Goal: Task Accomplishment & Management: Use online tool/utility

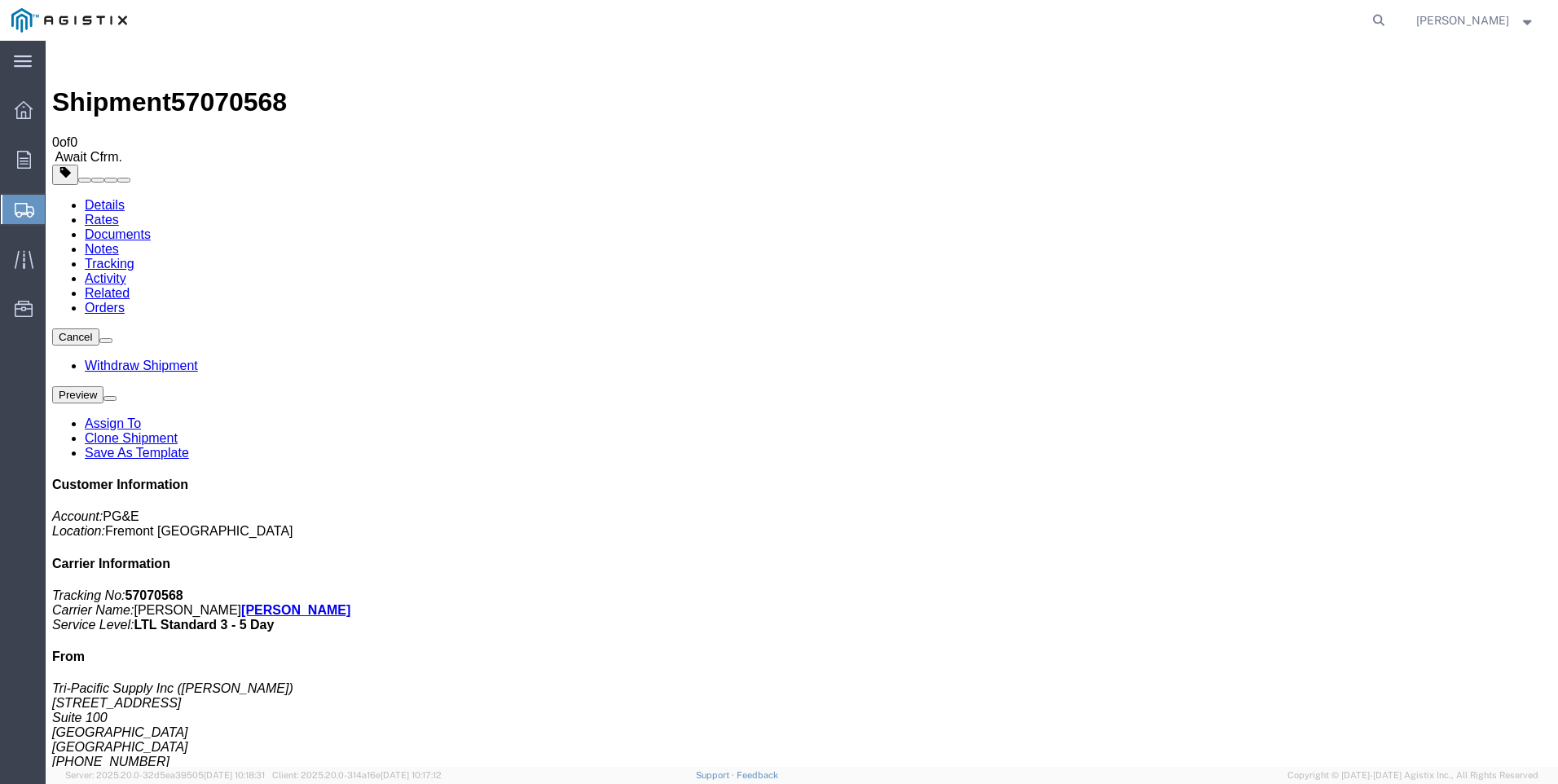
click at [0, 0] on span "Create Shipment" at bounding box center [0, 0] width 0 height 0
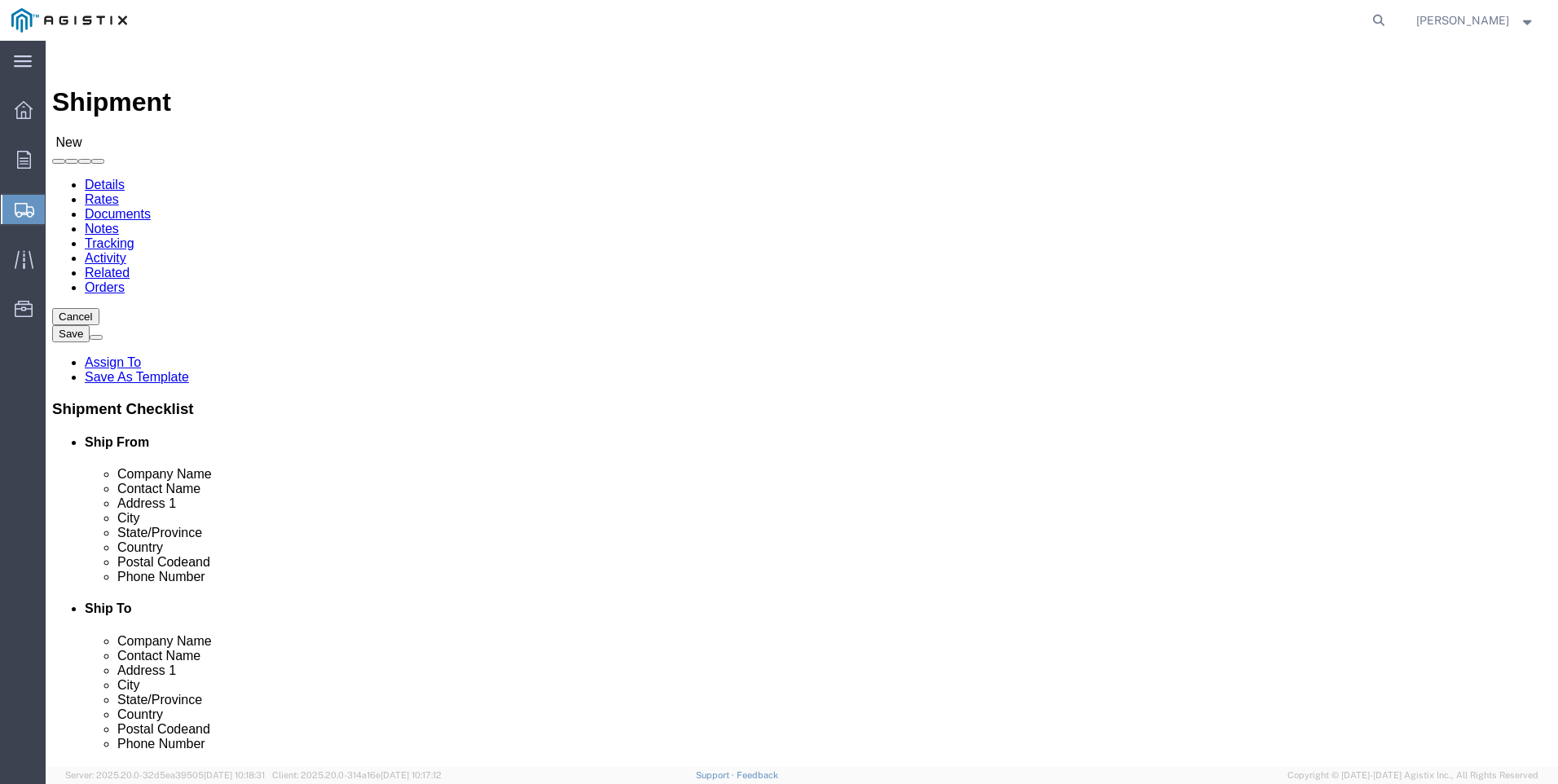
click select "Select PG&E Tri-Pacific Supply Inc"
select select "9596"
click select "Select PG&E Tri-Pacific Supply Inc"
select select
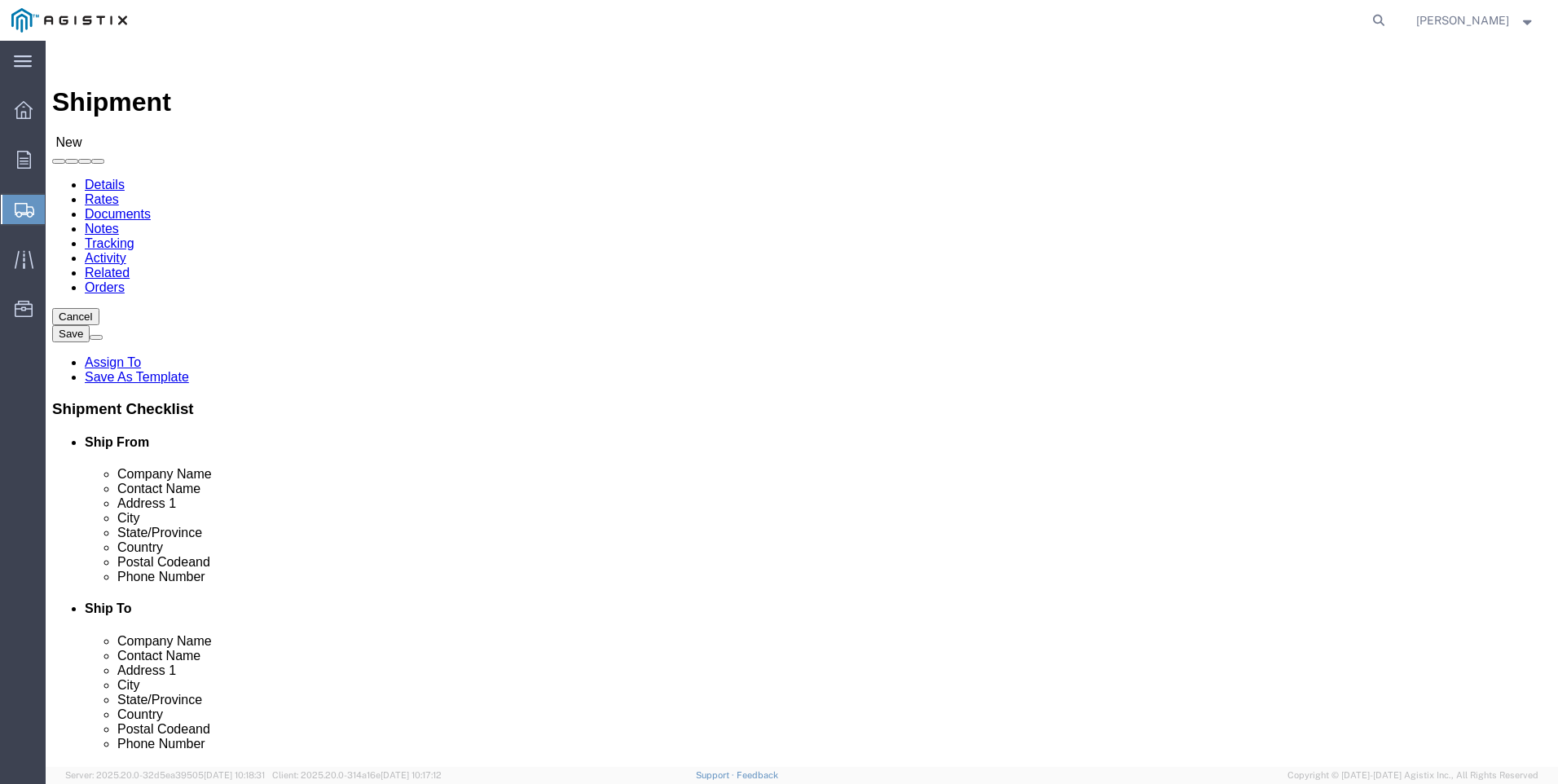
select select "MYPROFILE"
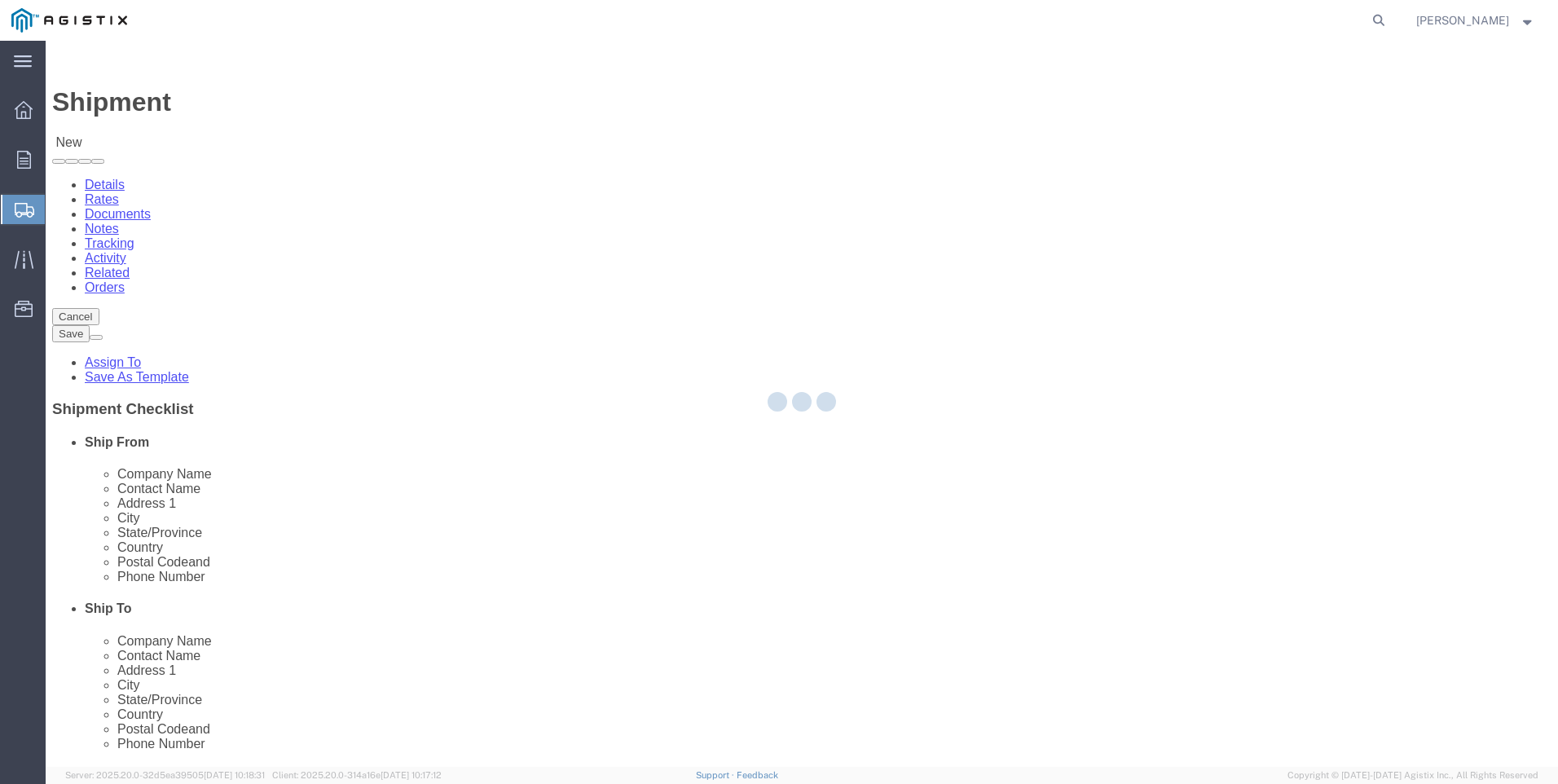
select select "CA"
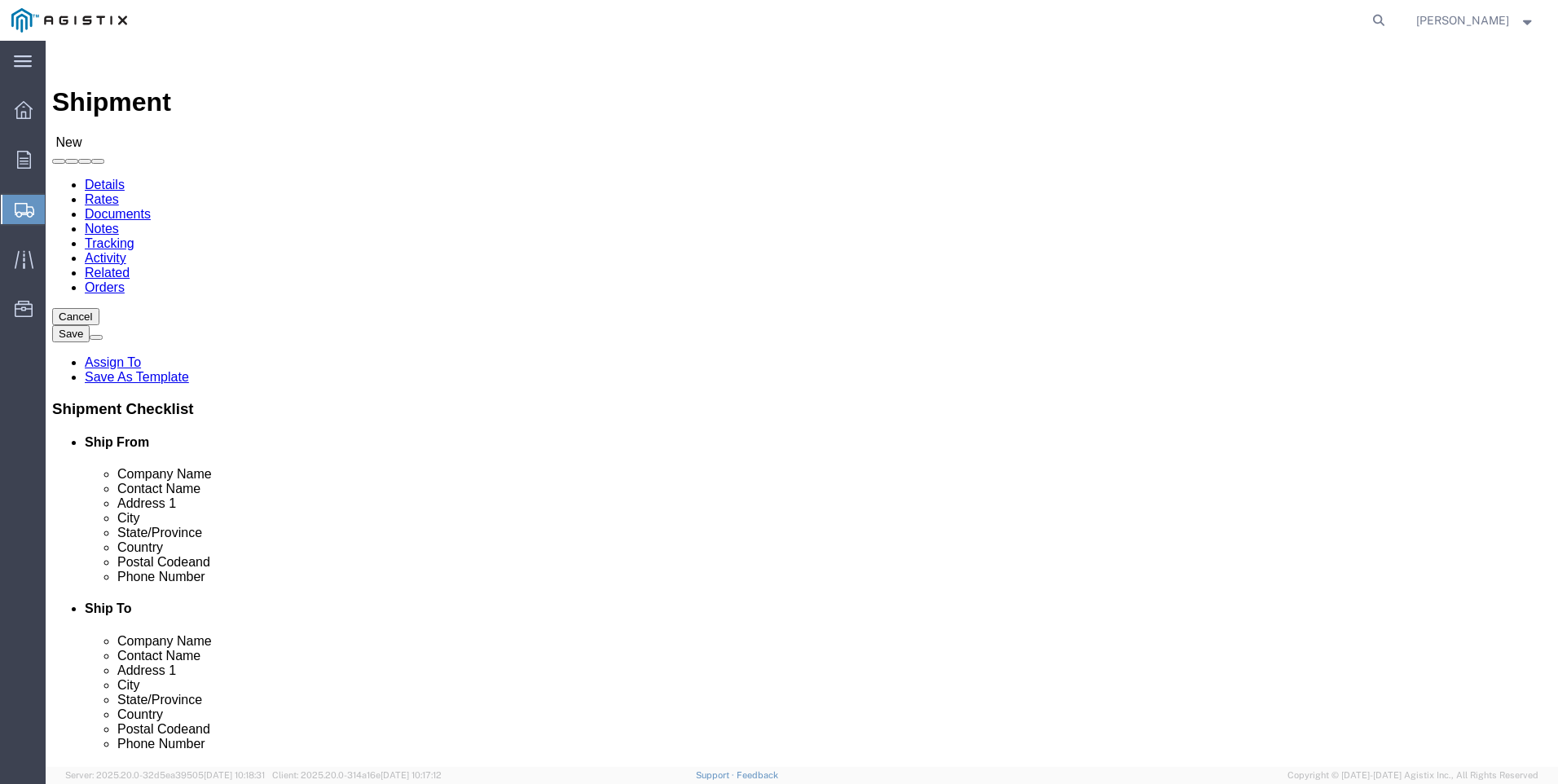
click select "Select All Others [GEOGRAPHIC_DATA] [GEOGRAPHIC_DATA] [GEOGRAPHIC_DATA] [GEOGRA…"
select select "19996"
click select "Select All Others [GEOGRAPHIC_DATA] [GEOGRAPHIC_DATA] [GEOGRAPHIC_DATA] [GEOGRA…"
click span
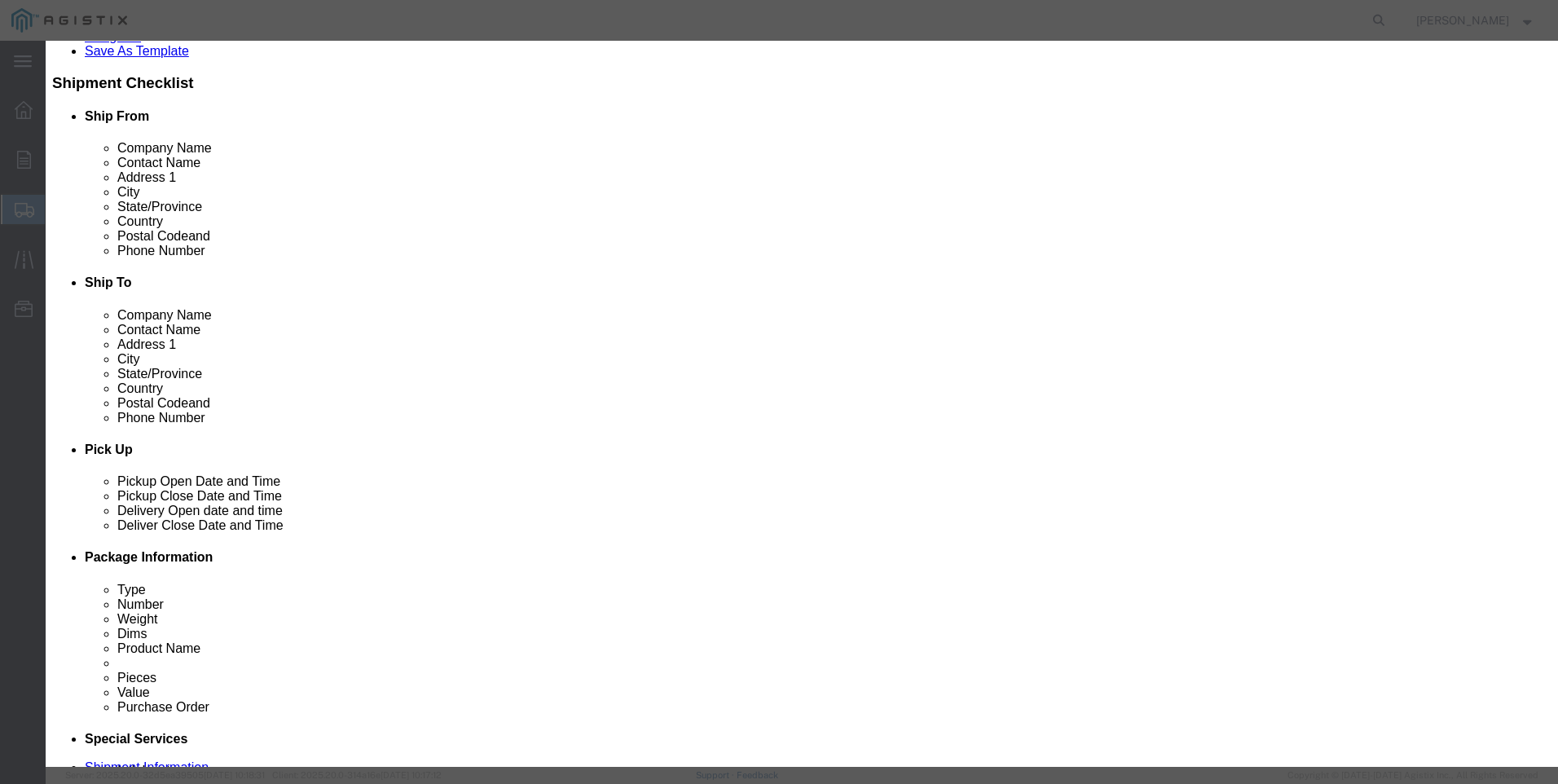
scroll to position [733, 0]
click button "Select"
select select "CA"
click button "Close"
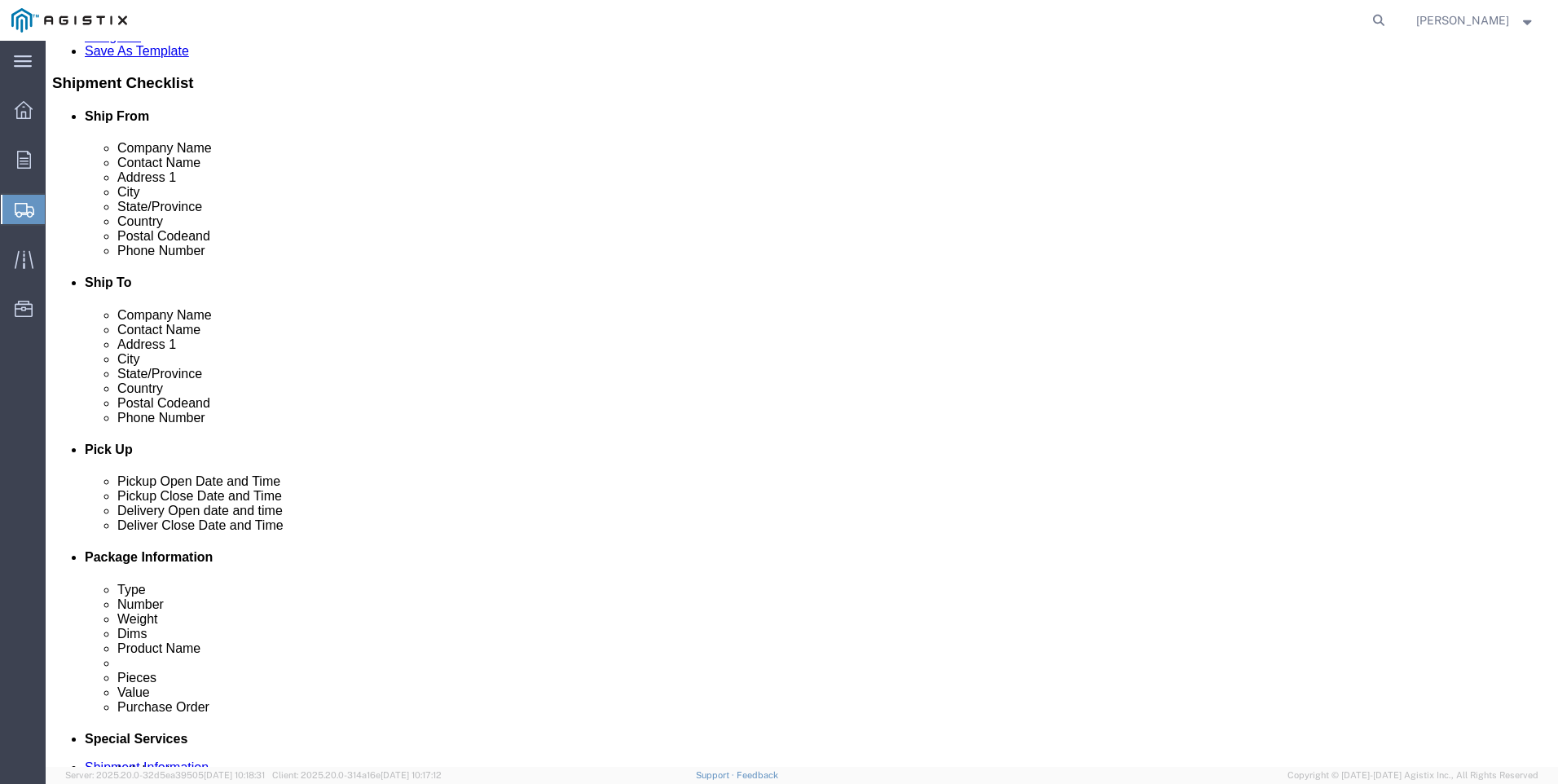
click div
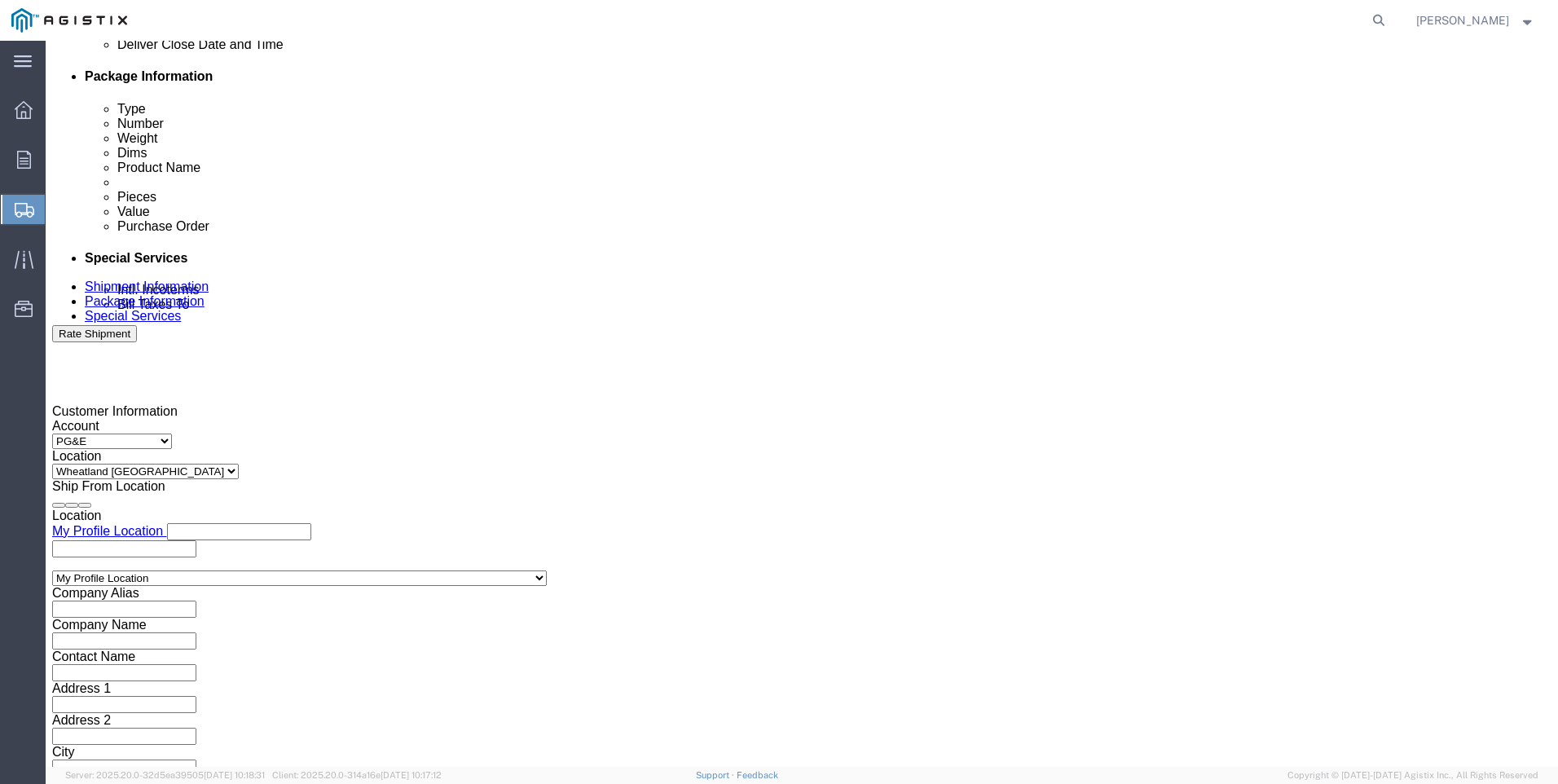
click input "5:00 PM"
click input "7:00 PM"
type input "7:00 AM"
click button "Apply"
click div
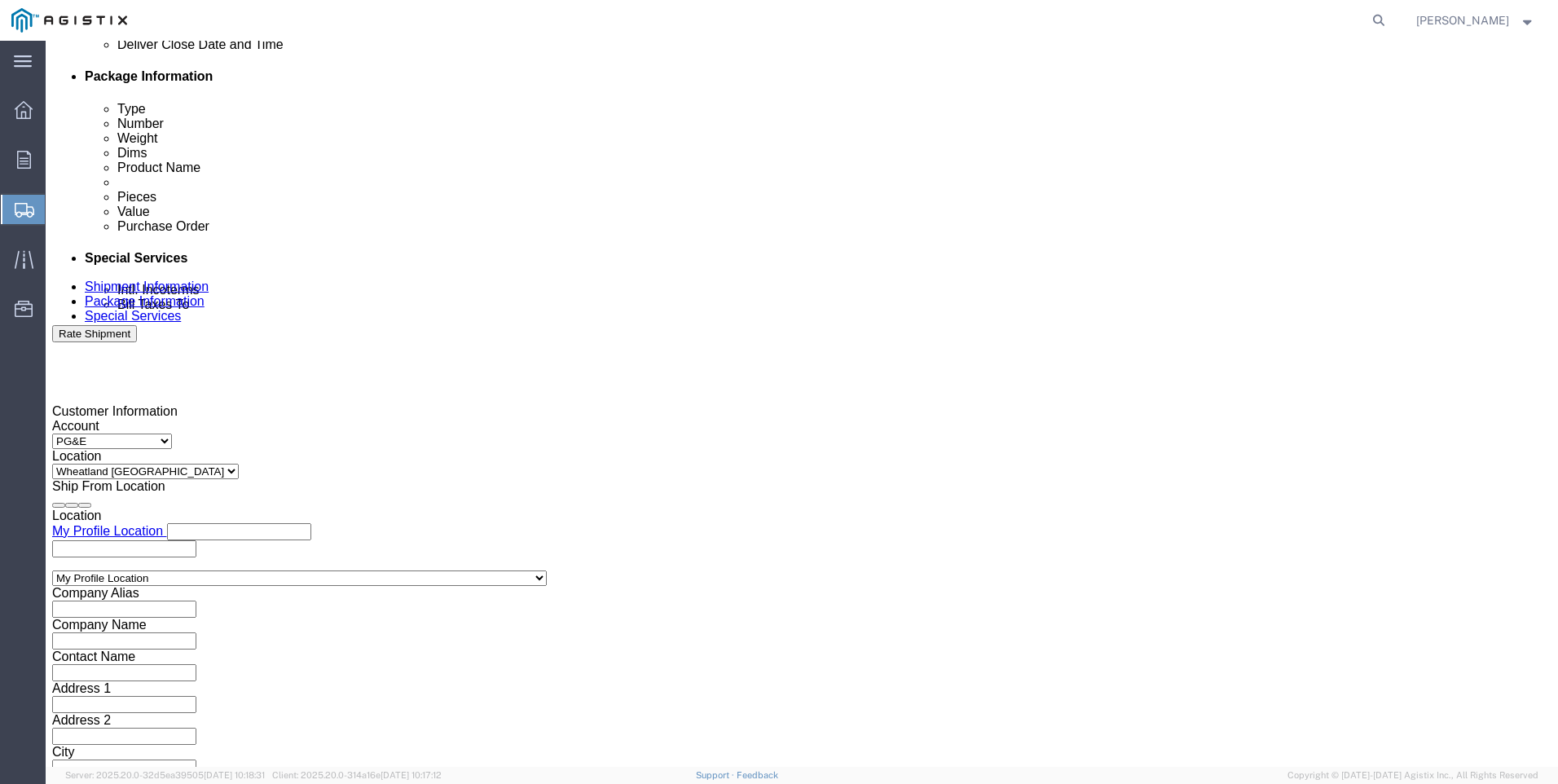
click input "3:00 AM"
type input "3:00 PM"
drag, startPoint x: 1074, startPoint y: 467, endPoint x: 1041, endPoint y: 464, distance: 33.1
click button "Apply"
click input "text"
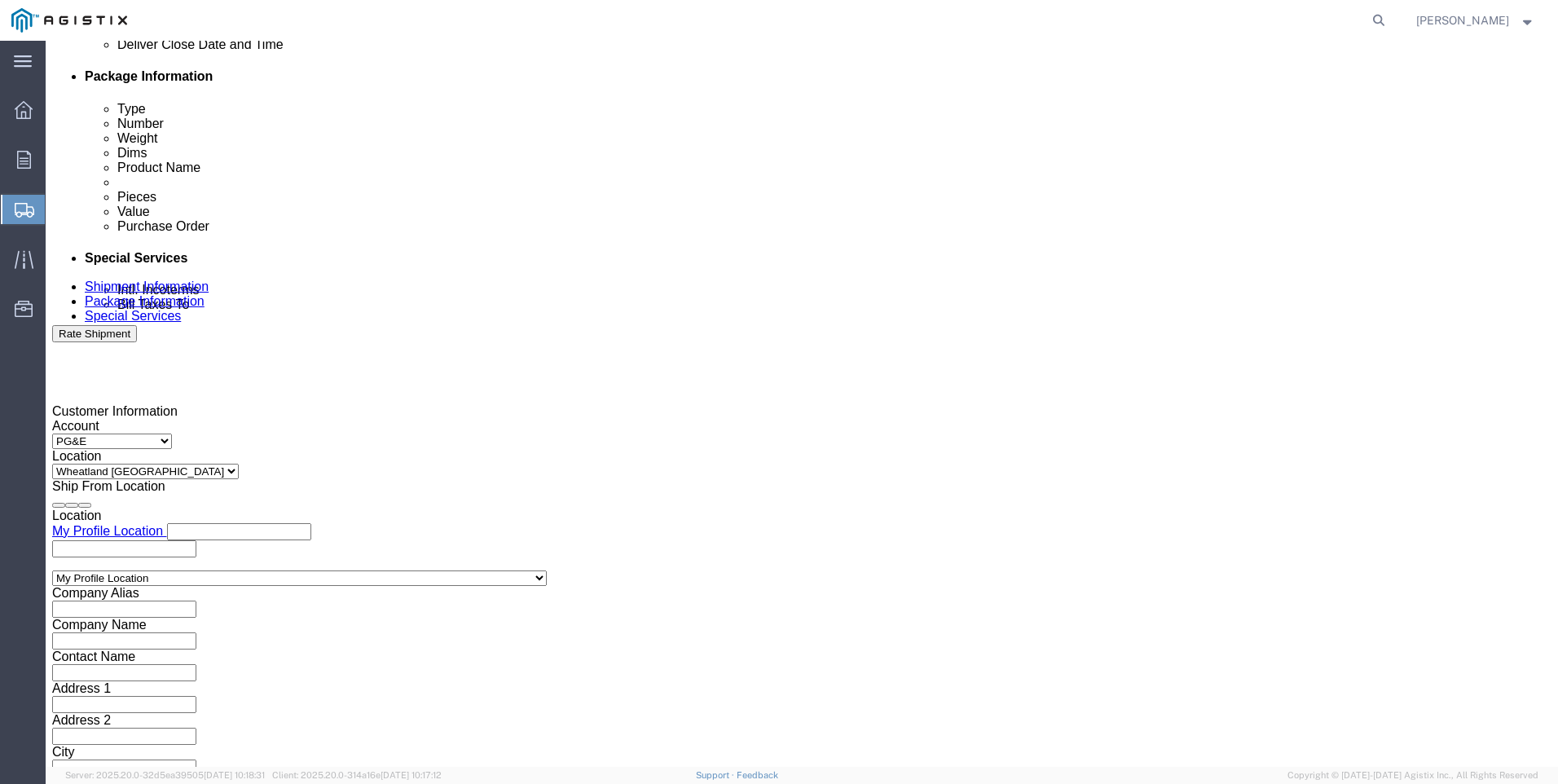
type input "3501423605"
click select "Select Account Type Activity ID Airline Appointment Number ASN Batch Request # …"
select select "SALEORDR"
click select "Select Account Type Activity ID Airline Appointment Number ASN Batch Request # …"
click input "text"
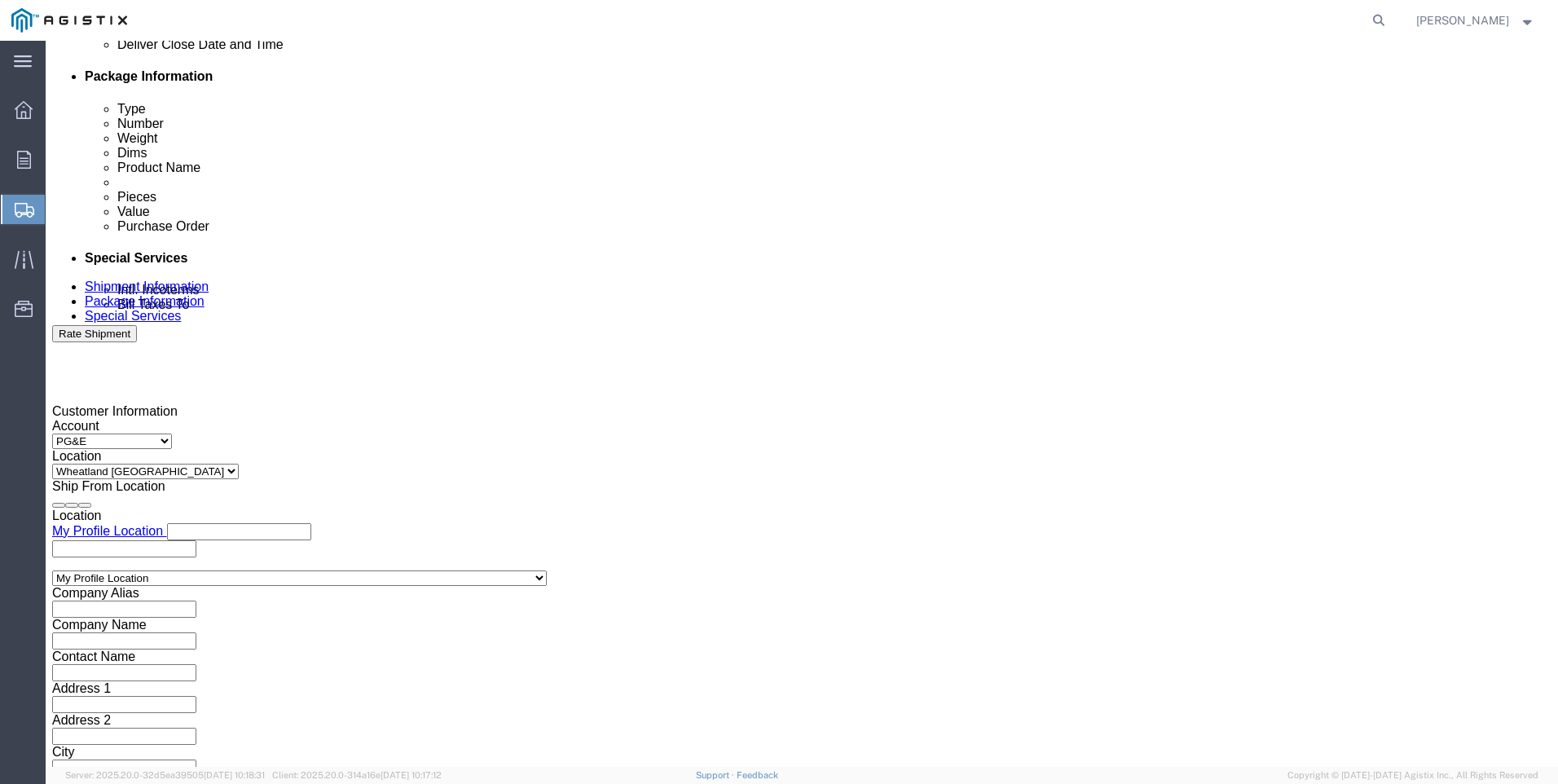
type input "0055403"
click button "Continue"
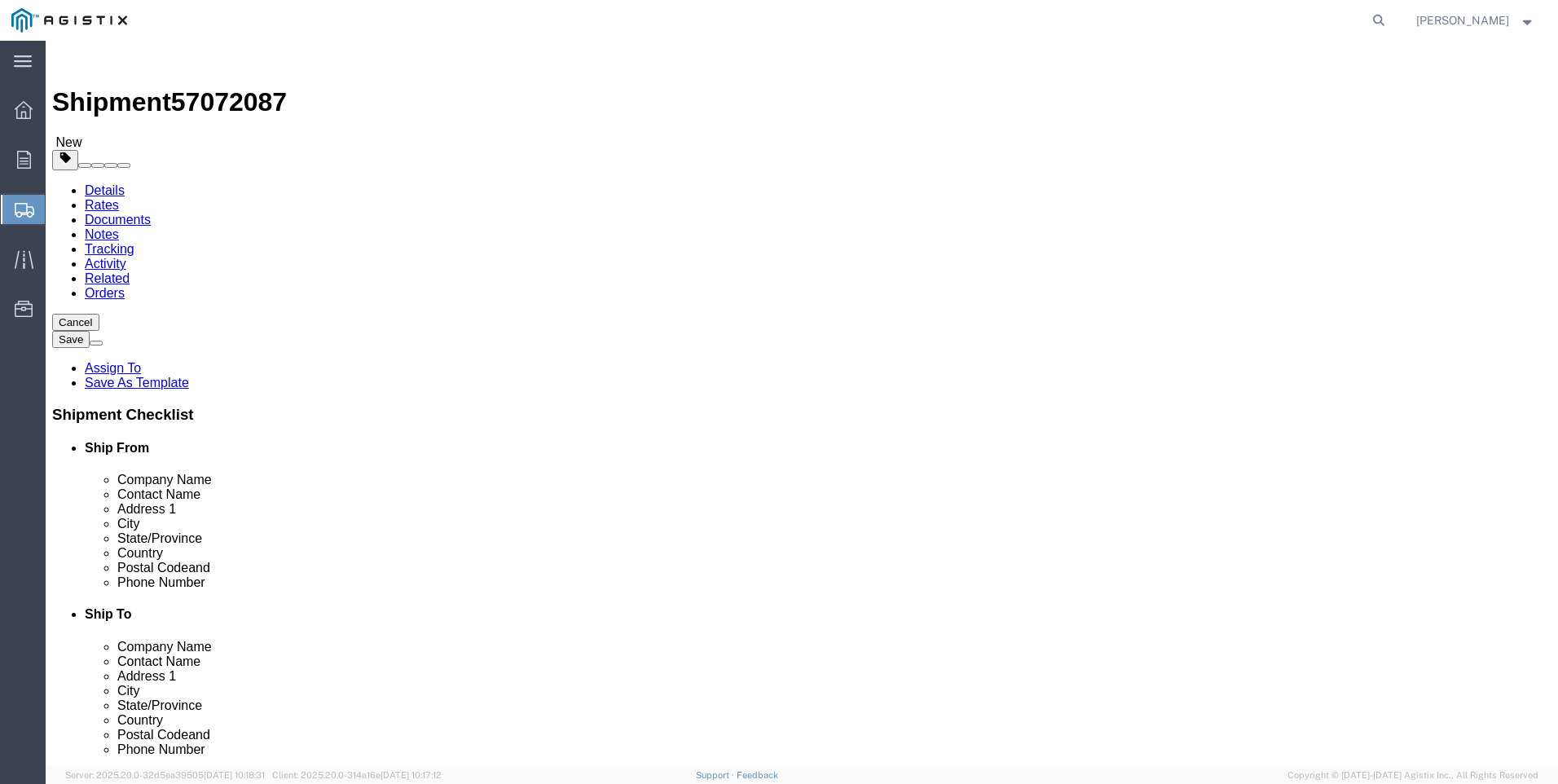
select select "CBOX"
click input "text"
type input "11"
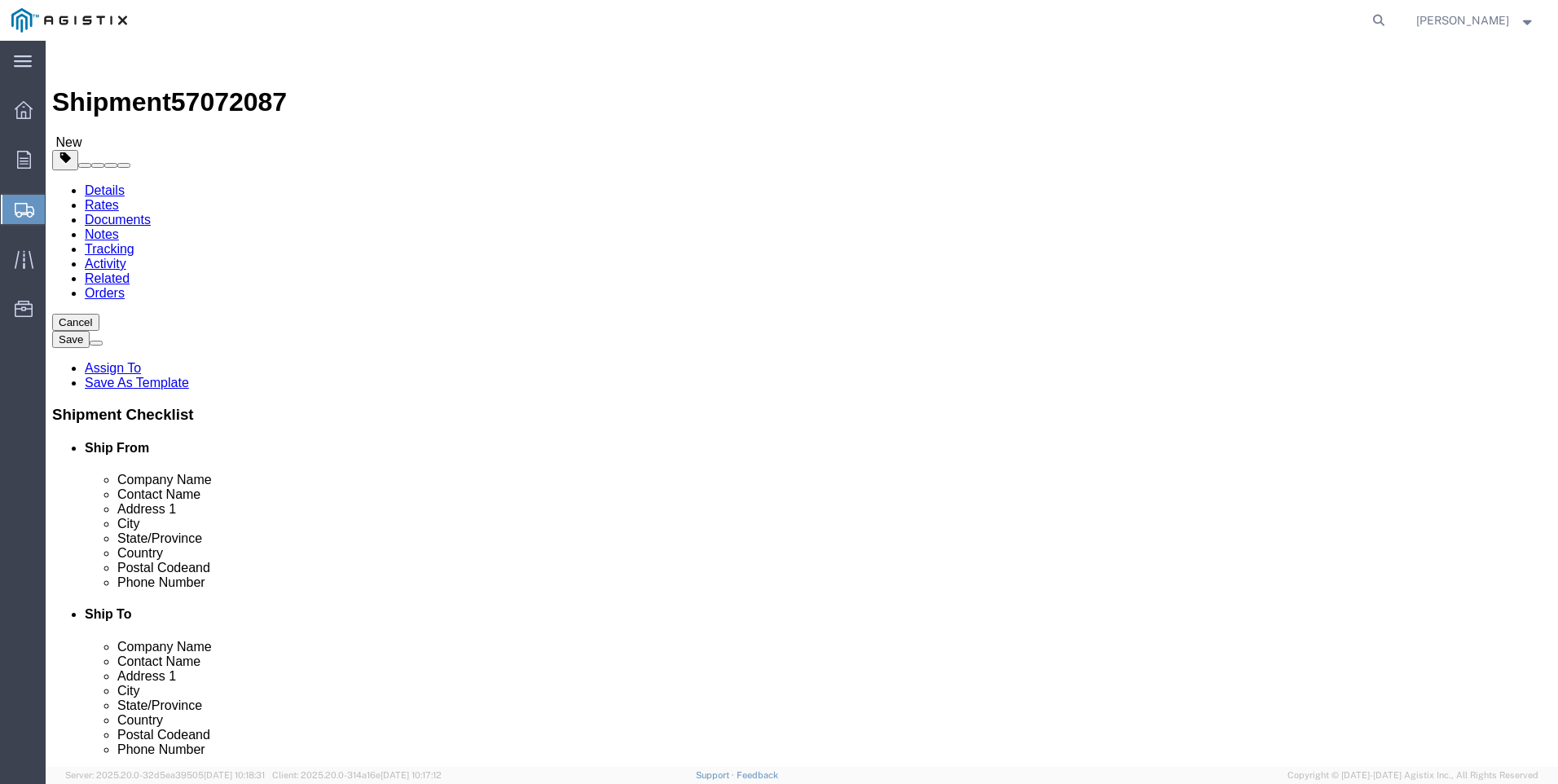
type input "3"
click div "x Package Type Select Bulk Bundle(s) Cardboard Box(es) Carton(s) Crate(s) Drum(…"
click link "Add Content"
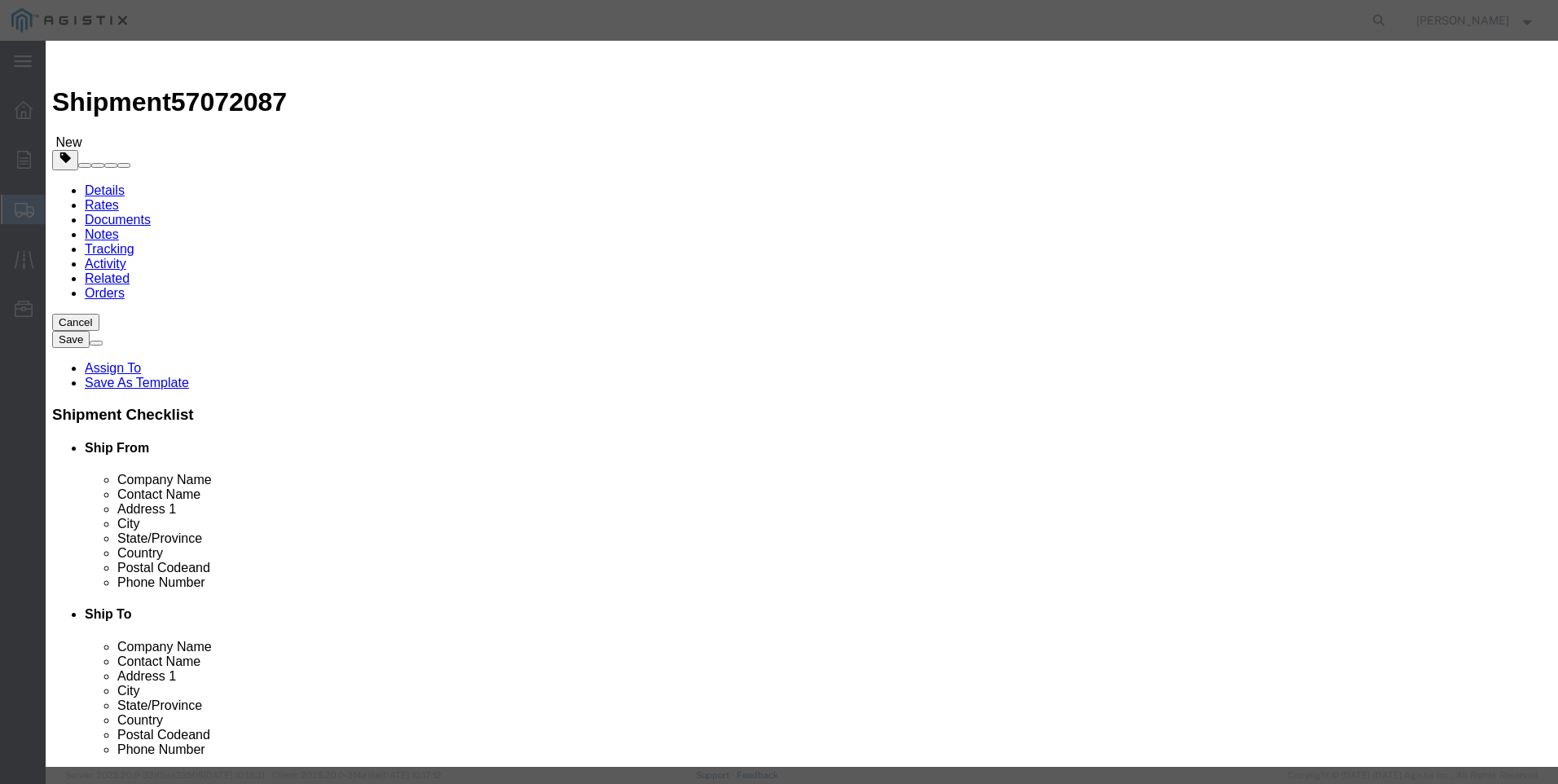
click input "text"
drag, startPoint x: 540, startPoint y: 119, endPoint x: 359, endPoint y: 118, distance: 181.0
click div "Product Name M030643 M"
type input "M040643"
click td "Name: ELEMENT FILTER 10 MICRON POLYETHYLENE"
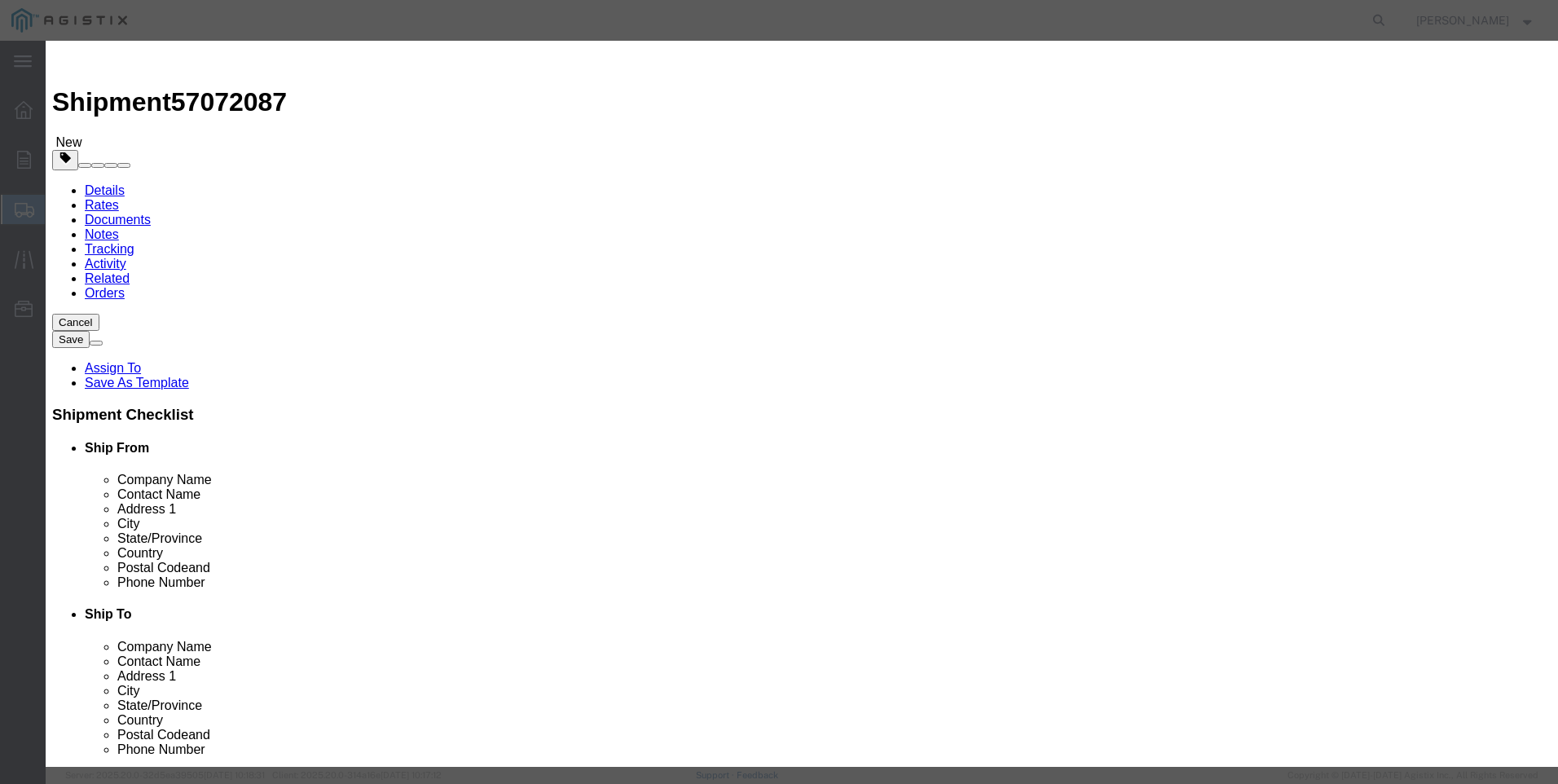
select select
select select "USD"
type input "ELEMENT FILTER 10 MICRON POLYETHYLENE"
type input "M040643"
drag, startPoint x: 734, startPoint y: 124, endPoint x: 424, endPoint y: 123, distance: 310.0
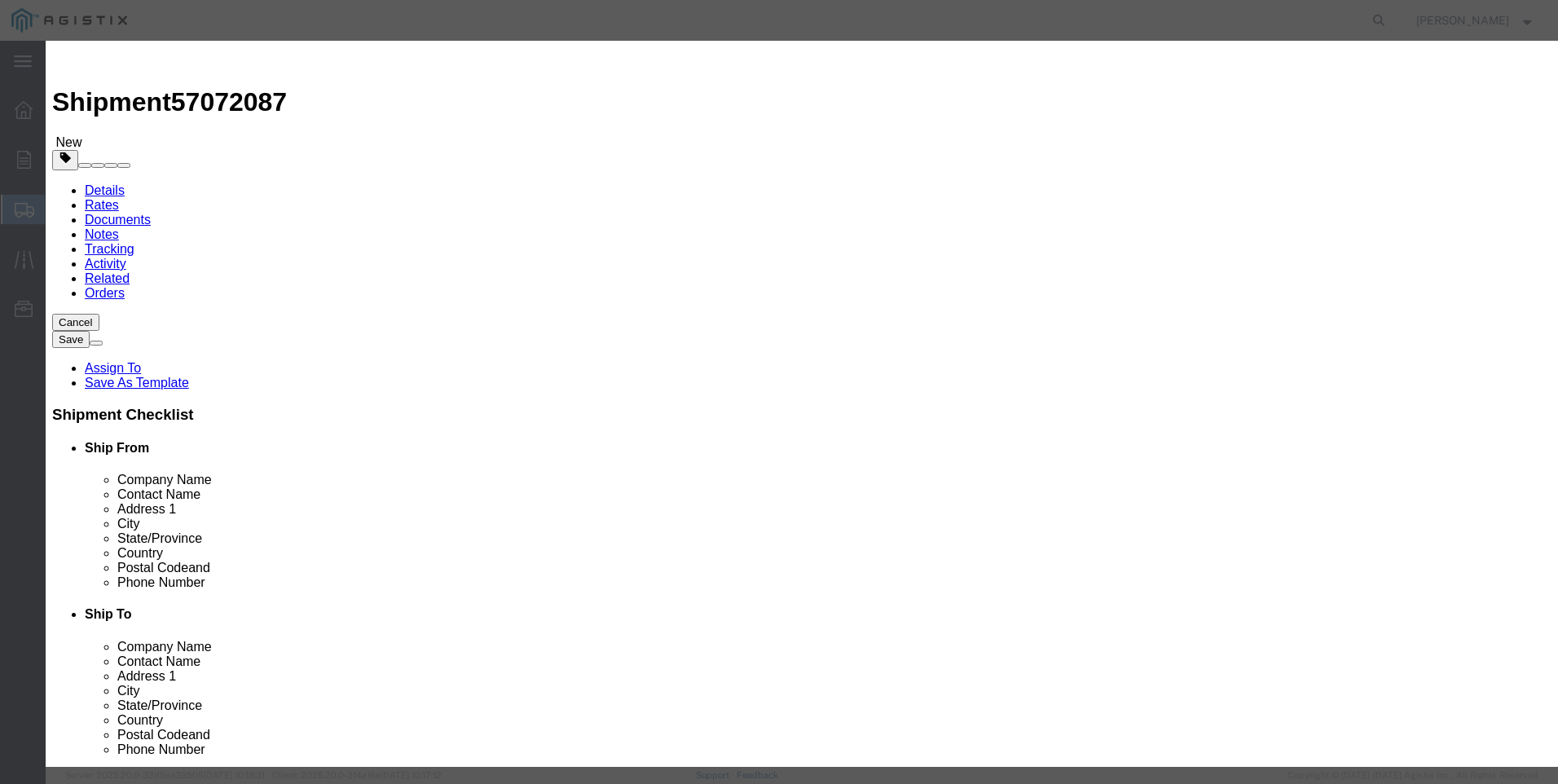
click div "Product Name ELEMENT FILTER 10 MICRON POLYETHYLENE M040643"
type input "ELEMENT FILTER 10 MICRON POLYETHYLENE"
click textarea
paste textarea "ELEMENT FILTER 10 MICRON POLYETHYLENE"
type textarea "ELEMENT FILTER 10 MICRON POLYETHYLENE"
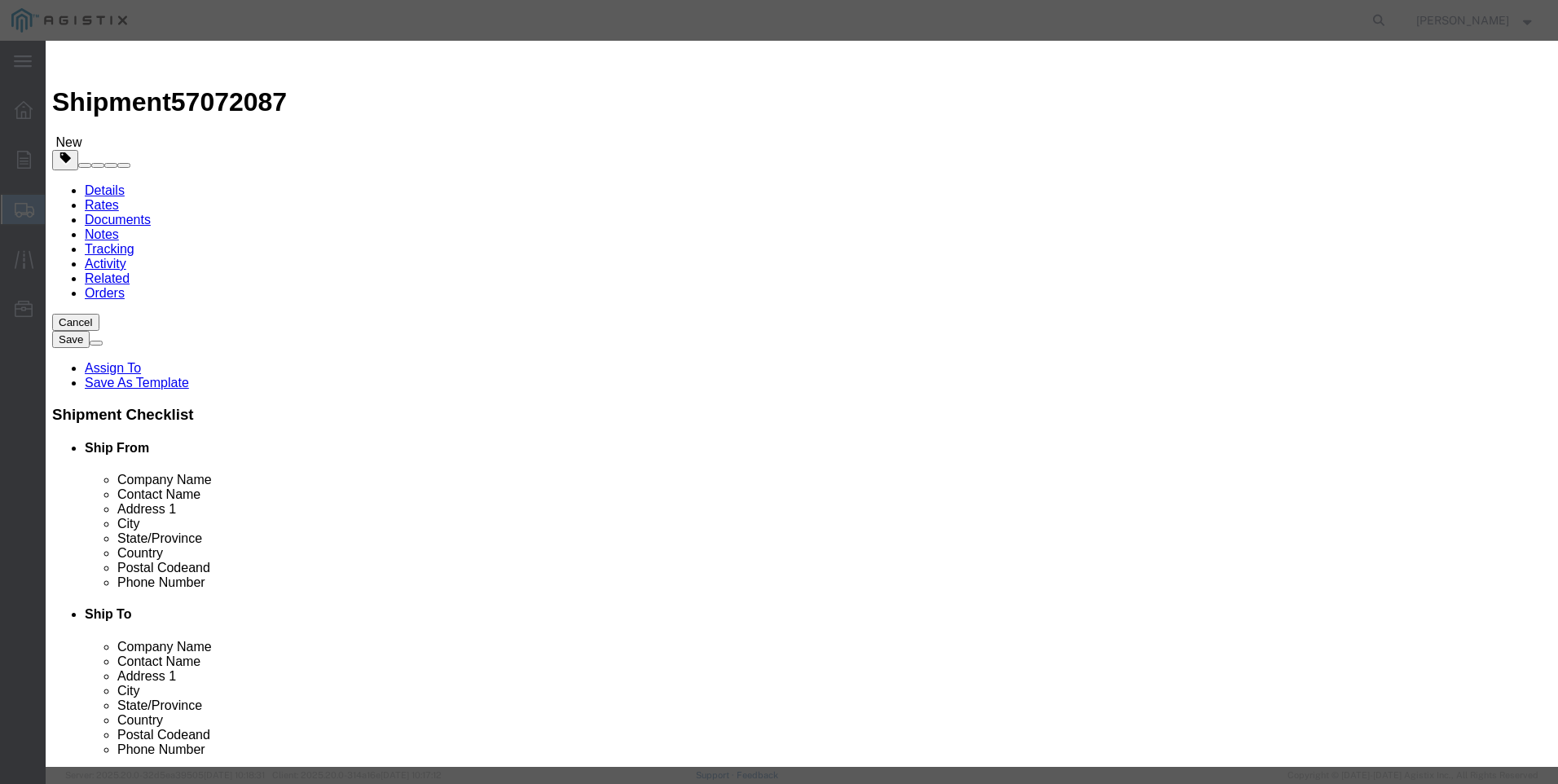
drag, startPoint x: 730, startPoint y: 123, endPoint x: 352, endPoint y: 119, distance: 378.0
click div "Product Name ELEMENT FILTER 10 MICRON POLYETHYLENE M040643"
type input "M040643 / [PHONE_NUMBER]"
click input "text"
type input "87"
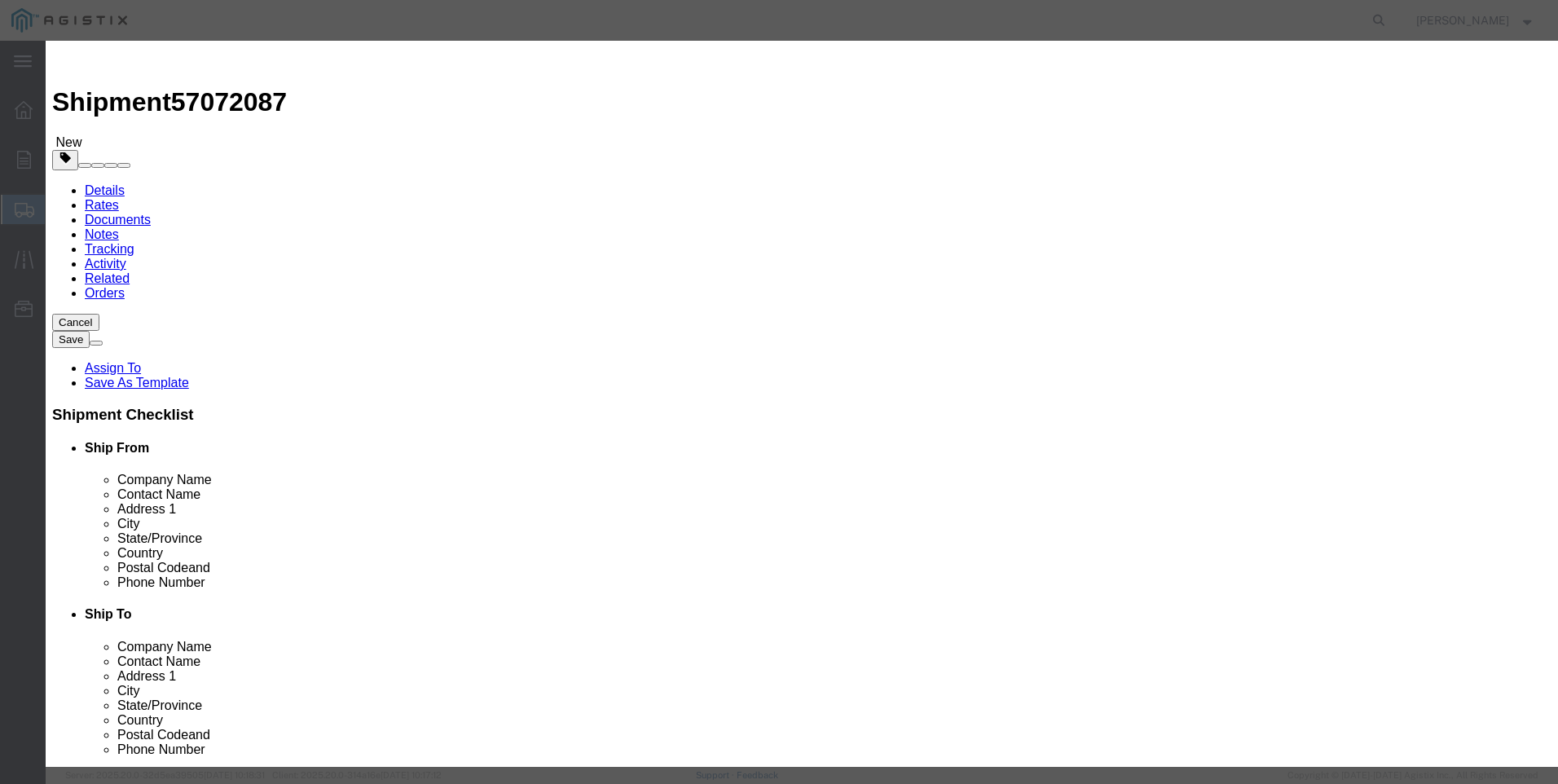
click input "text"
type input "4092"
click button "Save & Close"
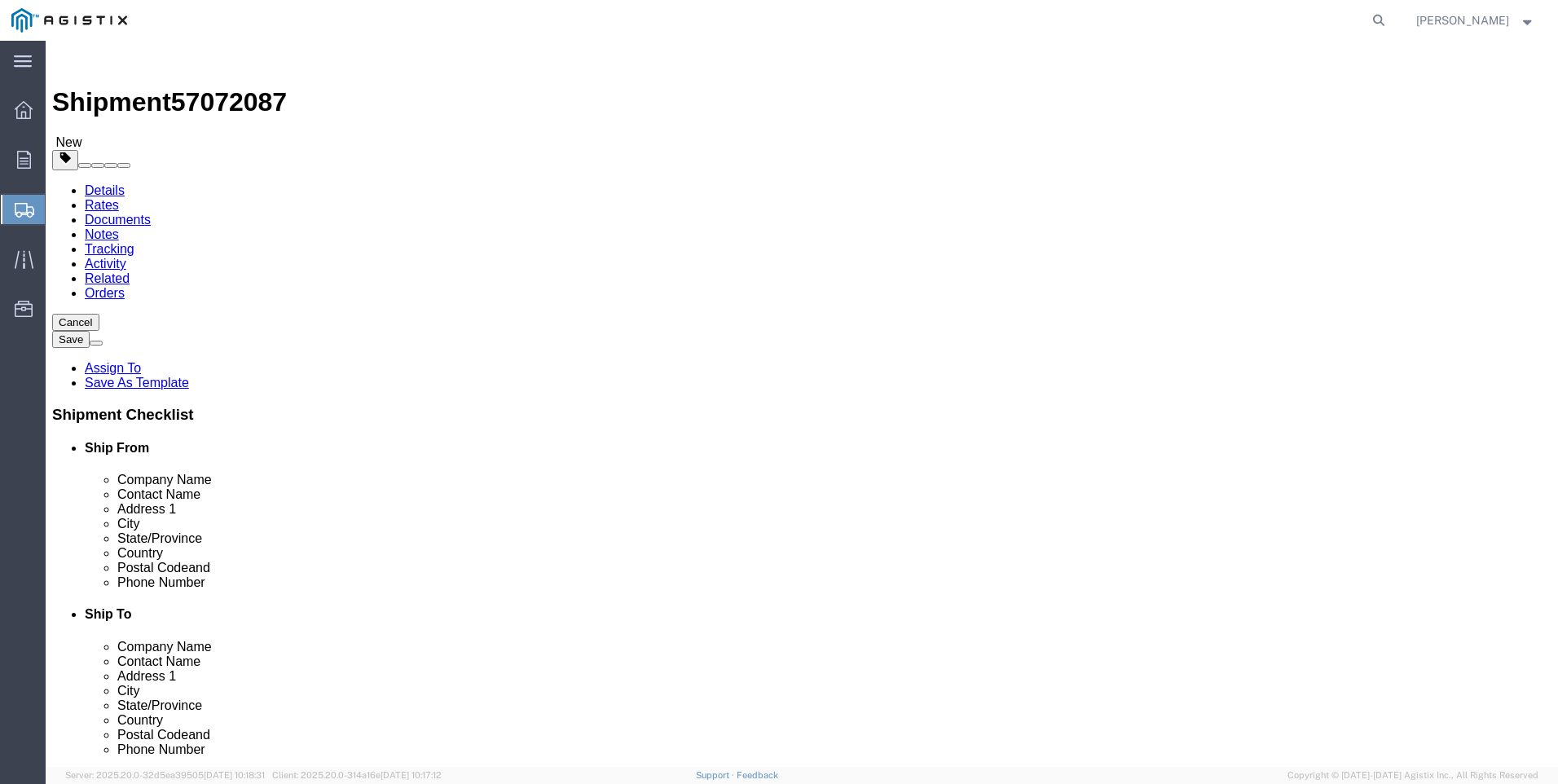
click button "Rate Shipment"
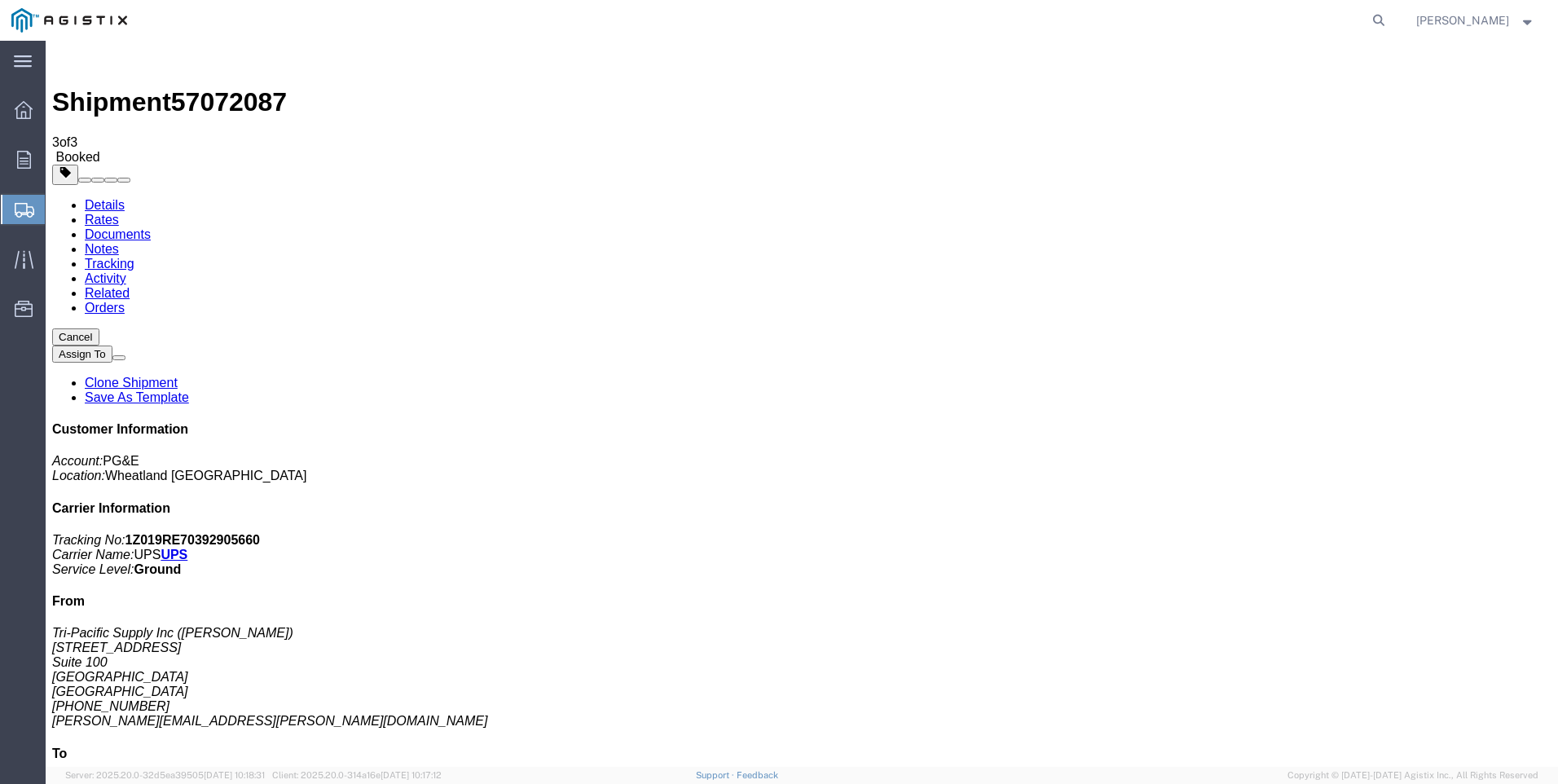
click at [0, 0] on span "Create Shipment" at bounding box center [0, 0] width 0 height 0
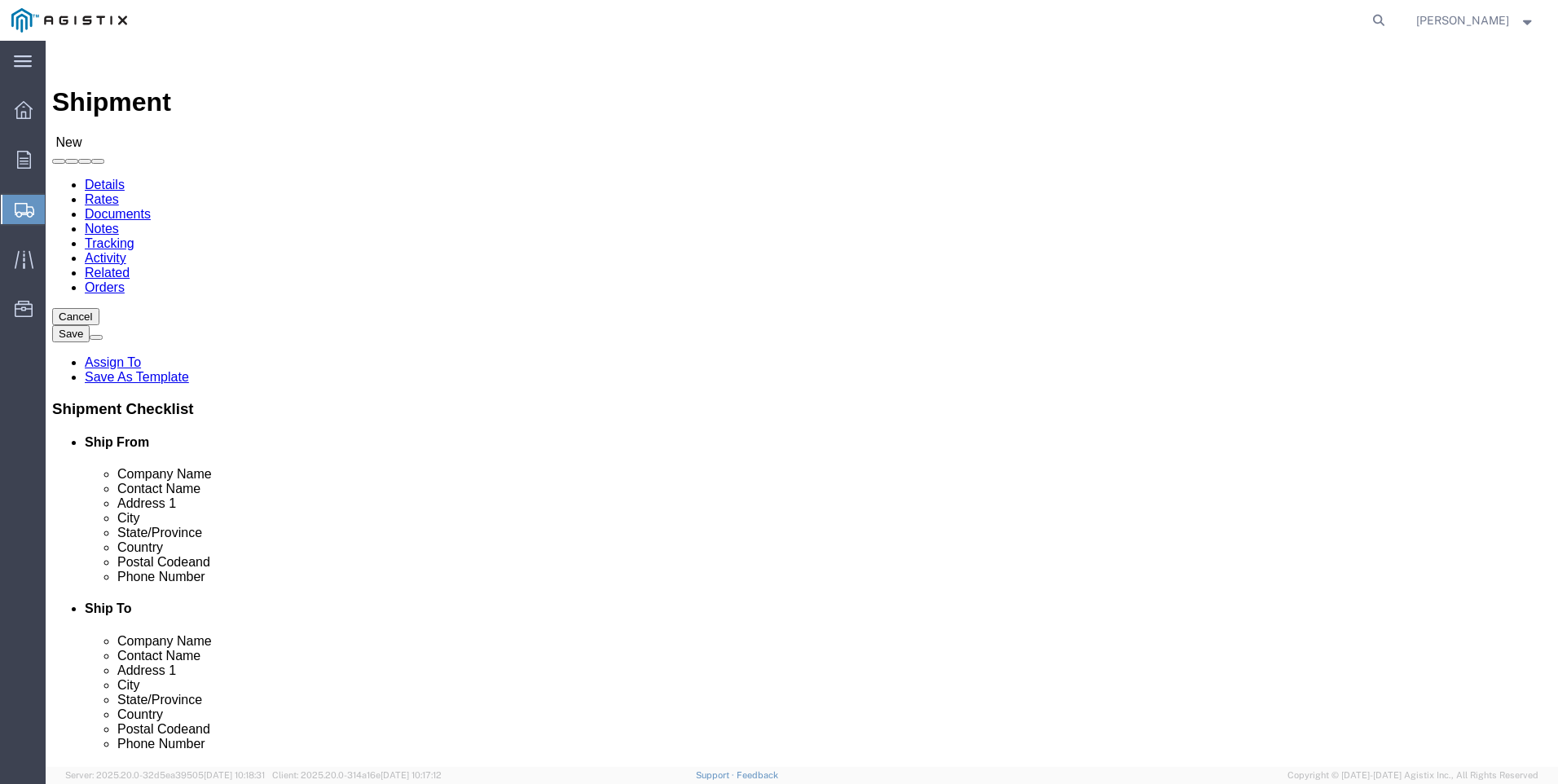
click select "Select PG&E Tri-Pacific Supply Inc"
select select "9596"
click select "Select PG&E Tri-Pacific Supply Inc"
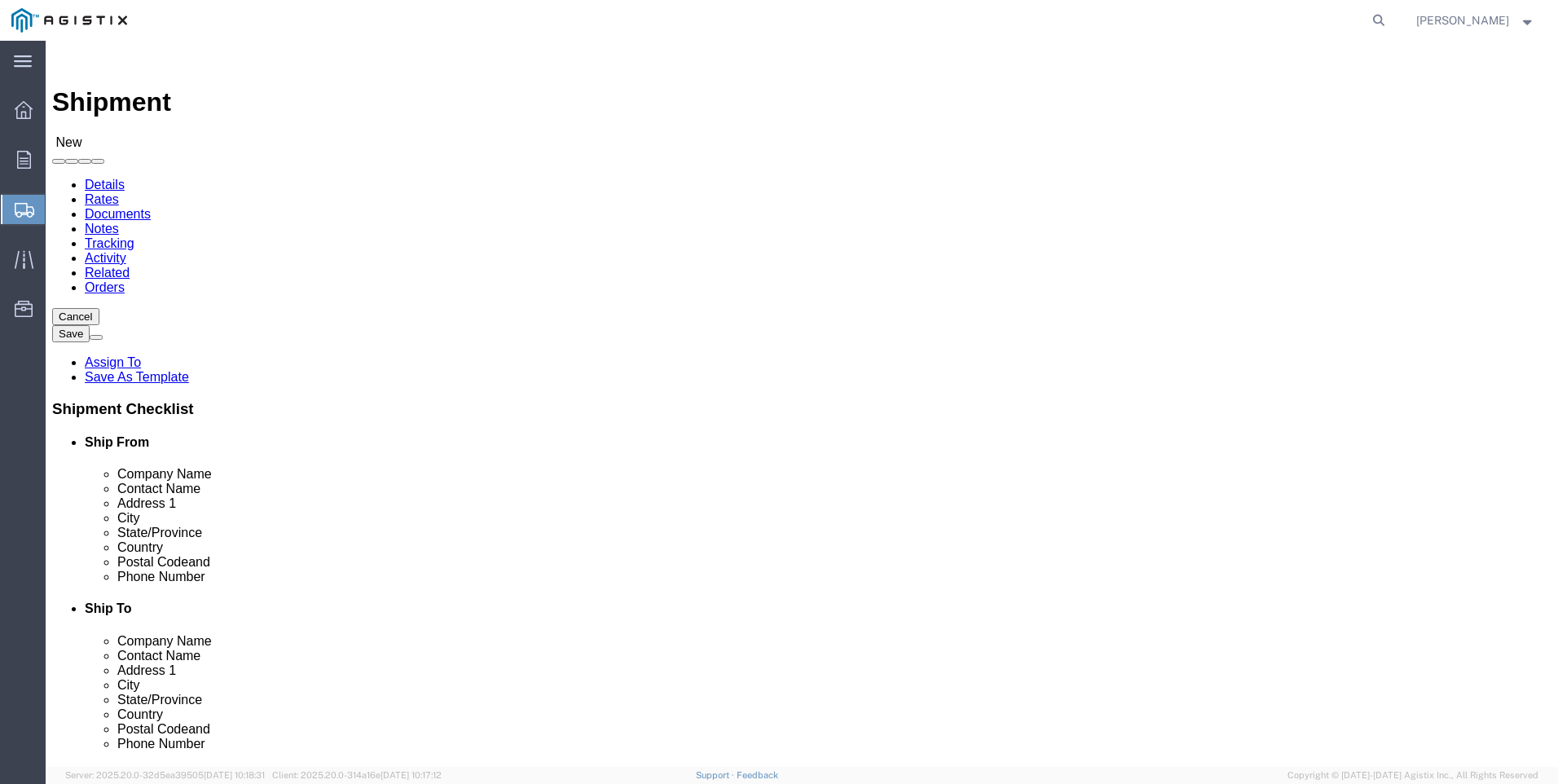
select select
select select "MYPROFILE"
select select "CA"
click select "Select All Others [GEOGRAPHIC_DATA] [GEOGRAPHIC_DATA] [GEOGRAPHIC_DATA] [GEOGRA…"
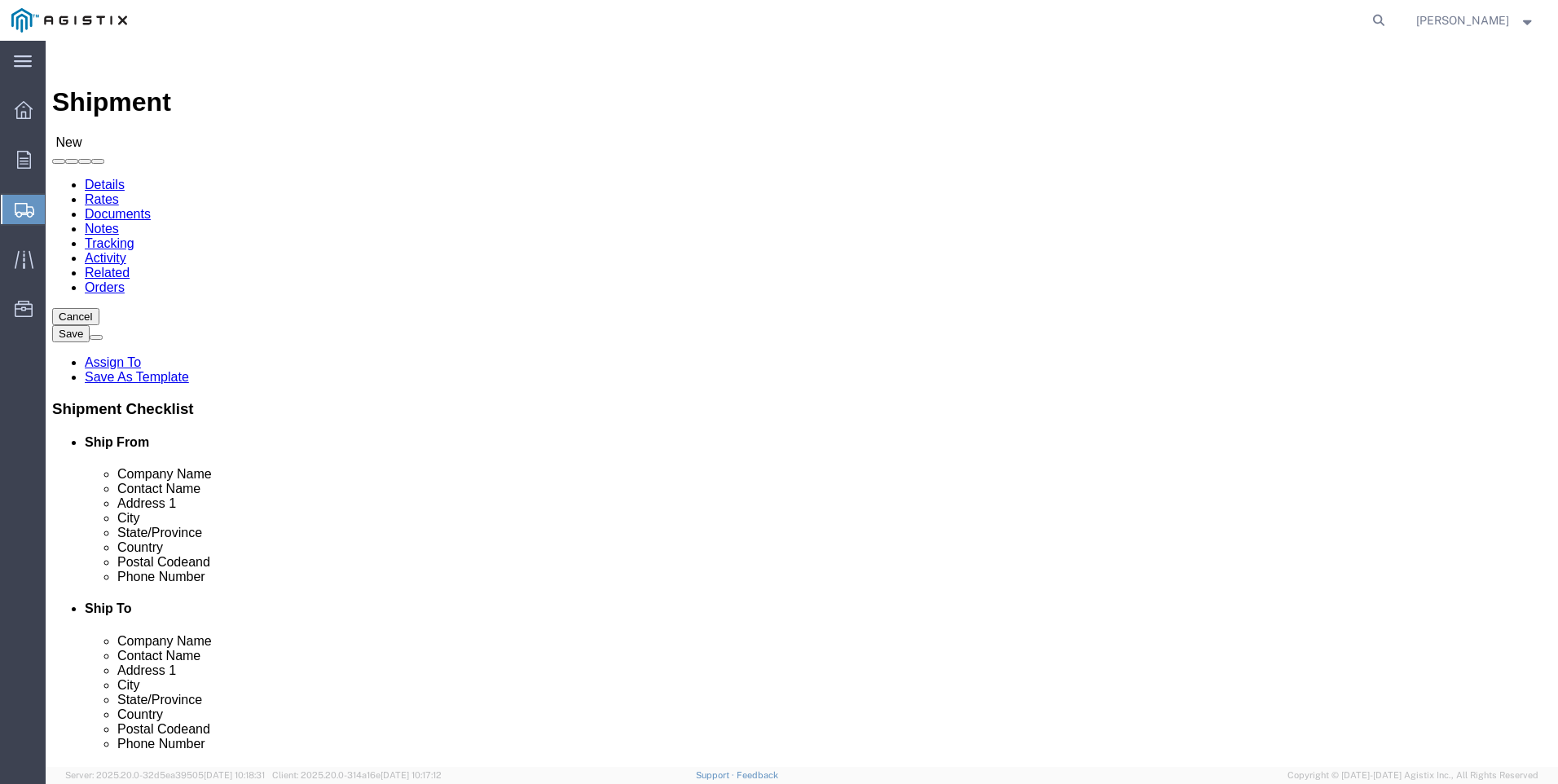
select select "19745"
click select "Select All Others [GEOGRAPHIC_DATA] [GEOGRAPHIC_DATA] [GEOGRAPHIC_DATA] [GEOGRA…"
click span
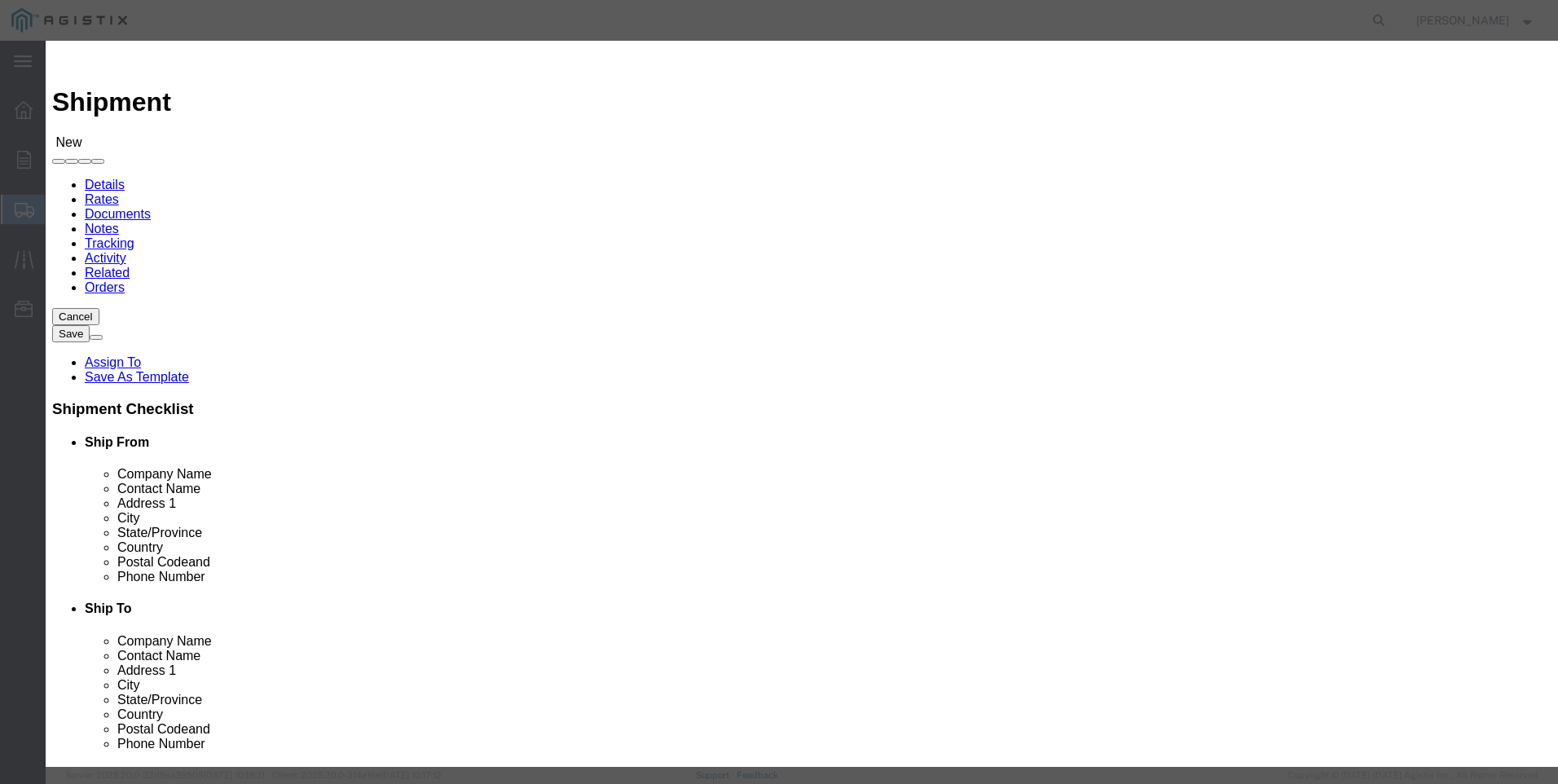
scroll to position [571, 0]
click button "Select"
select select "CA"
click button "Close"
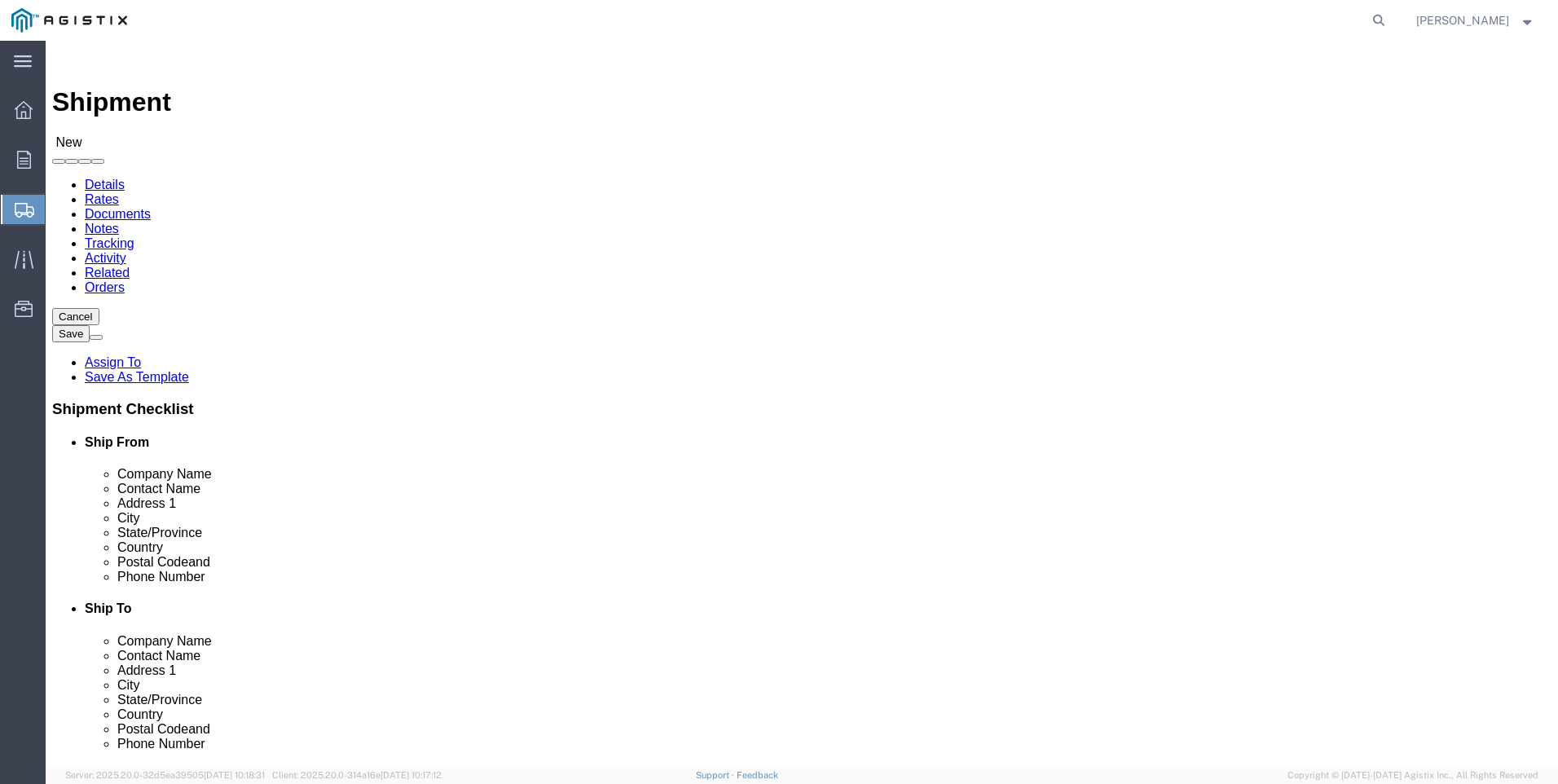
scroll to position [326, 0]
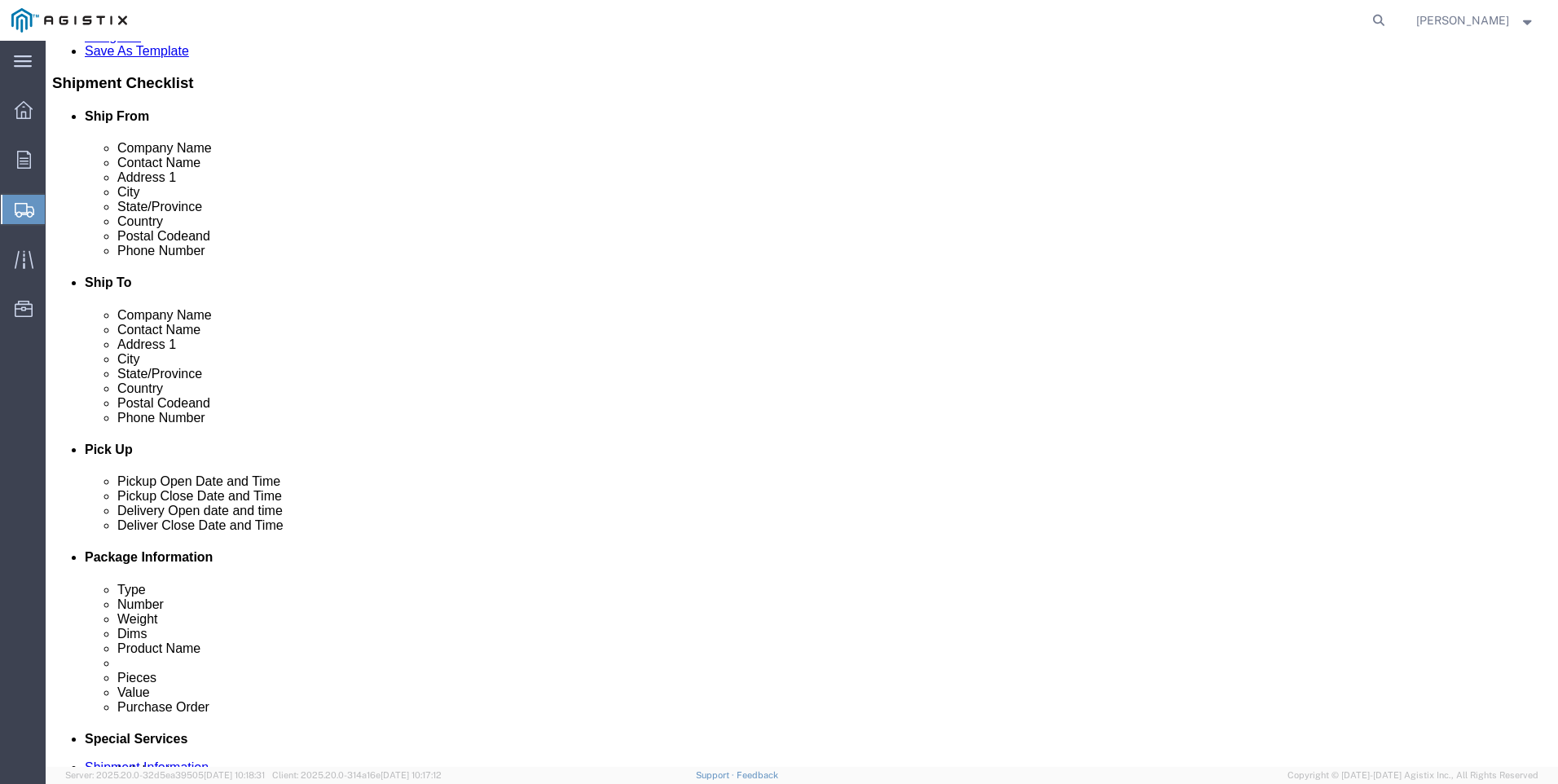
click div
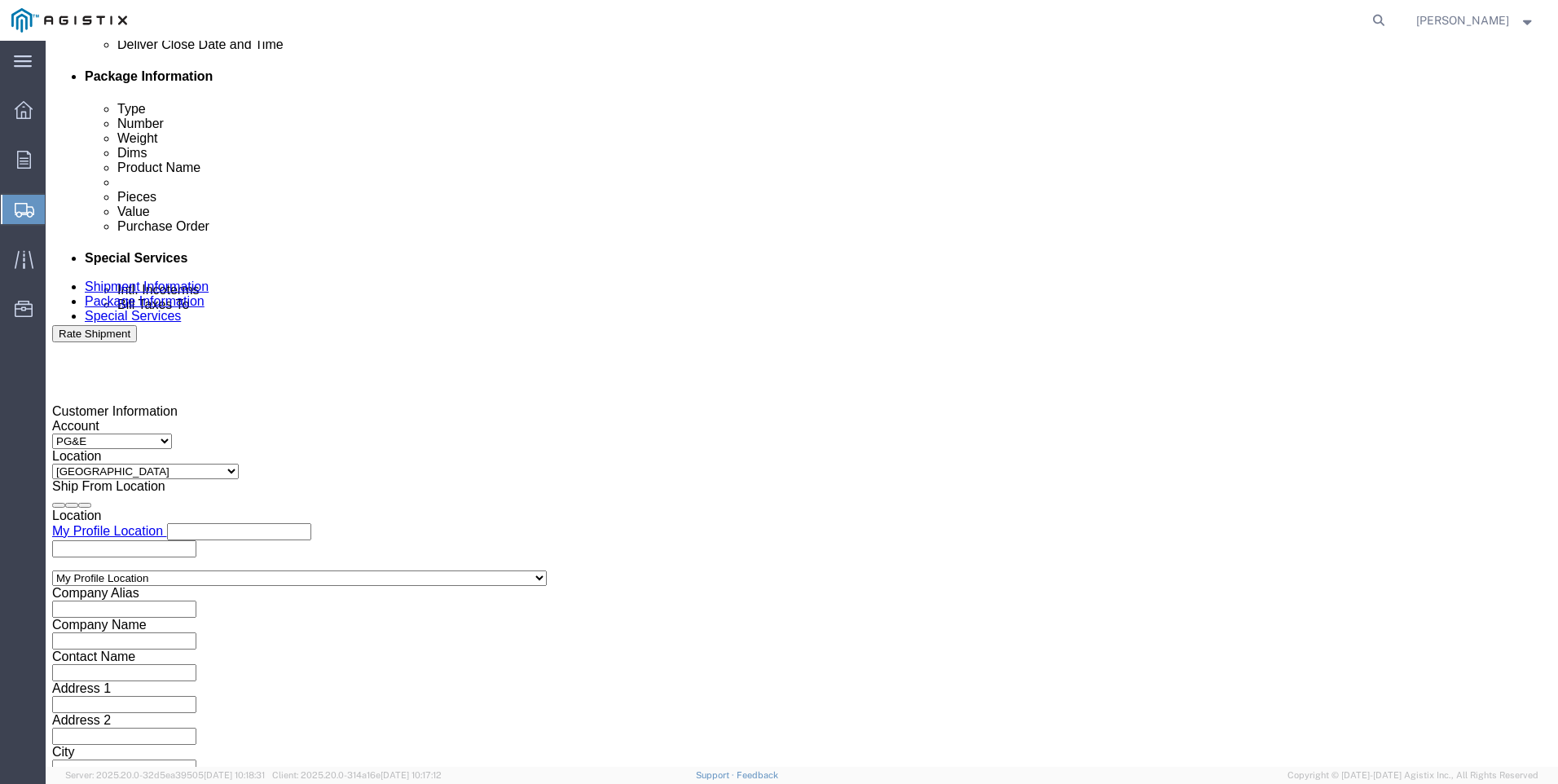
click input "5:00 PM"
click input "7:00 PM"
type input "7:00 AM"
click button "Apply"
click div
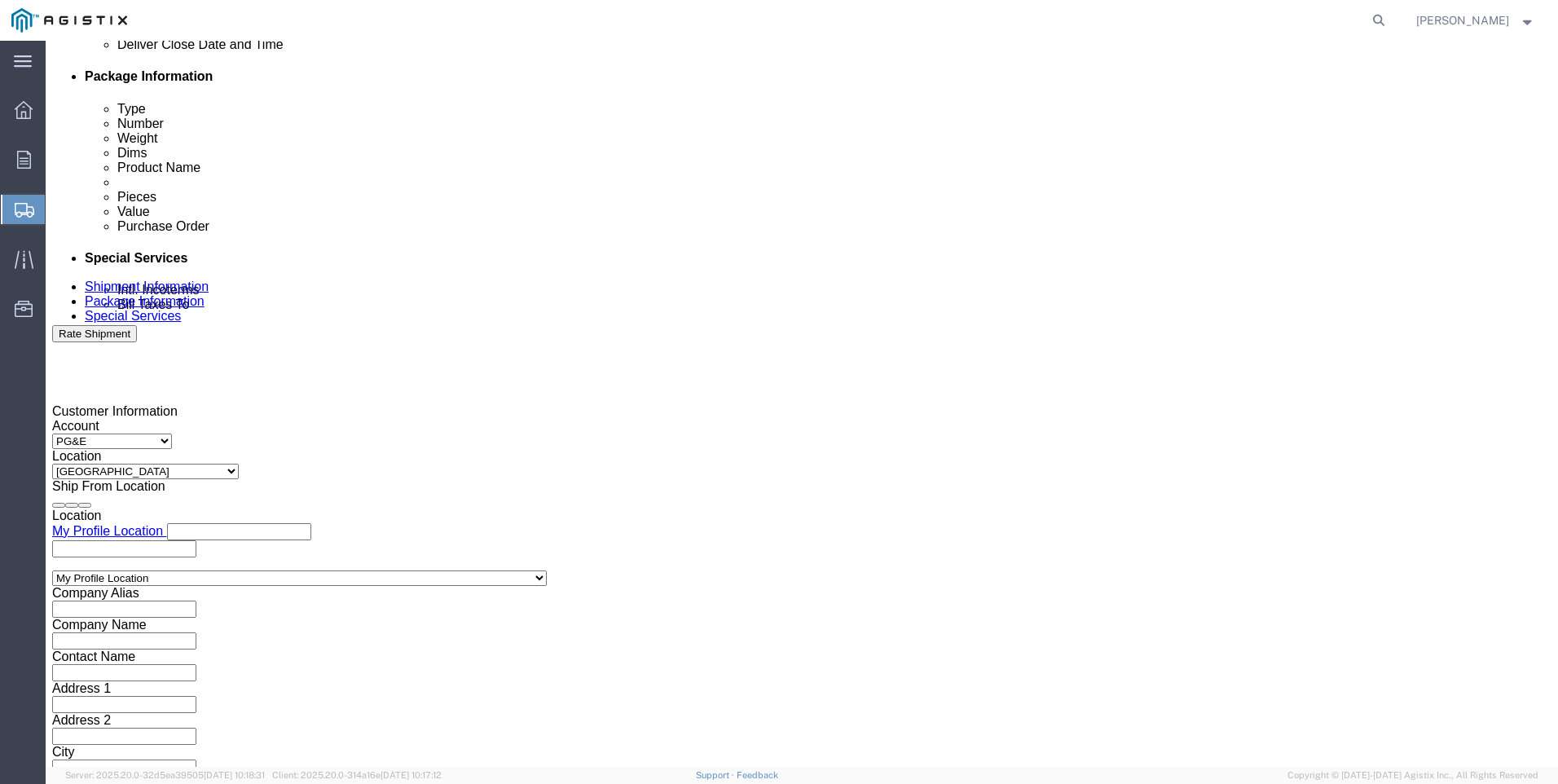
click input "3:00 AM"
type input "3:00 P"
click button "Apply"
click input "text"
type input "3501423553"
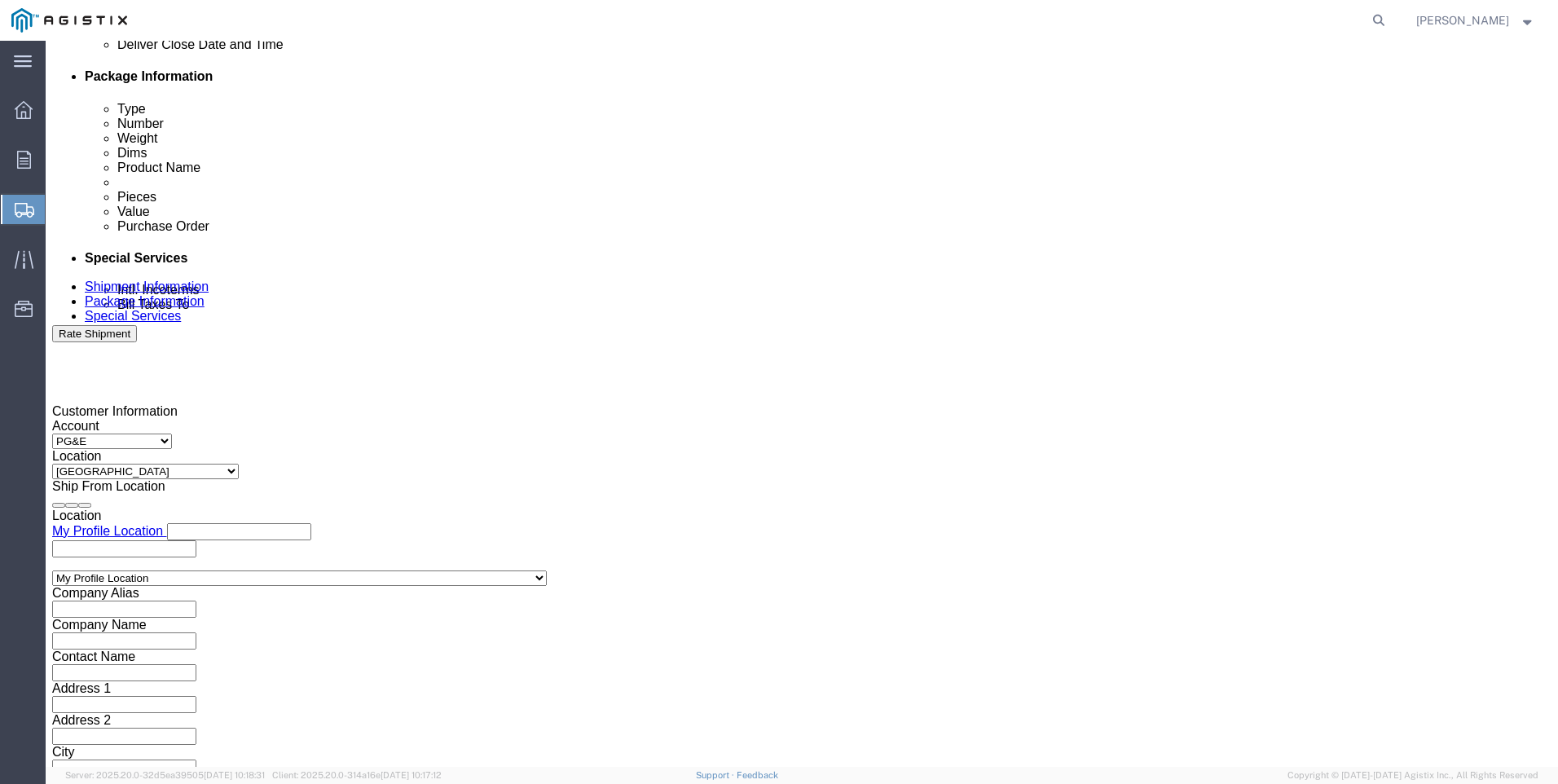
click select "Select Account Type Activity ID Airline Appointment Number ASN Batch Request # …"
select select "SALEORDR"
click select "Select Account Type Activity ID Airline Appointment Number ASN Batch Request # …"
click input "text"
type input "0055405"
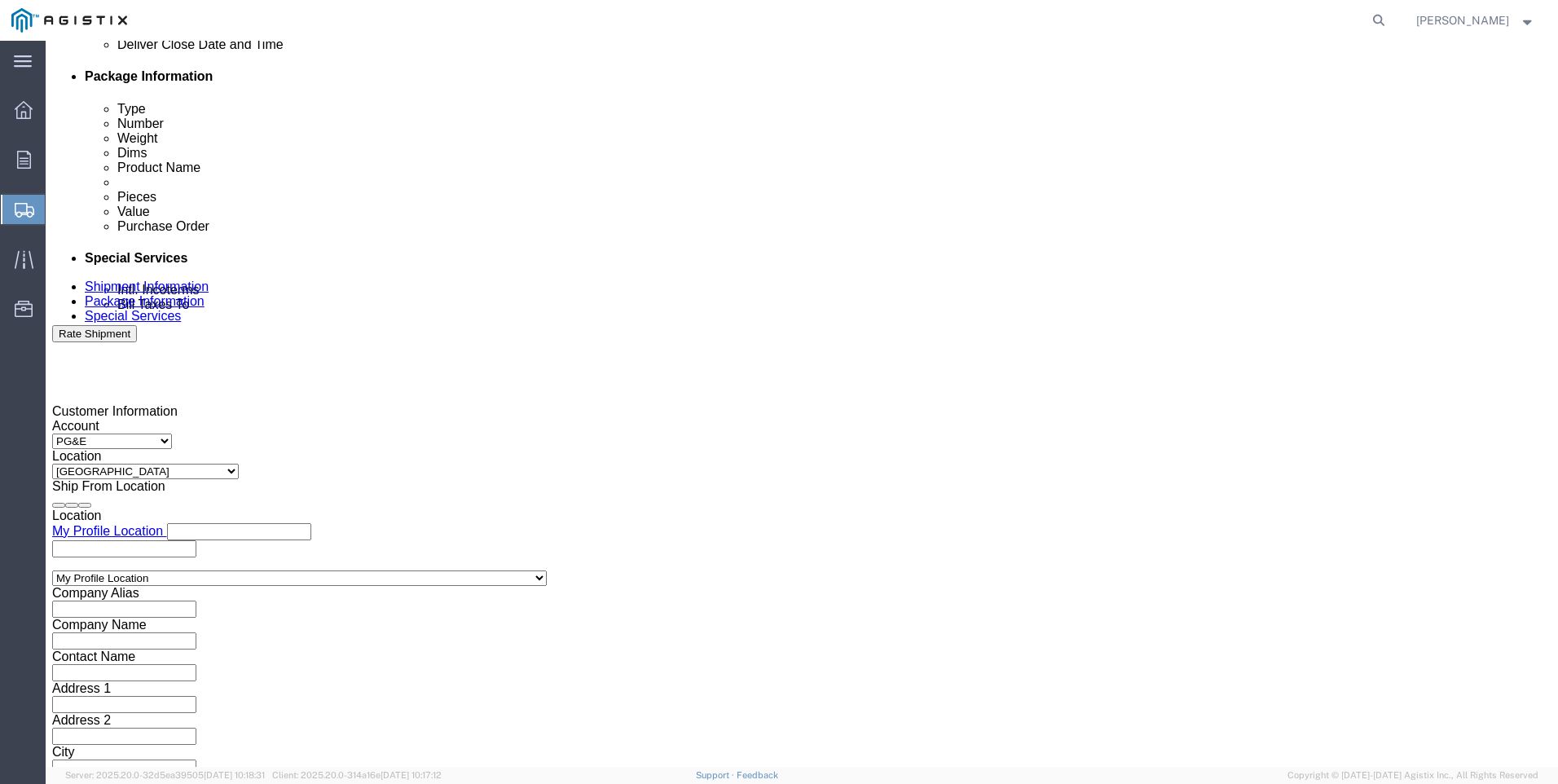
drag, startPoint x: 1137, startPoint y: 662, endPoint x: 1137, endPoint y: 652, distance: 10.0
click button "Continue"
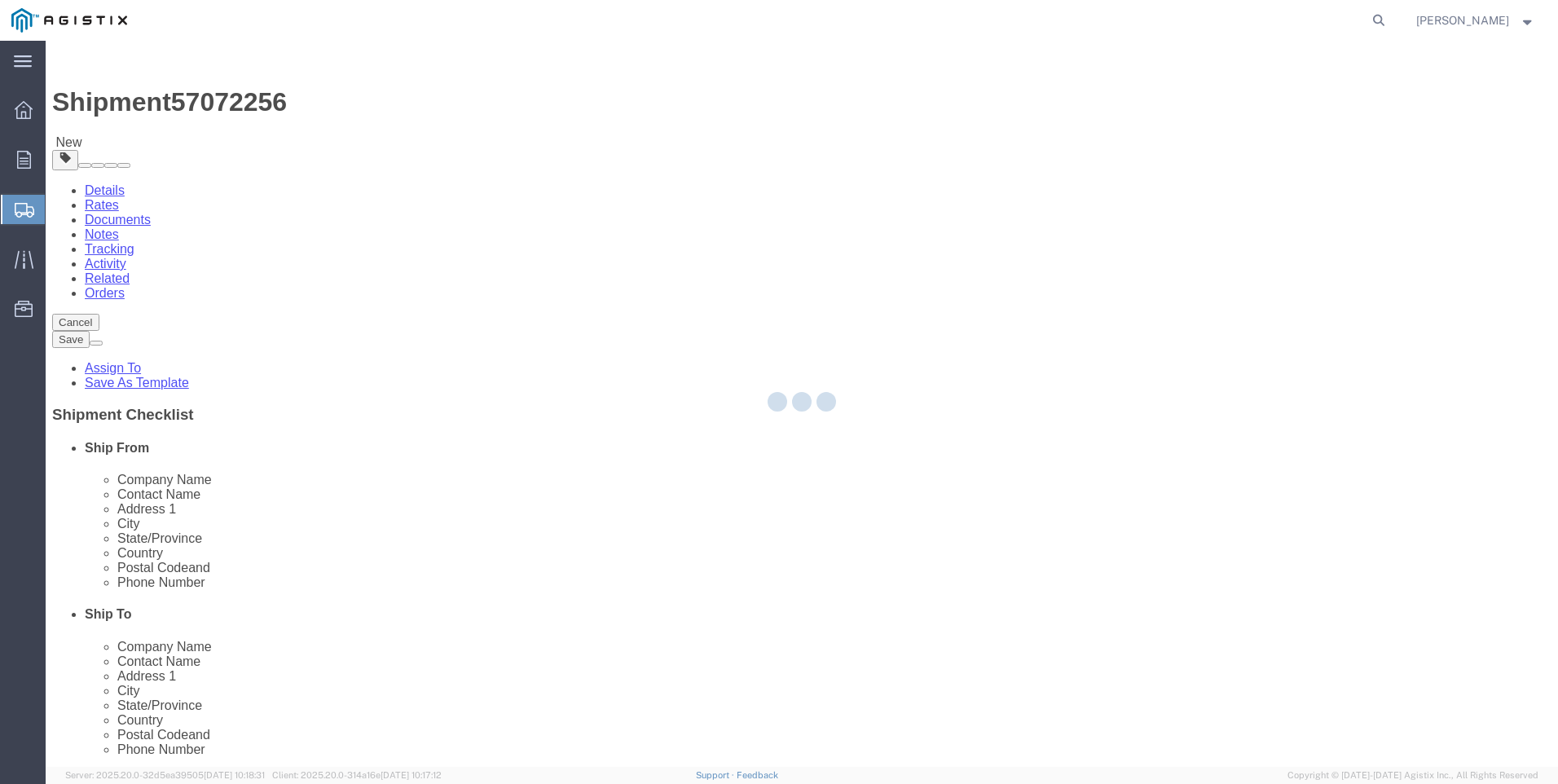
select select "CBOX"
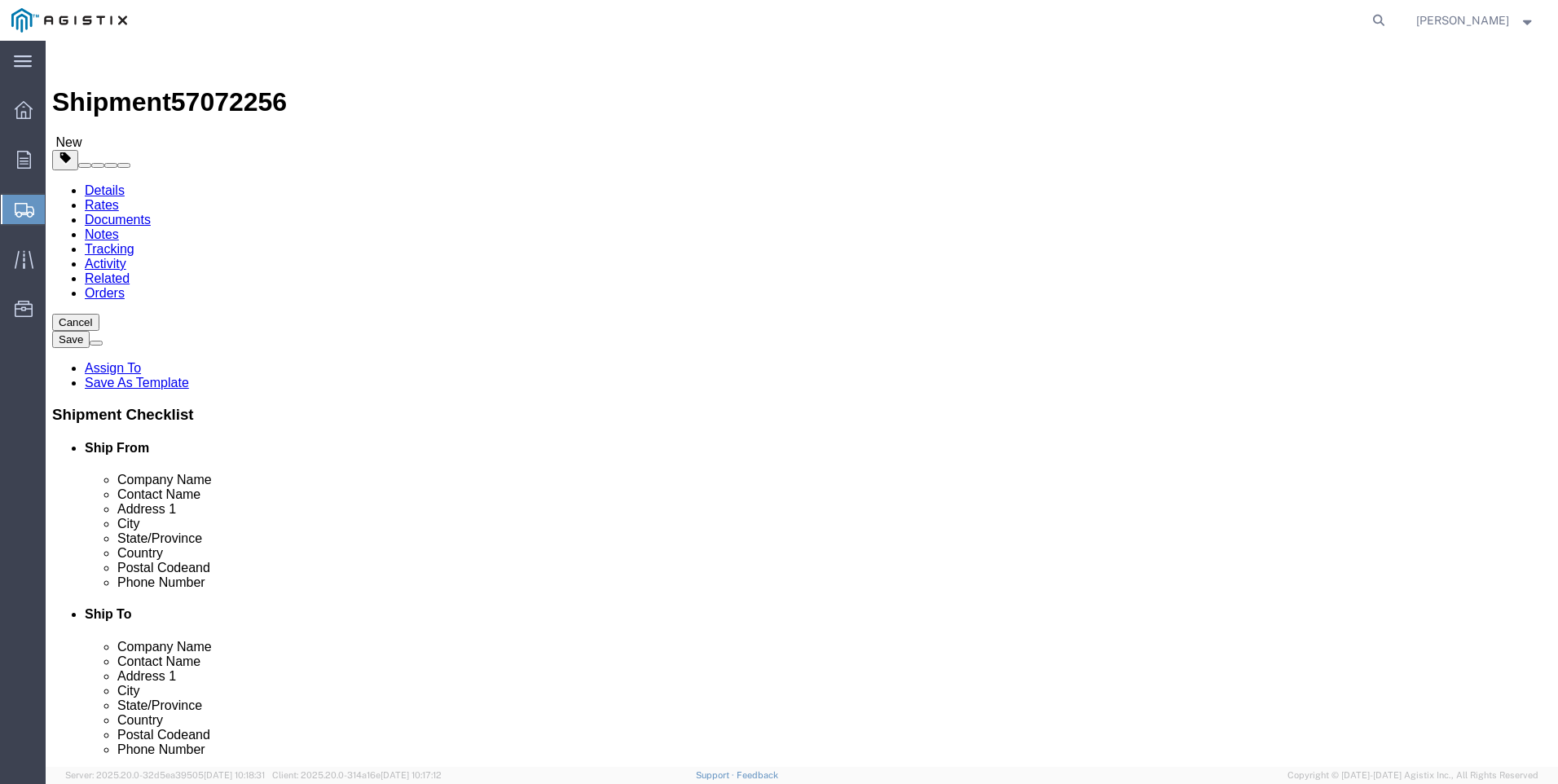
click input "text"
type input "8"
type input "2"
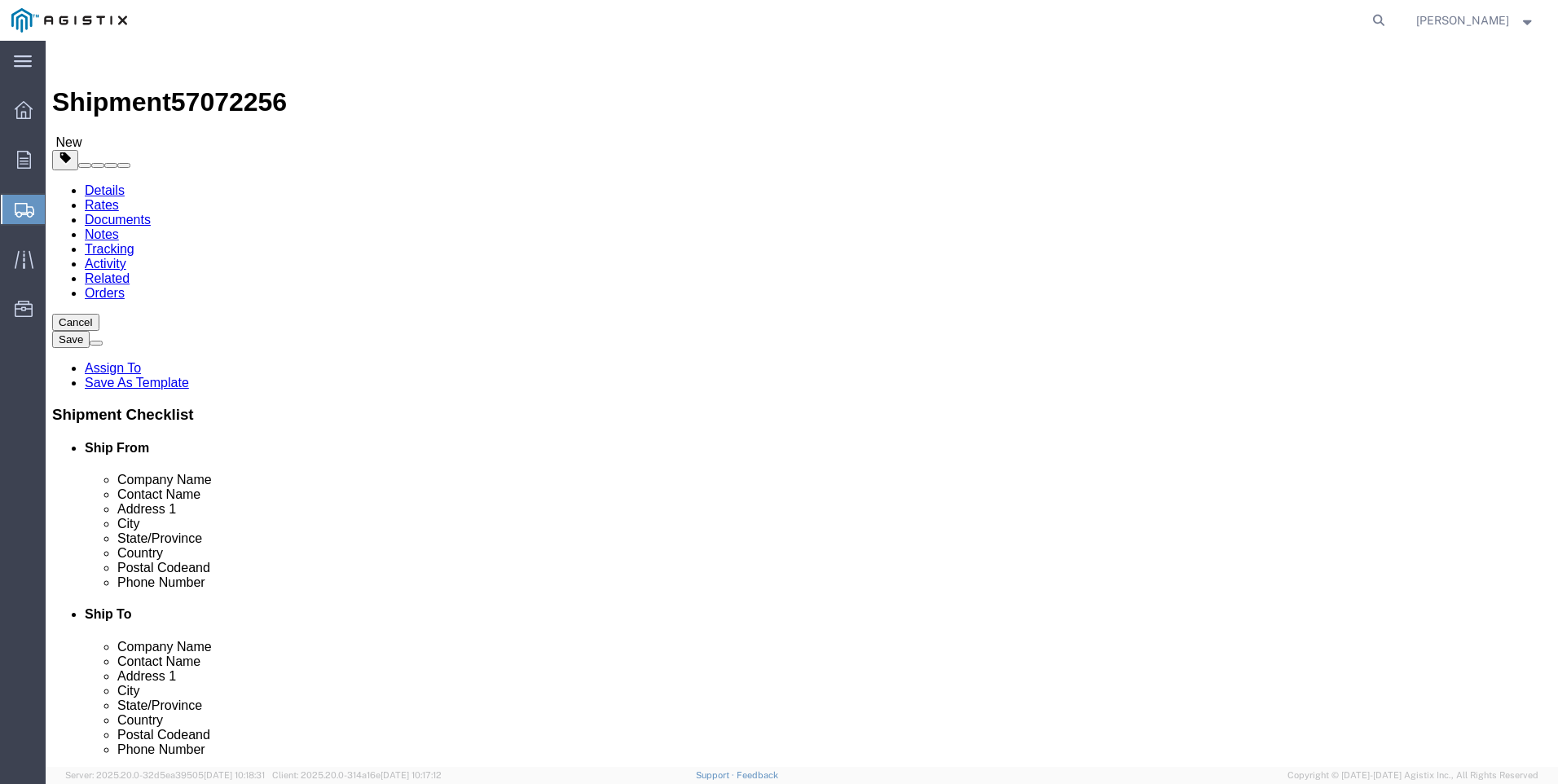
click ul
click link "Add Content"
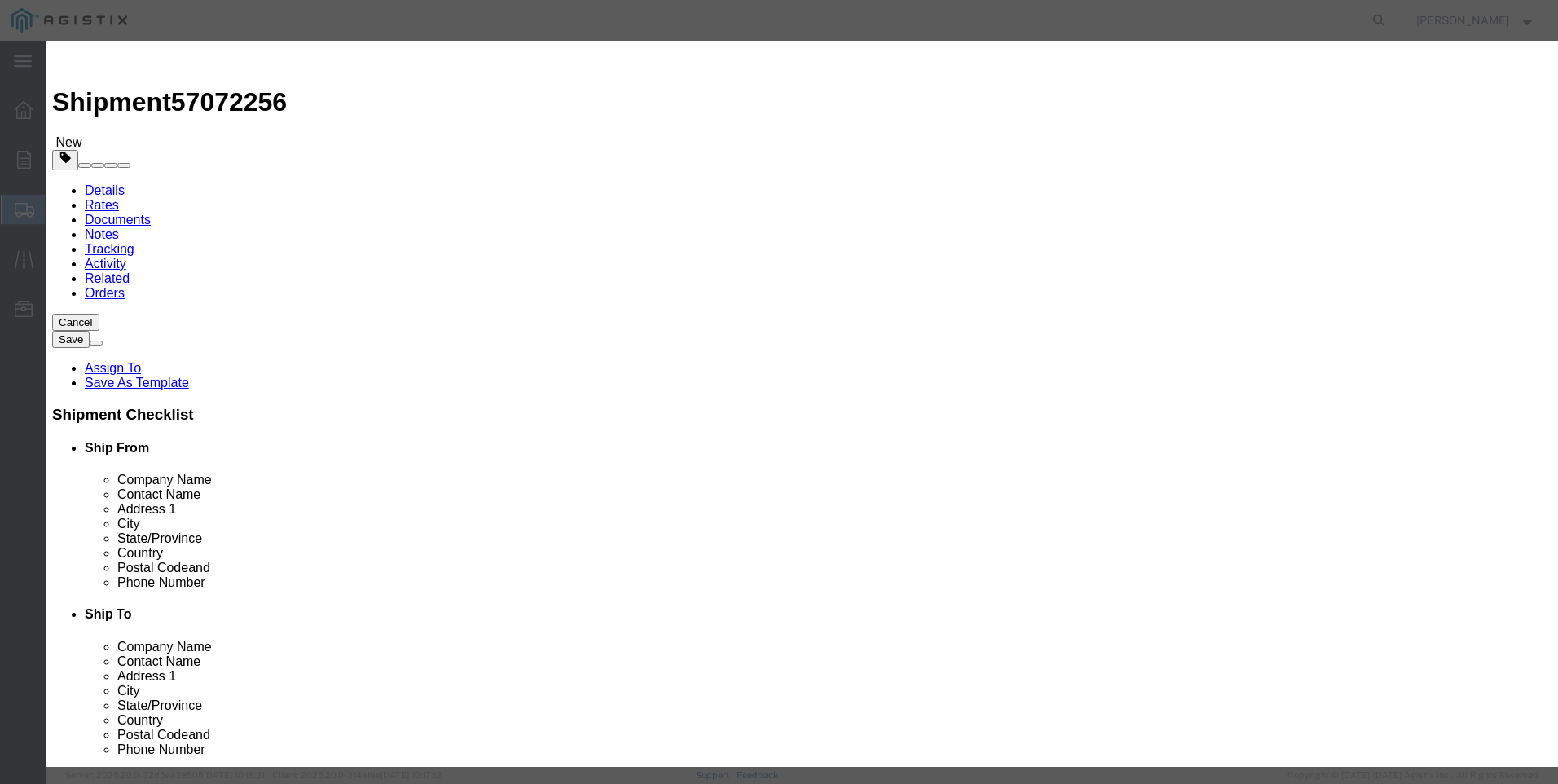
click div "Commodity library"
click input "text"
type input "M040643"
click textarea
paste textarea "ELEMENT FILTER 10 MICRON POLYETHYLENE"
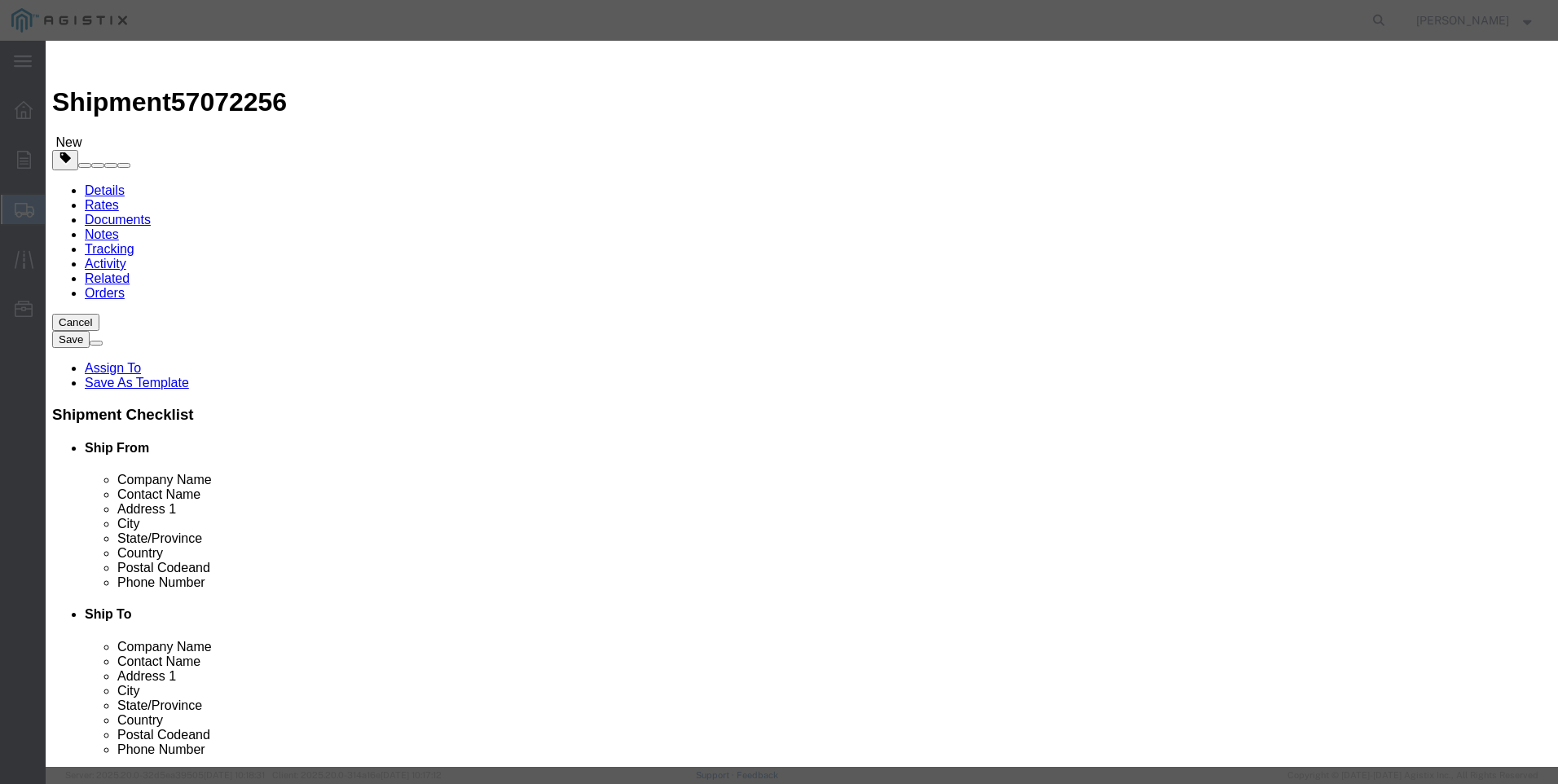
type textarea "ELEMENT FILTER 10 MICRON POLYETHYLENE"
click input "M040643"
type input "M040643 / [PHONE_NUMBER]"
type input "48"
click input "text"
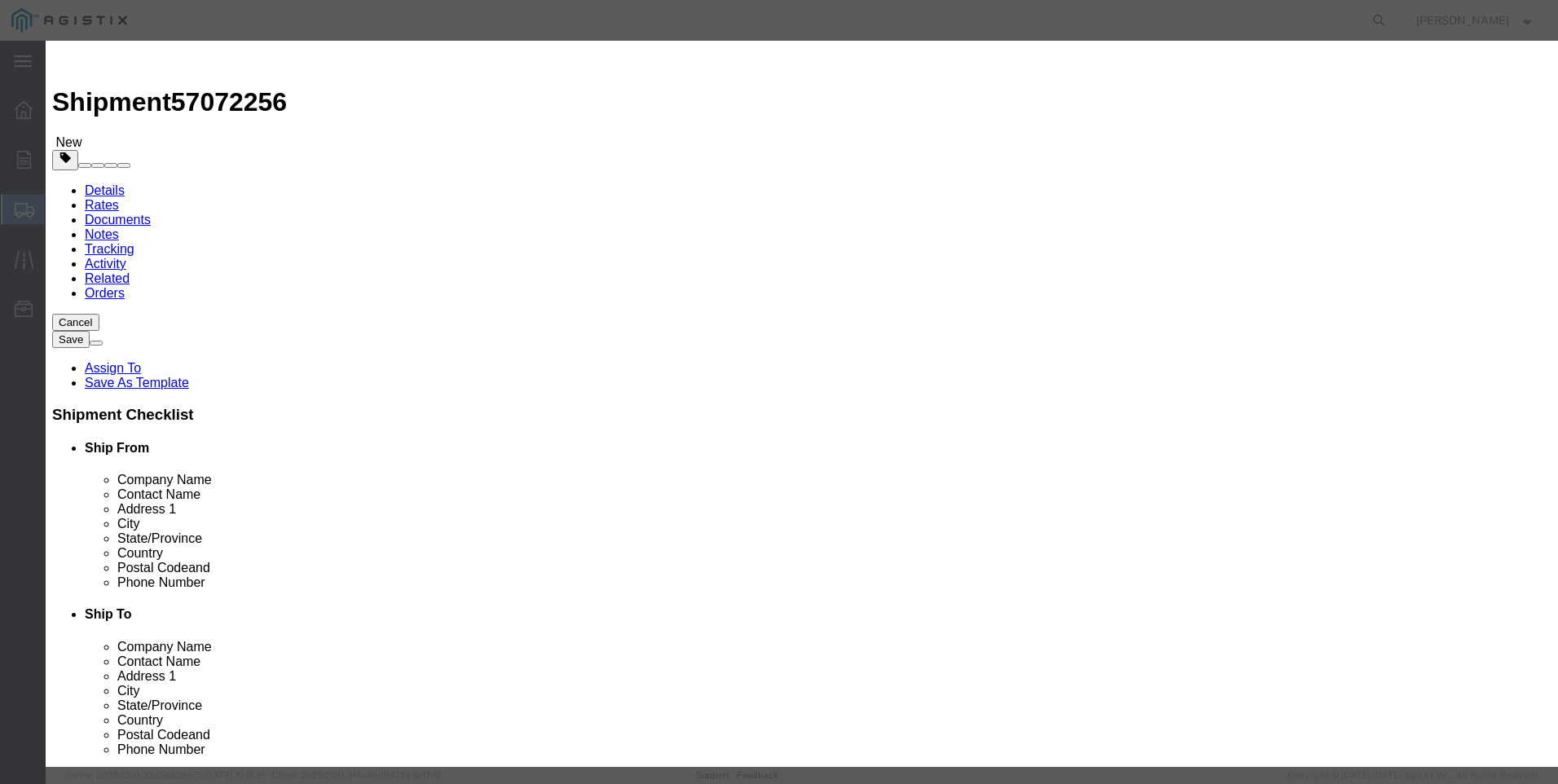
type input "2257"
click button "Save & Close"
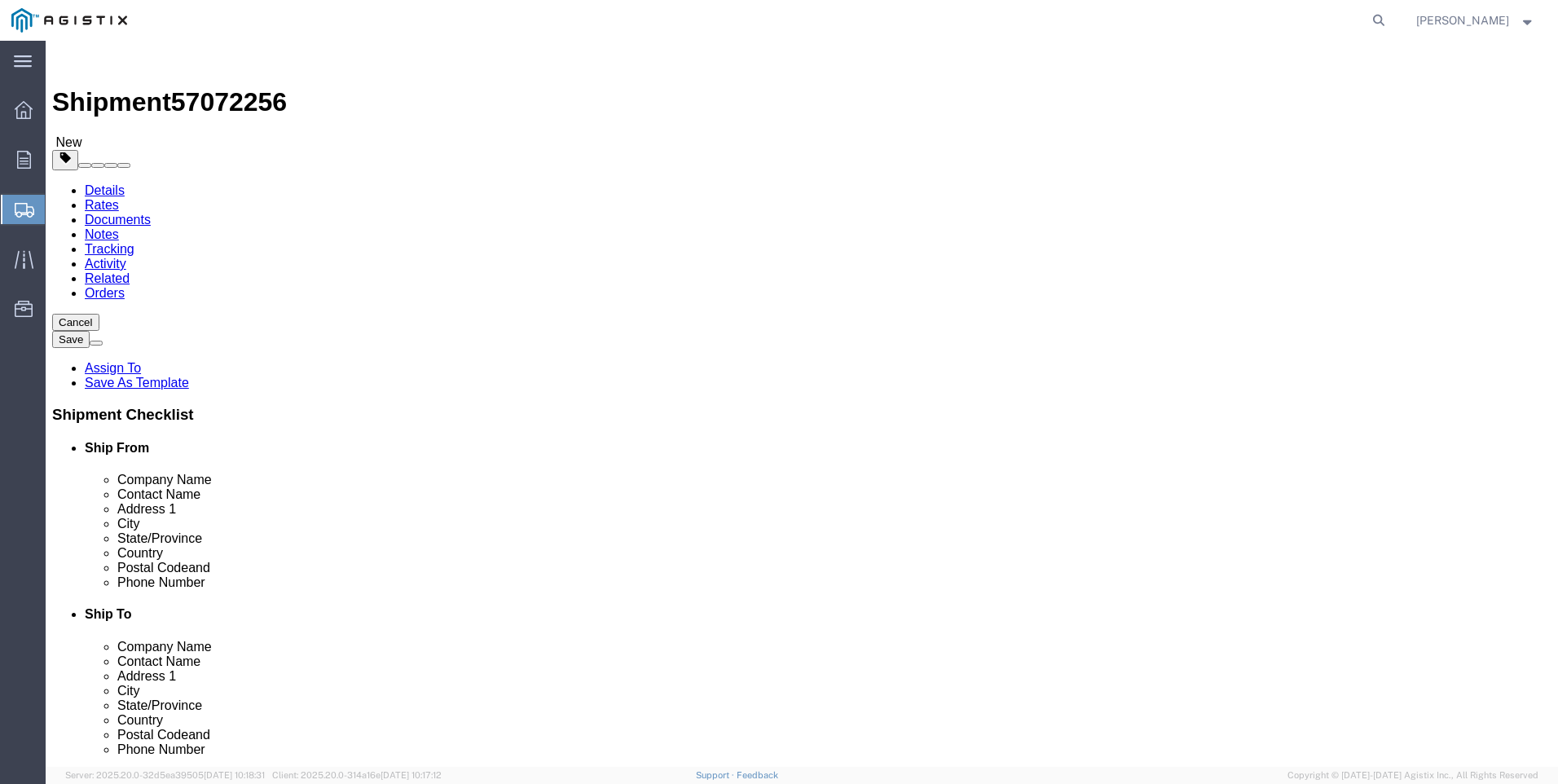
click button "Rate Shipment"
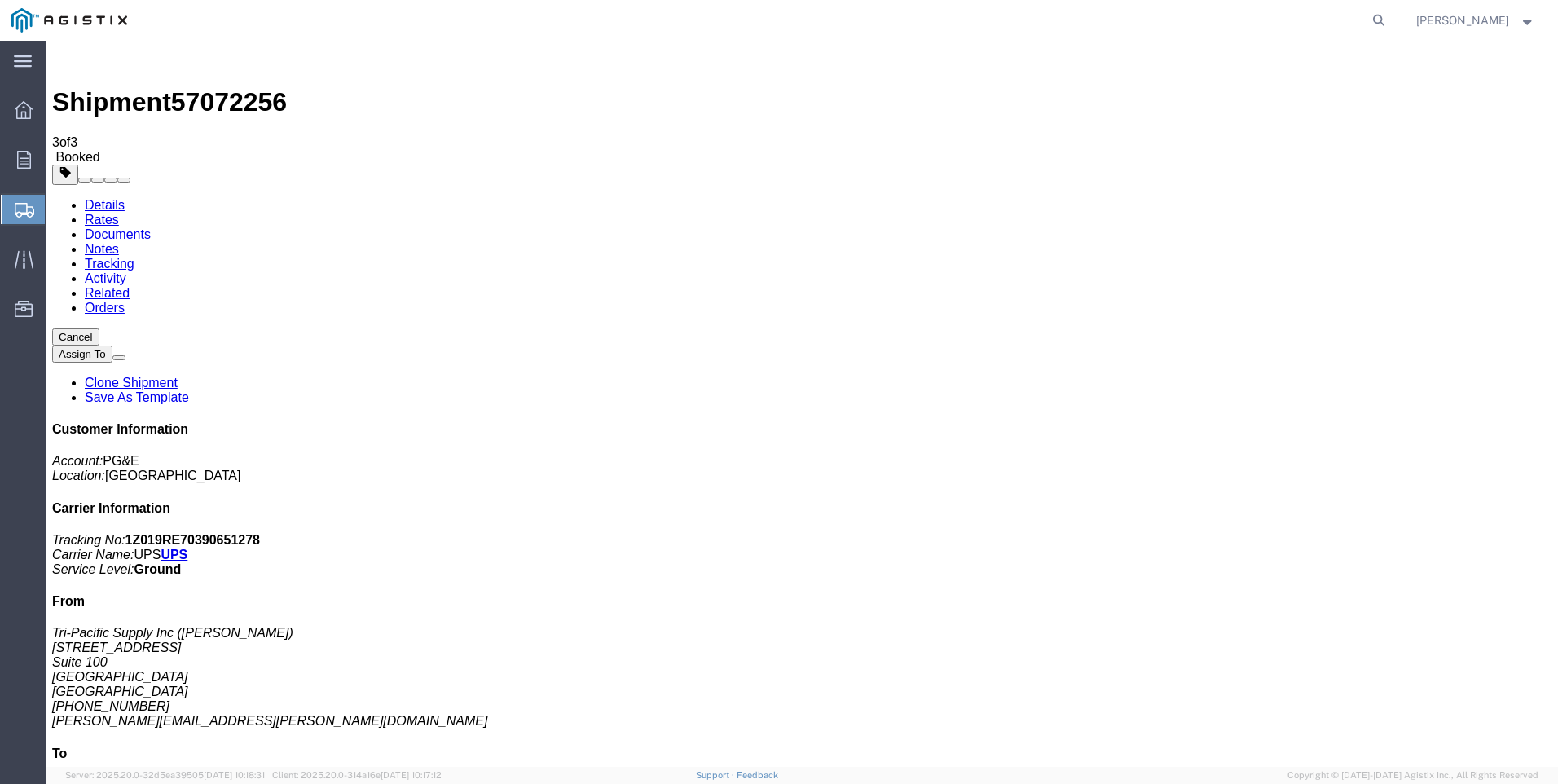
click at [0, 0] on span "Create Shipment" at bounding box center [0, 0] width 0 height 0
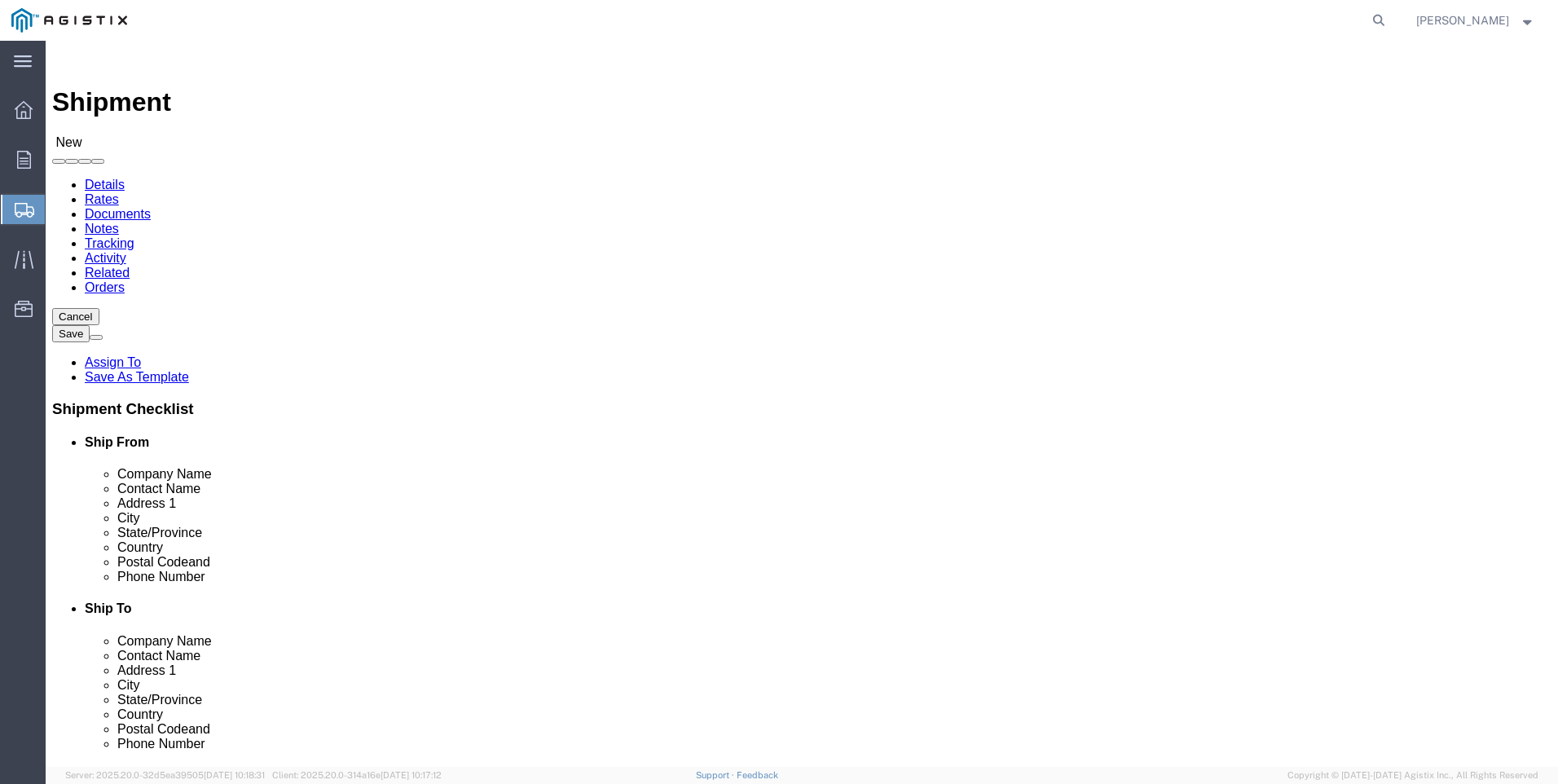
click select "Select PG&E Tri-Pacific Supply Inc"
select select "9596"
click select "Select PG&E Tri-Pacific Supply Inc"
select select
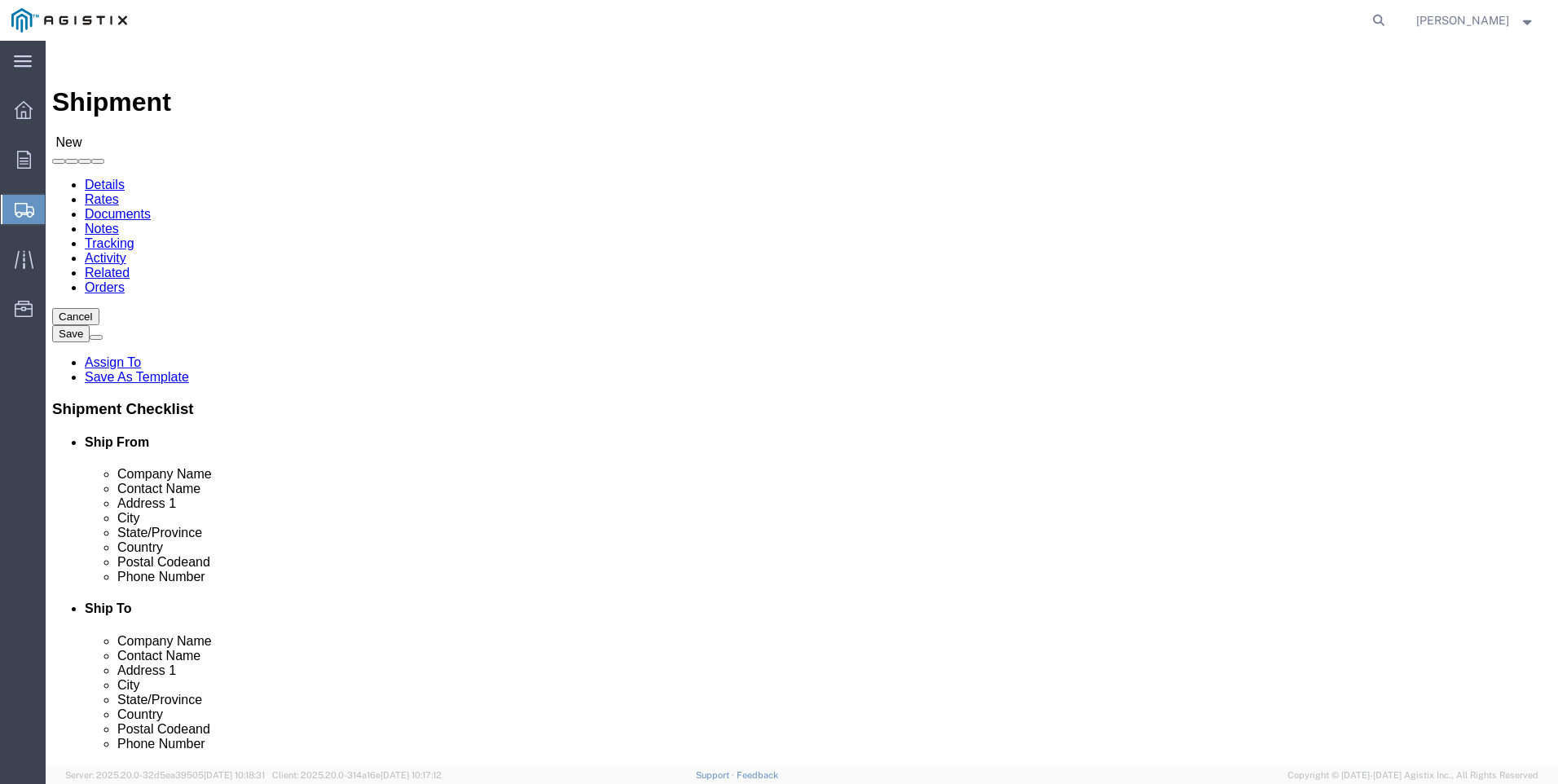
drag, startPoint x: 479, startPoint y: 439, endPoint x: 873, endPoint y: 310, distance: 414.6
select select "MYPROFILE"
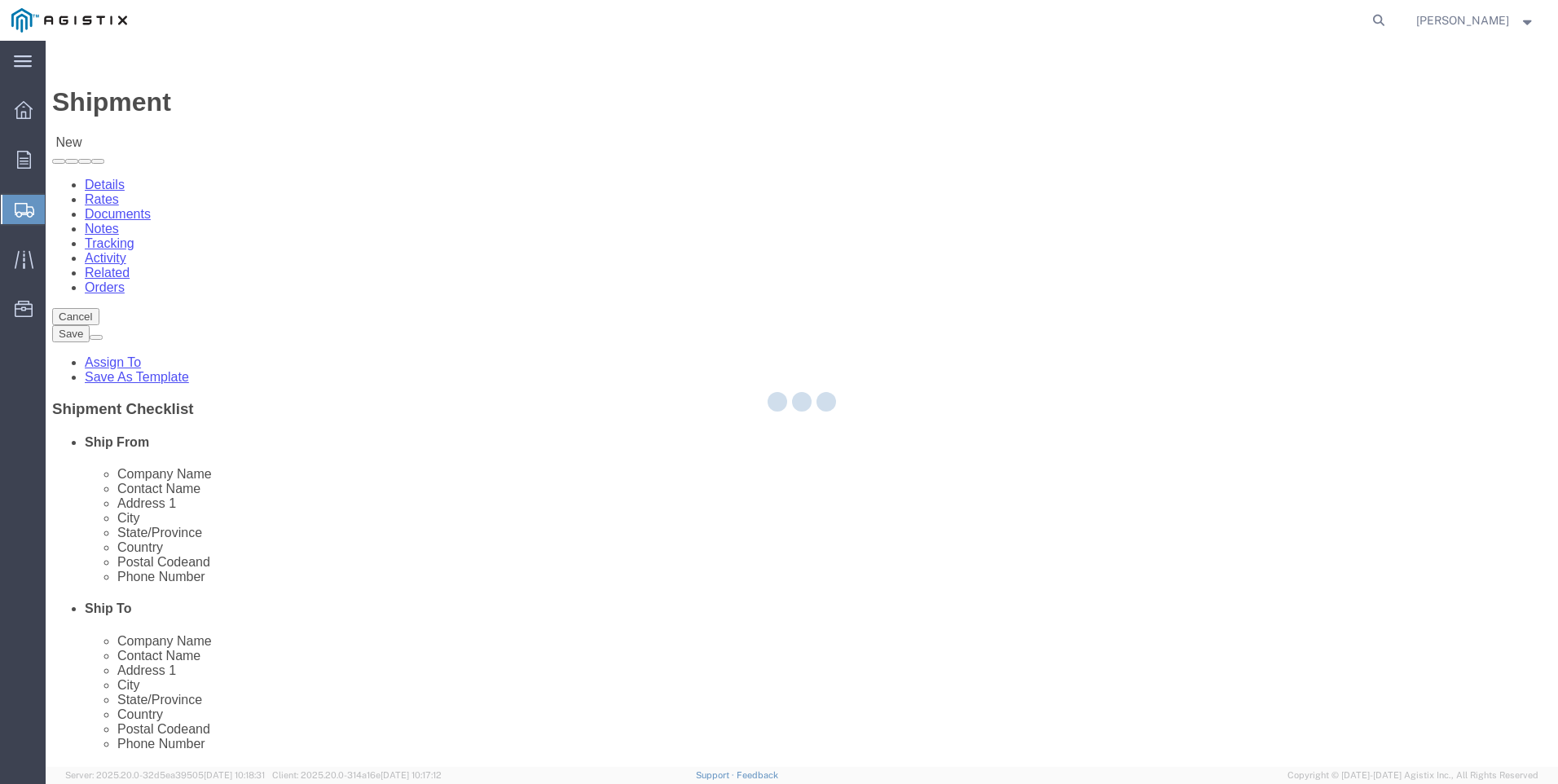
select select "CA"
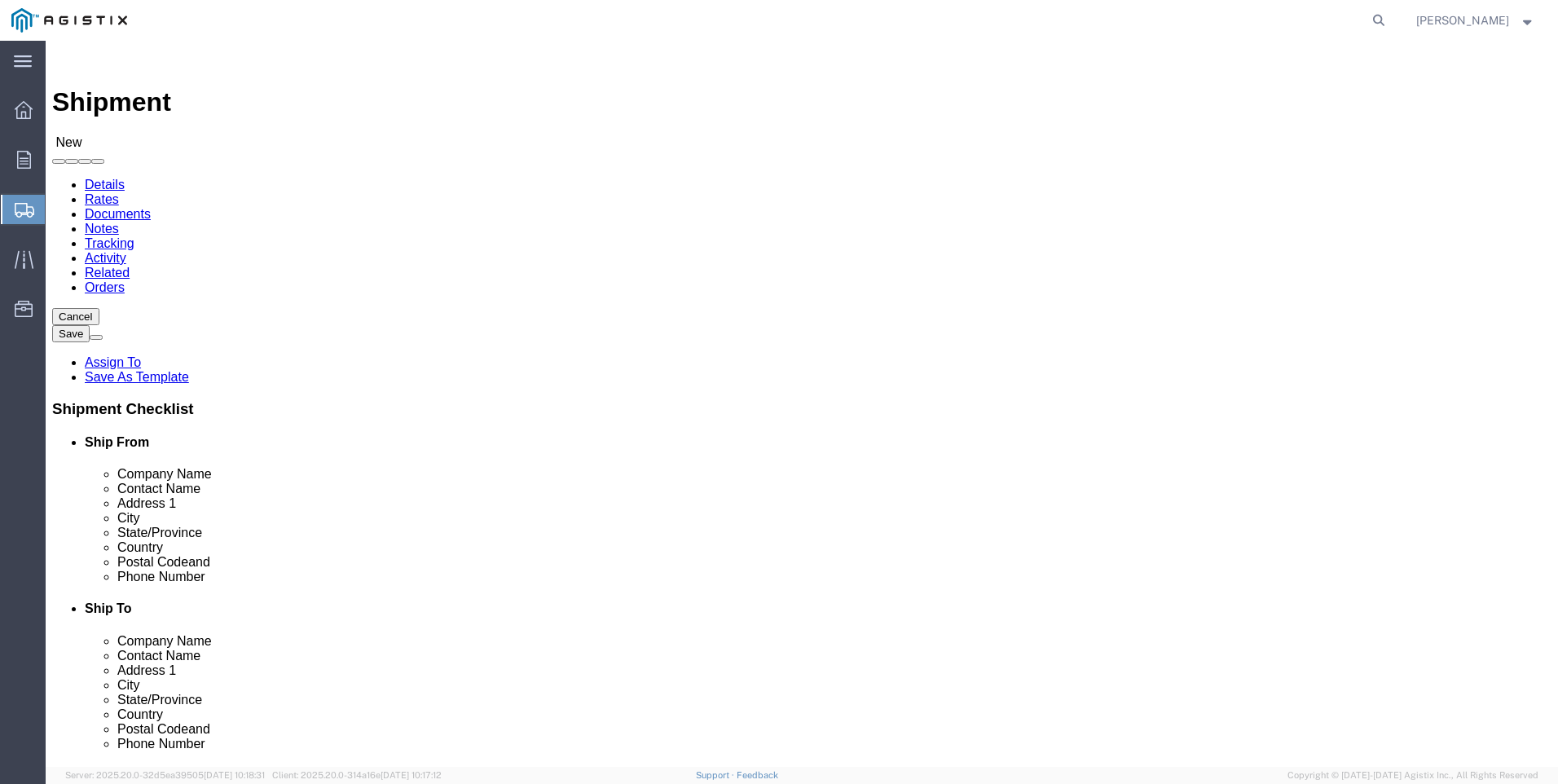
click select "Select All Others [GEOGRAPHIC_DATA] [GEOGRAPHIC_DATA] [GEOGRAPHIC_DATA] [GEOGRA…"
select select "19740"
click select "Select All Others [GEOGRAPHIC_DATA] [GEOGRAPHIC_DATA] [GEOGRAPHIC_DATA] [GEOGRA…"
click span
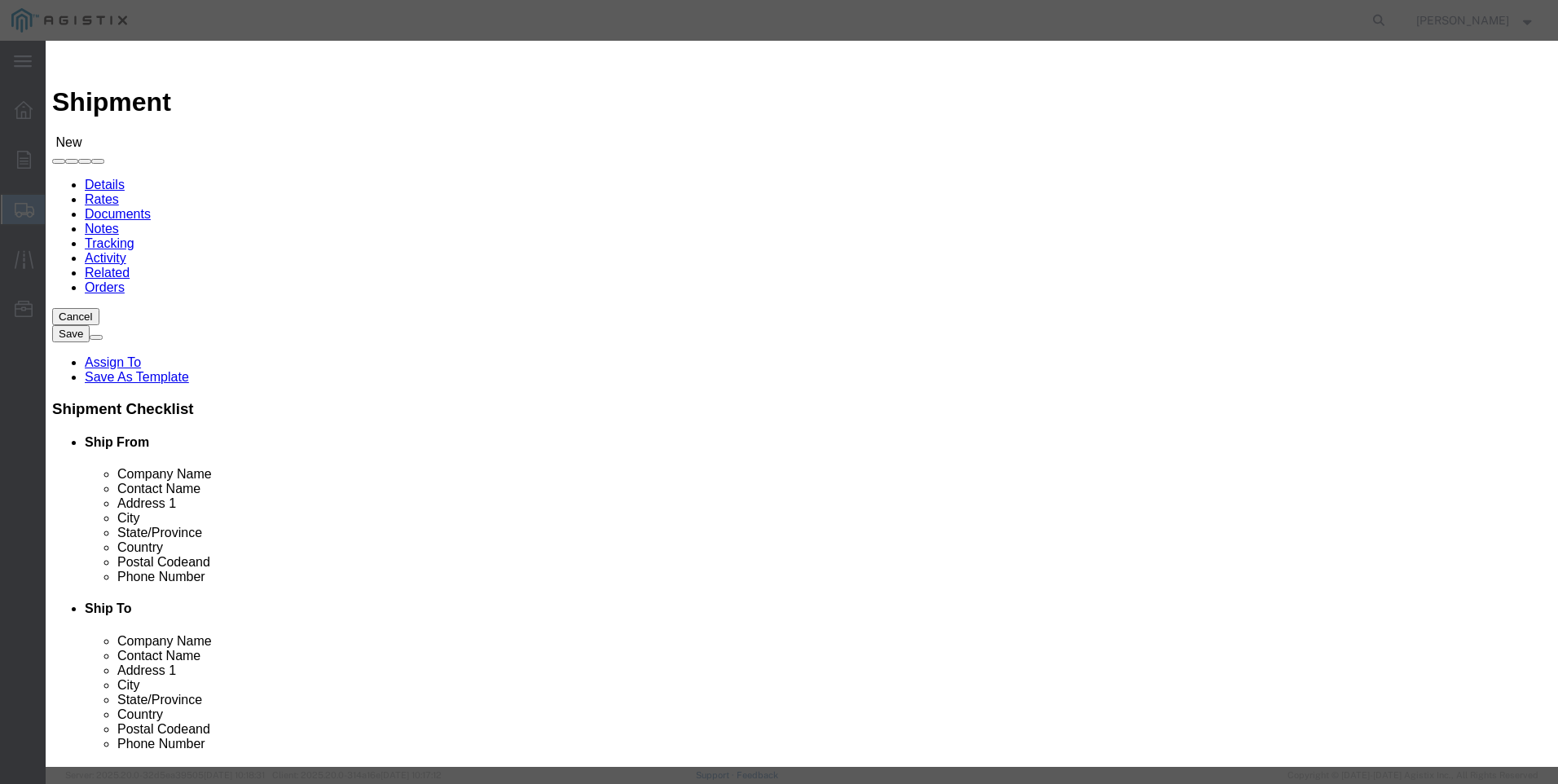
scroll to position [652, 0]
drag, startPoint x: 703, startPoint y: 429, endPoint x: 716, endPoint y: 428, distance: 13.0
click button "Select"
select select "CA"
click button "Close"
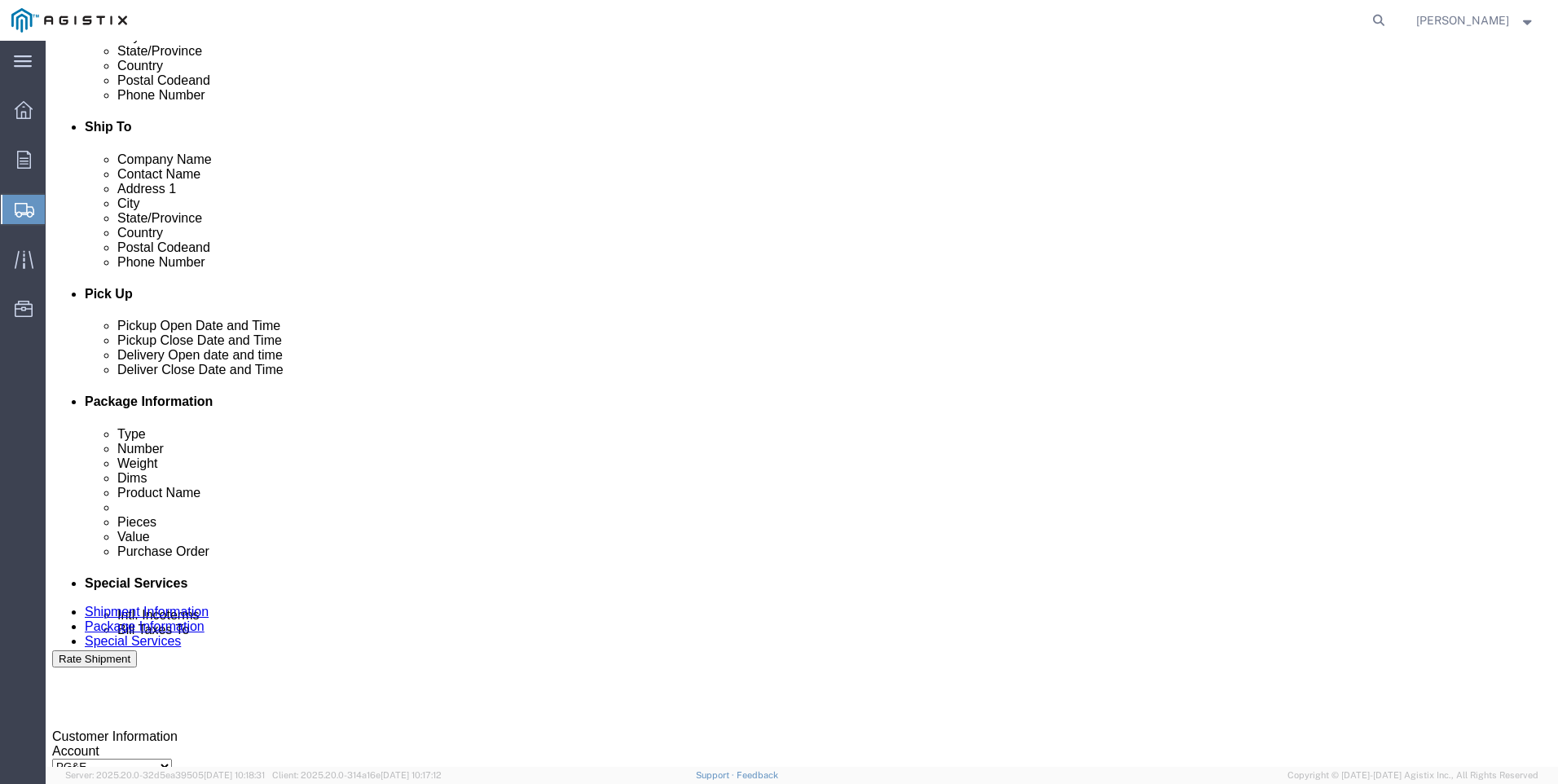
scroll to position [489, 0]
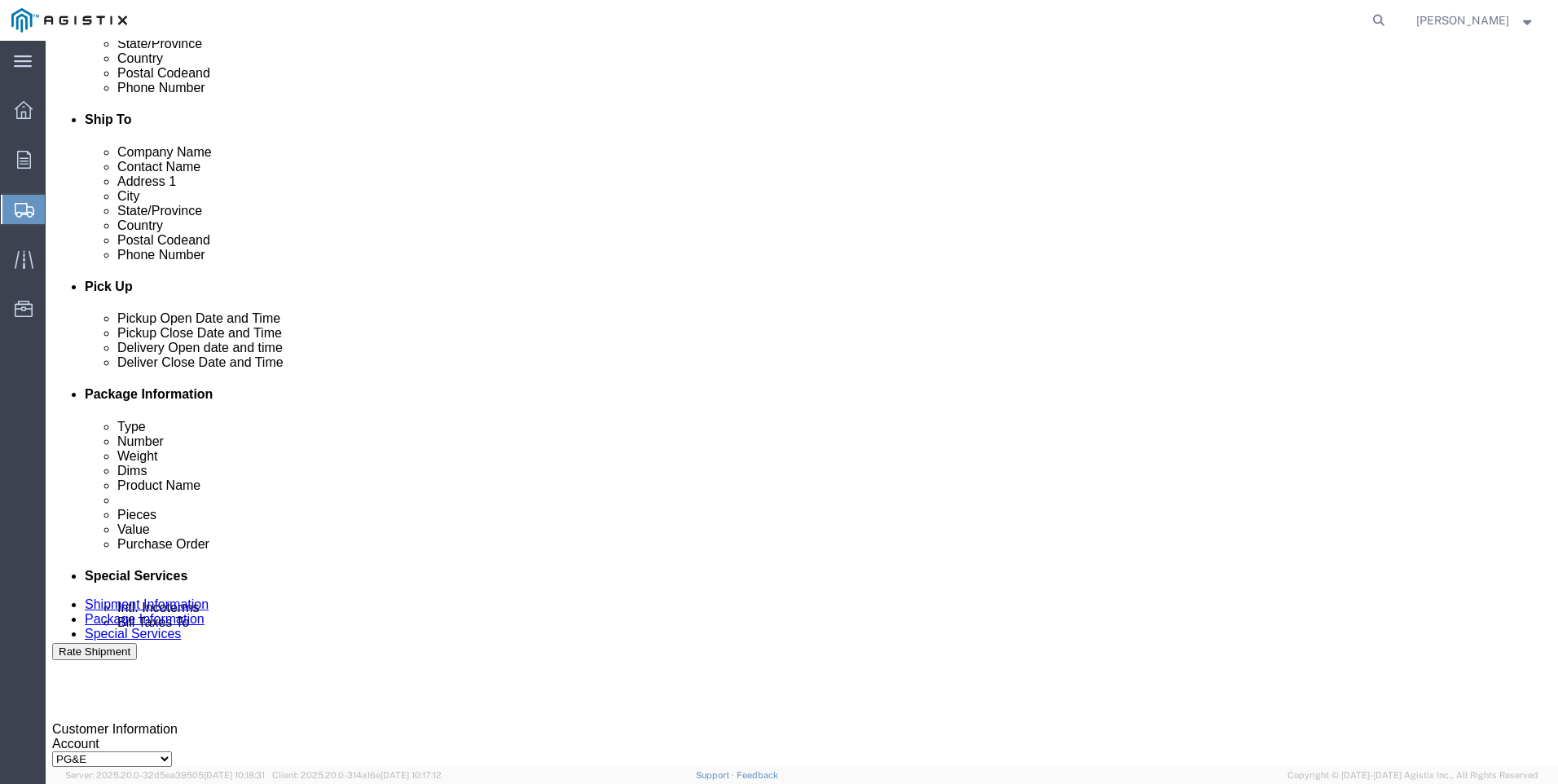
click div
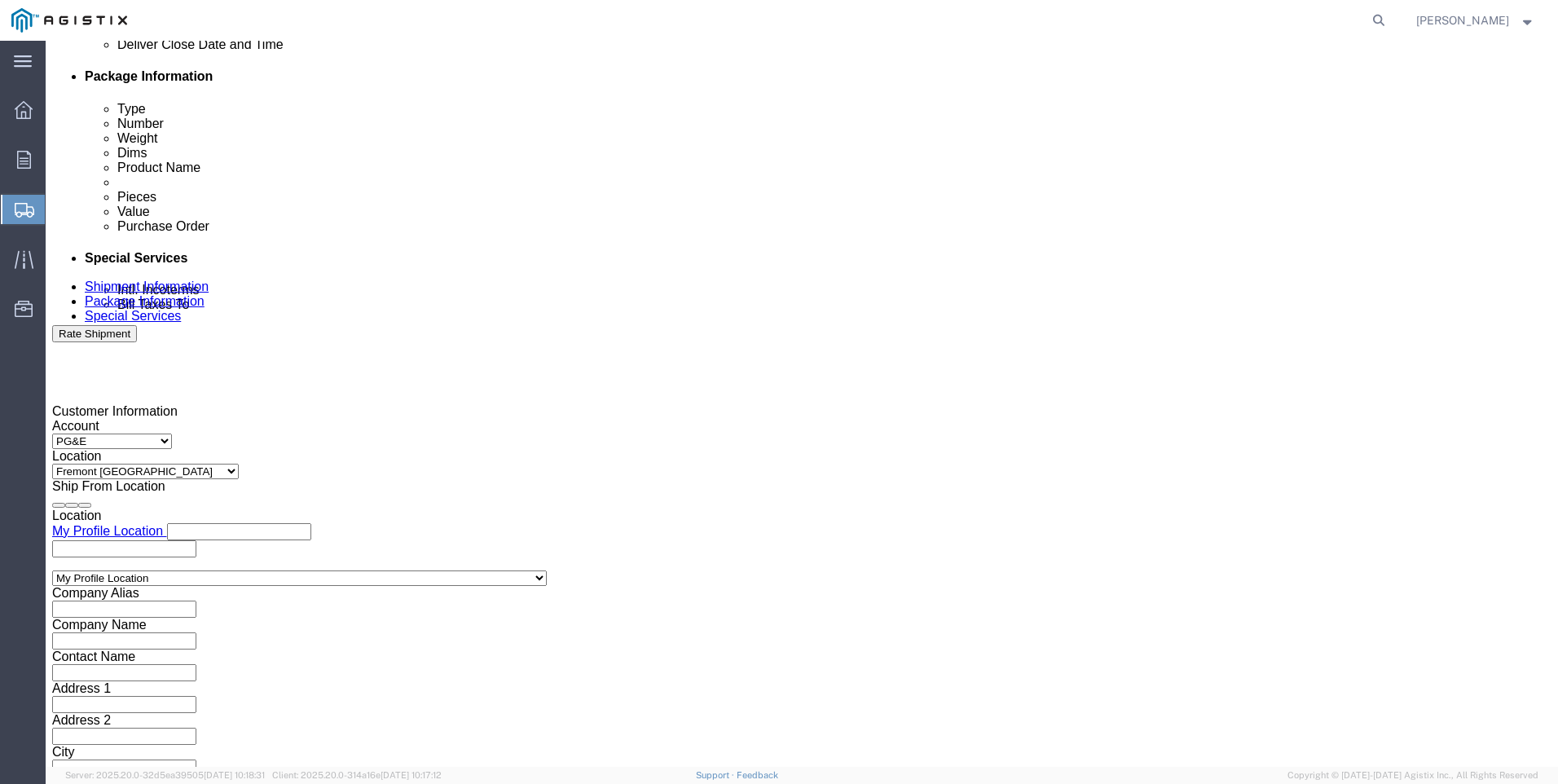
click input "5:00 PM"
click input "7:00 PM"
type input "7:00 AM"
click button "Apply"
click div
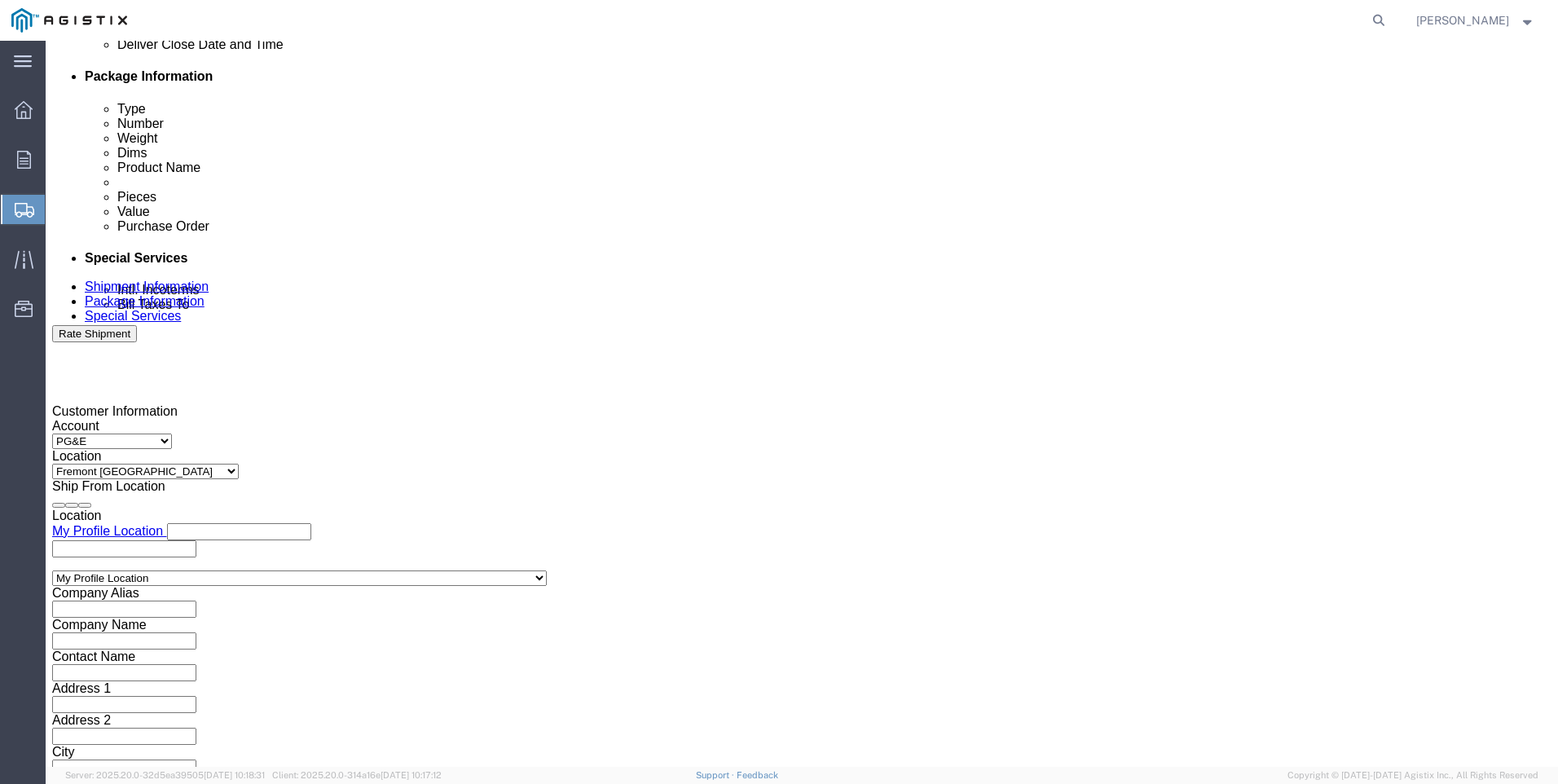
click input "3:00 AM"
type input "3:00 PM"
click button "Apply"
click input "text"
type input "3501423590"
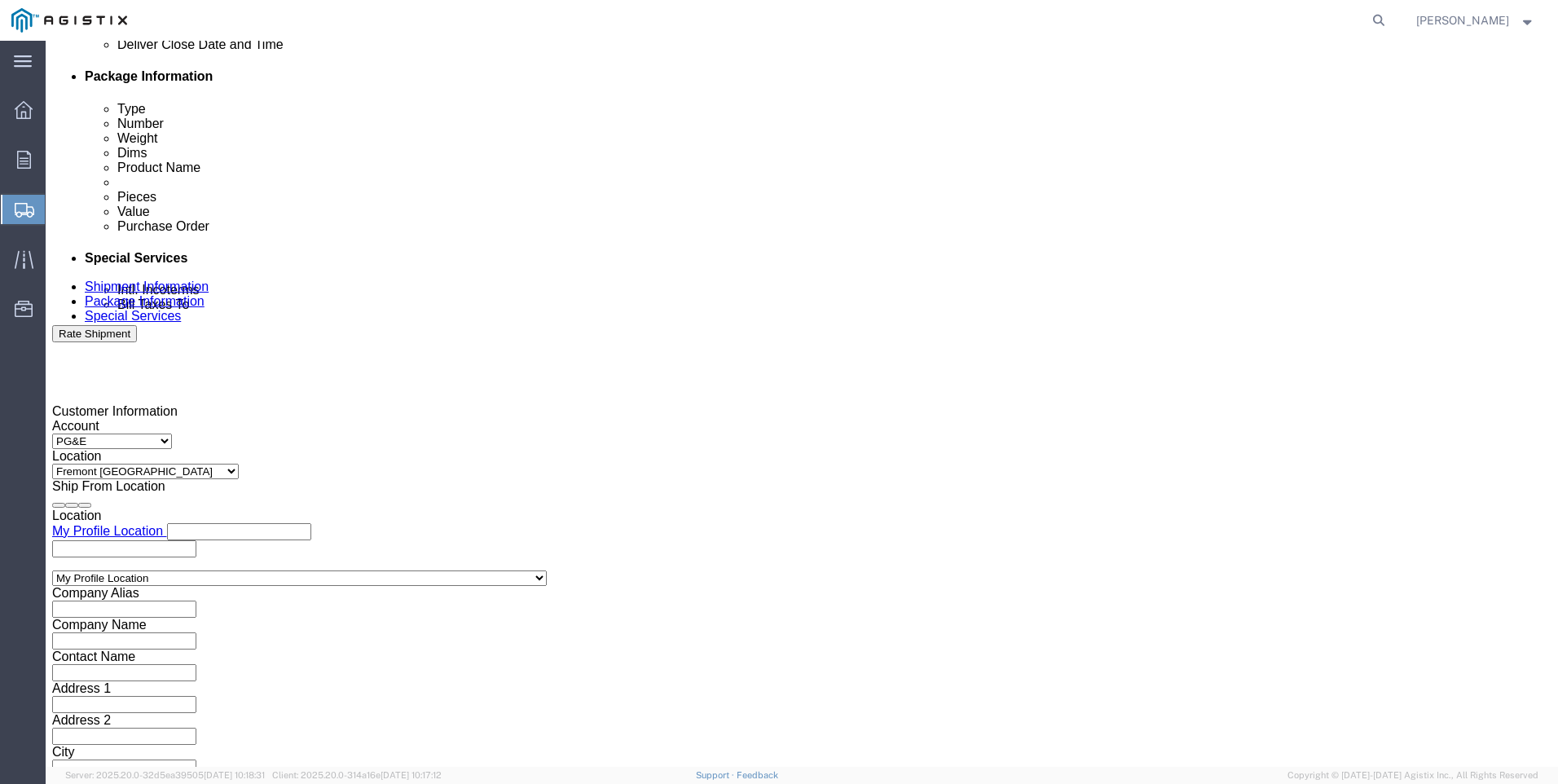
click select "Select Account Type Activity ID Airline Appointment Number ASN Batch Request # …"
select select "SALEORDR"
click select "Select Account Type Activity ID Airline Appointment Number ASN Batch Request # …"
click input "text"
type input "0055404"
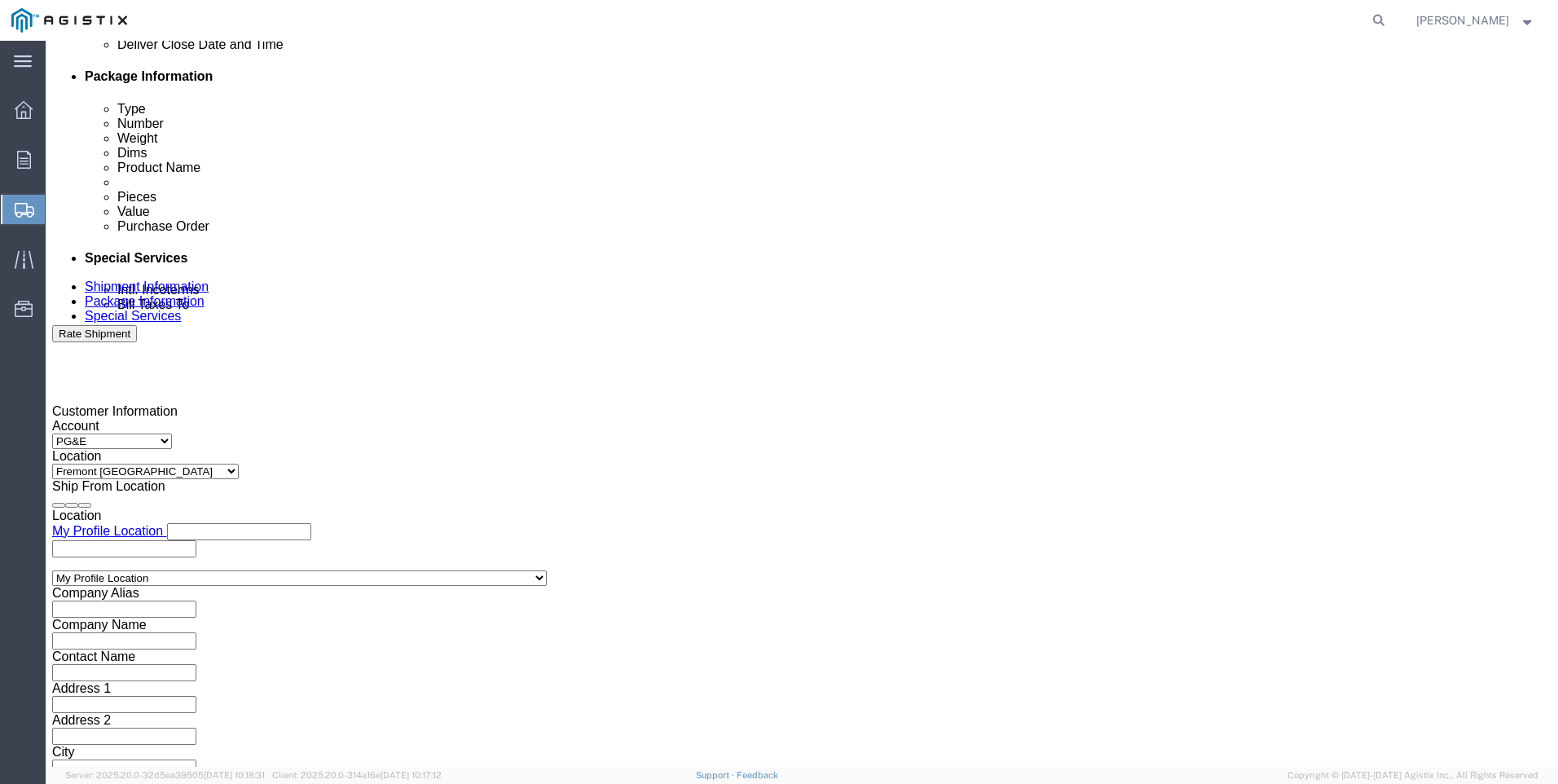
drag, startPoint x: 1144, startPoint y: 665, endPoint x: 1104, endPoint y: 631, distance: 52.5
click button "Continue"
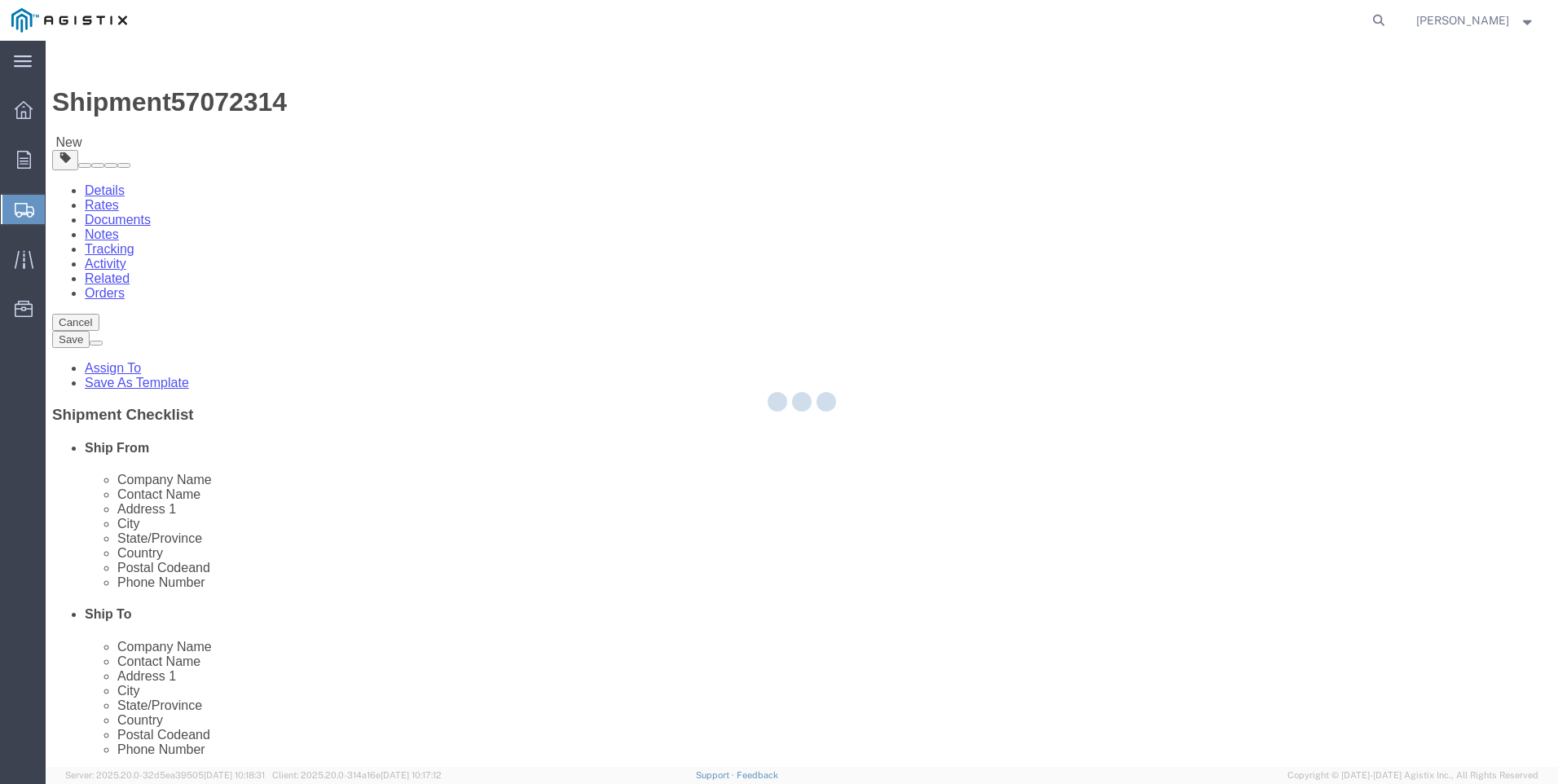
select select "CBOX"
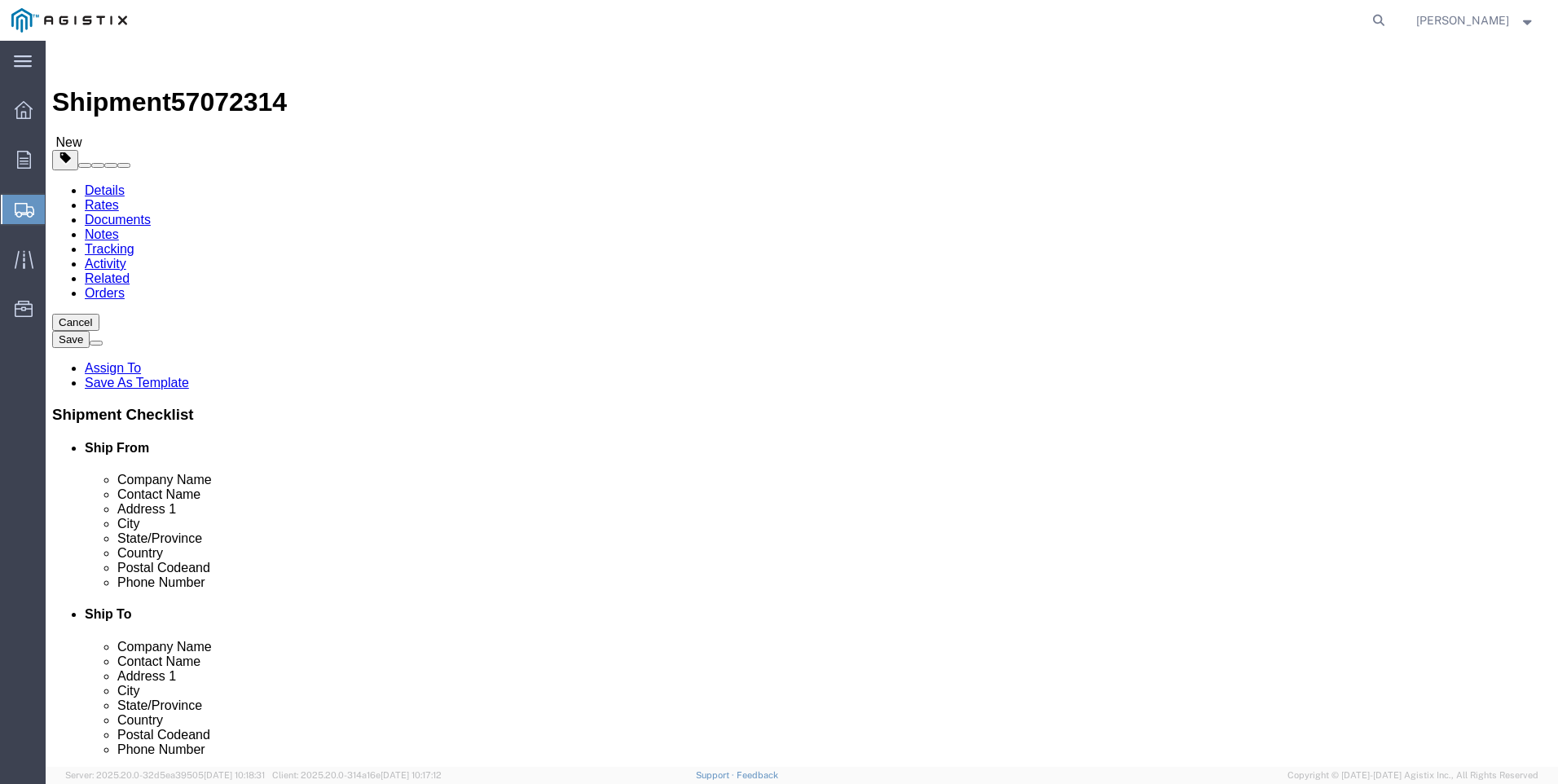
click input "text"
type input "9"
type input "3"
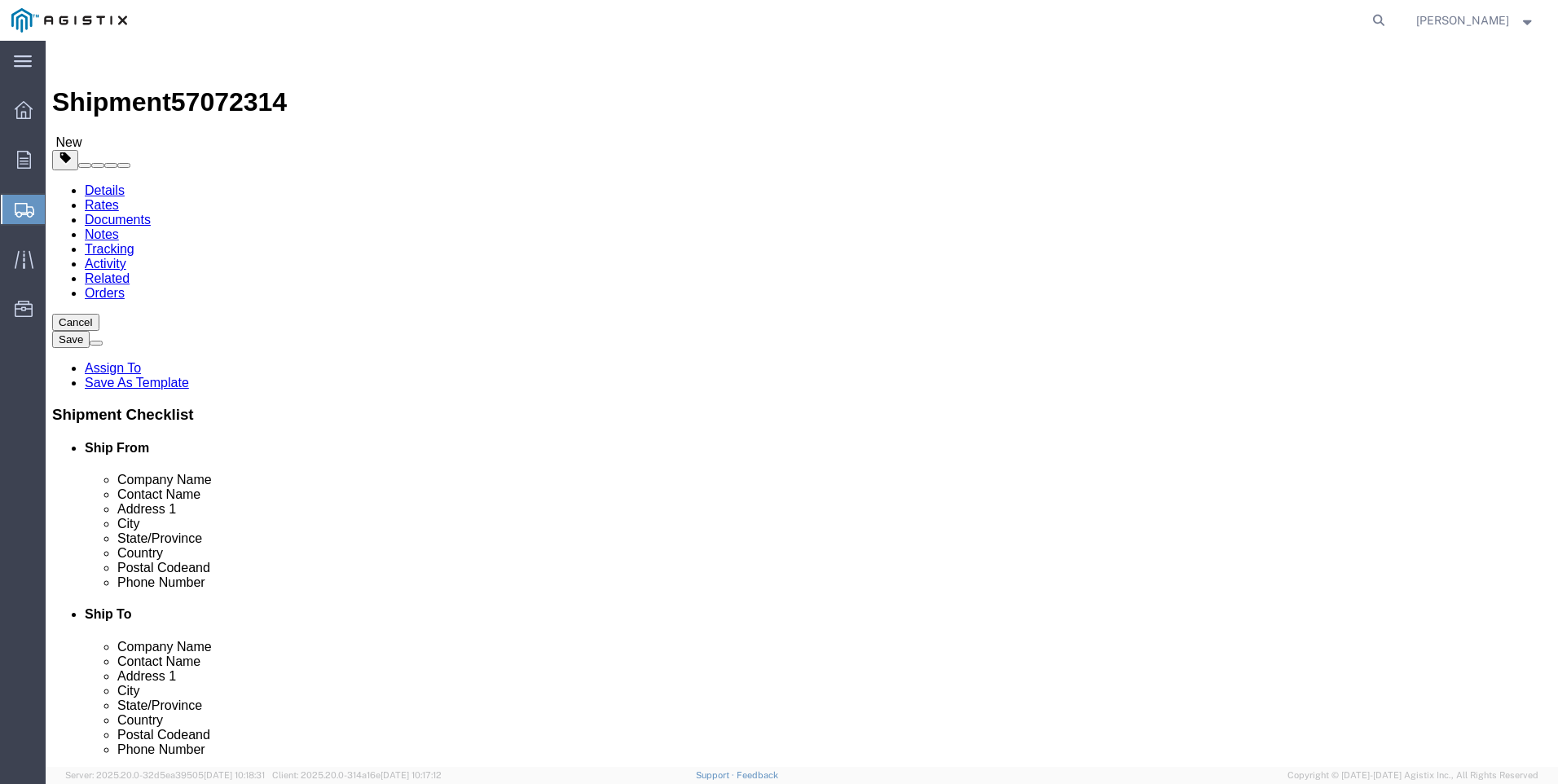
click link "Add Content"
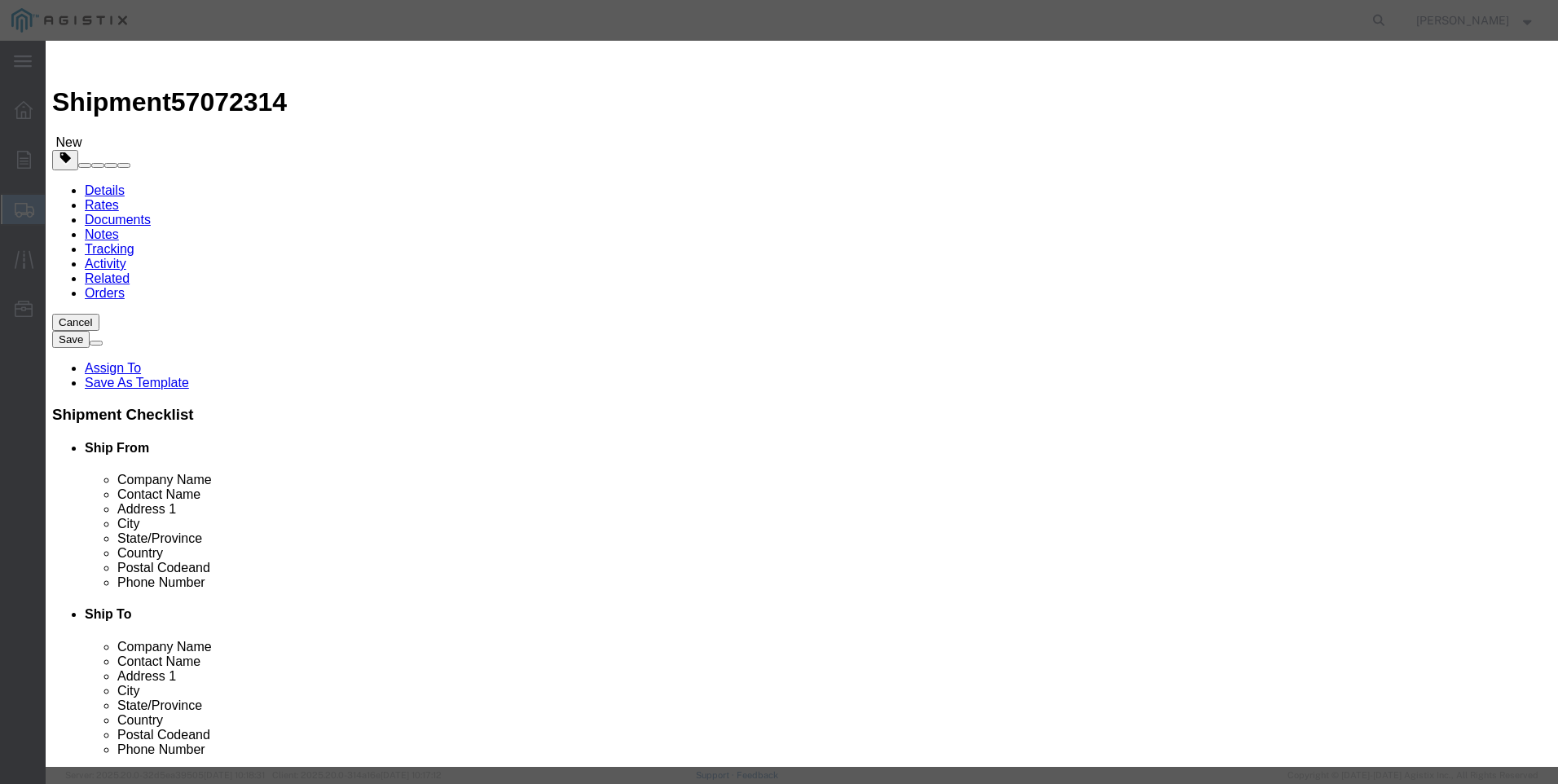
click textarea
paste textarea "ELEMENT FILTER 10 MICRON POLYETHYLENE"
type textarea "ELEMENT FILTER 10 MICRON POLYETHYLENE"
click input "text"
type input "M040643 / [PHONE_NUMBER]"
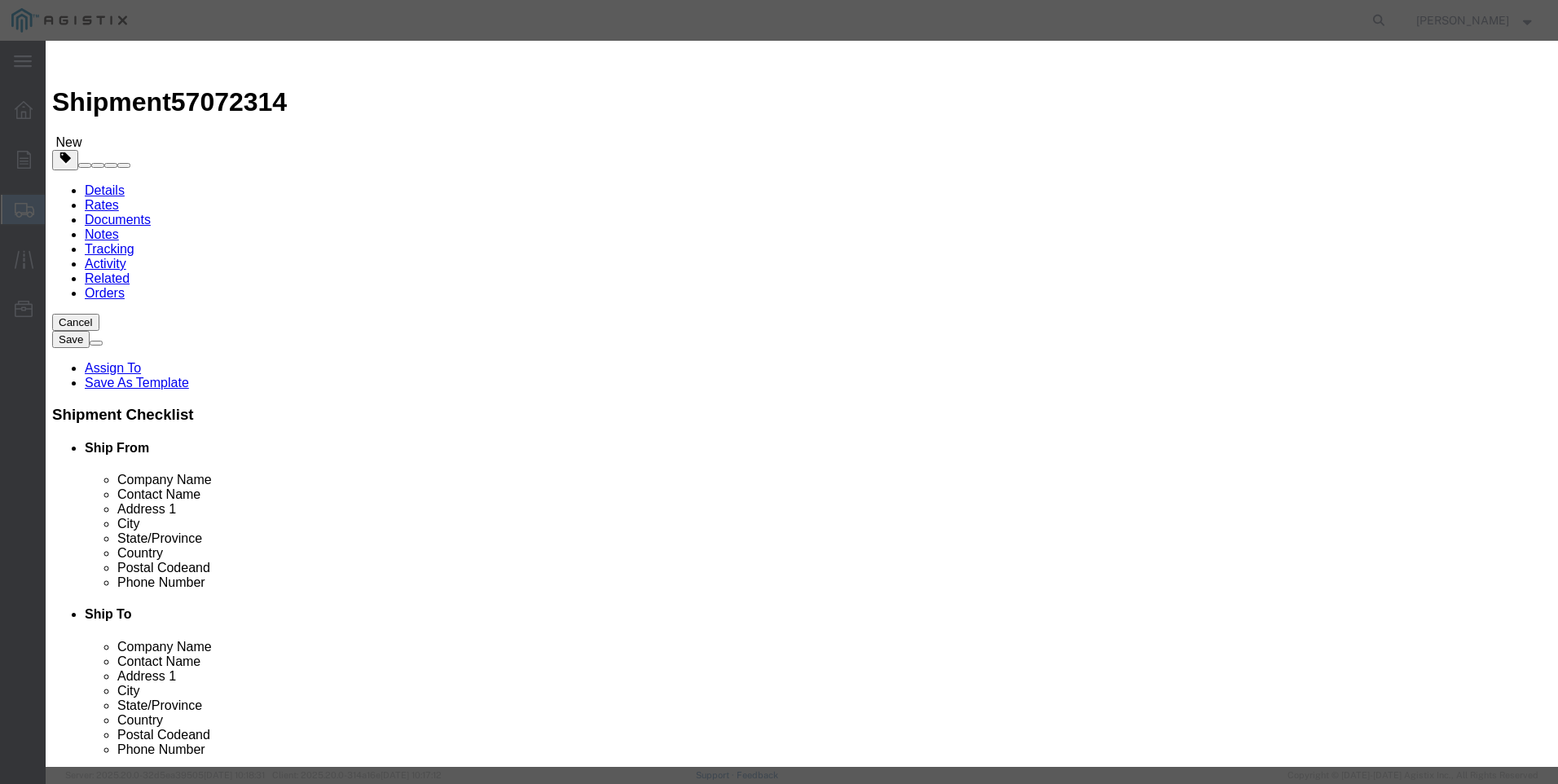
type input "2257"
click input "0"
type input "66"
click label "Product Name"
drag, startPoint x: 547, startPoint y: 180, endPoint x: 465, endPoint y: 178, distance: 82.0
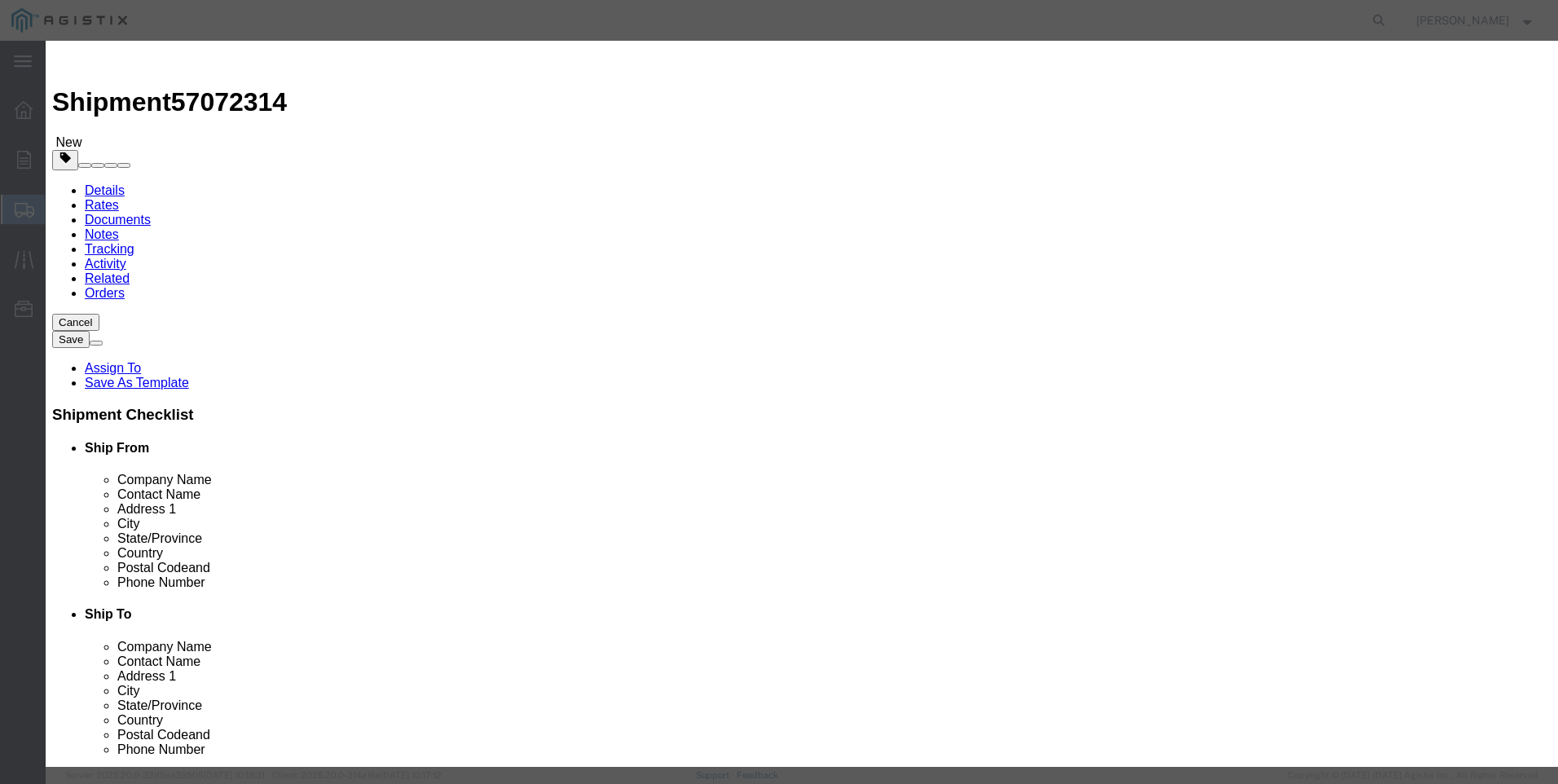
click div "148962"
type input "3104"
click button "Save & Close"
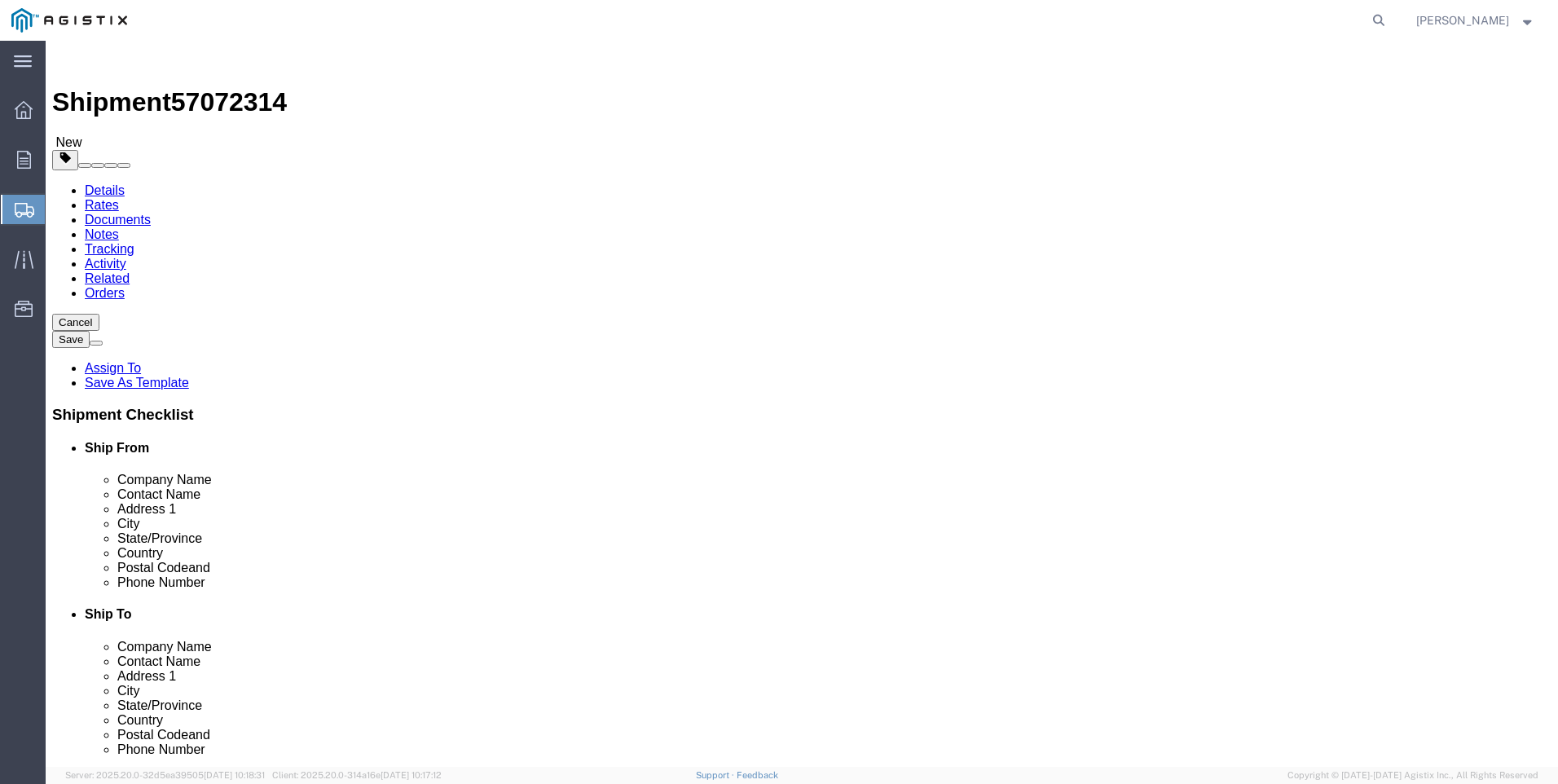
click button "Rate Shipment"
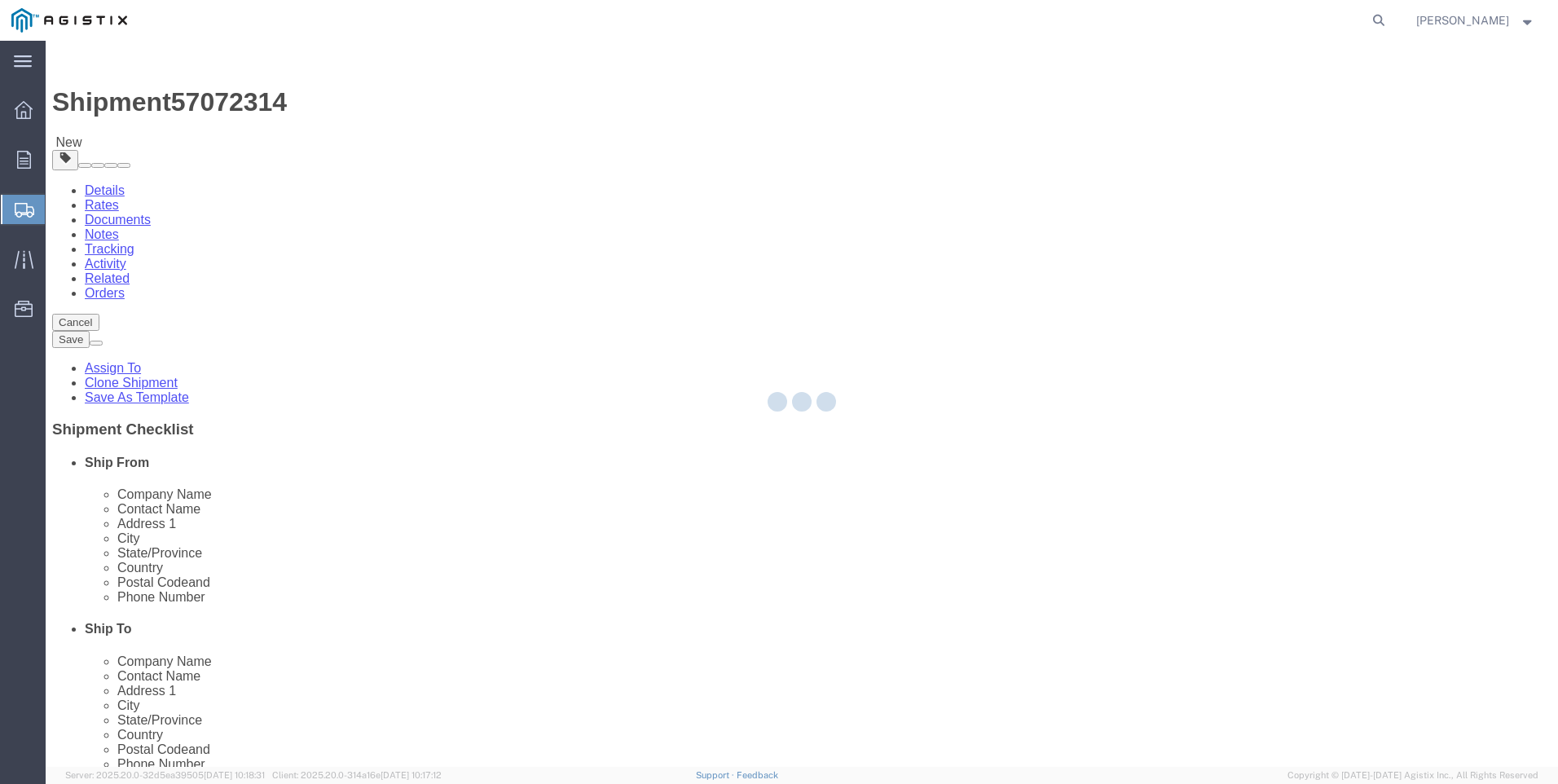
select select "21360"
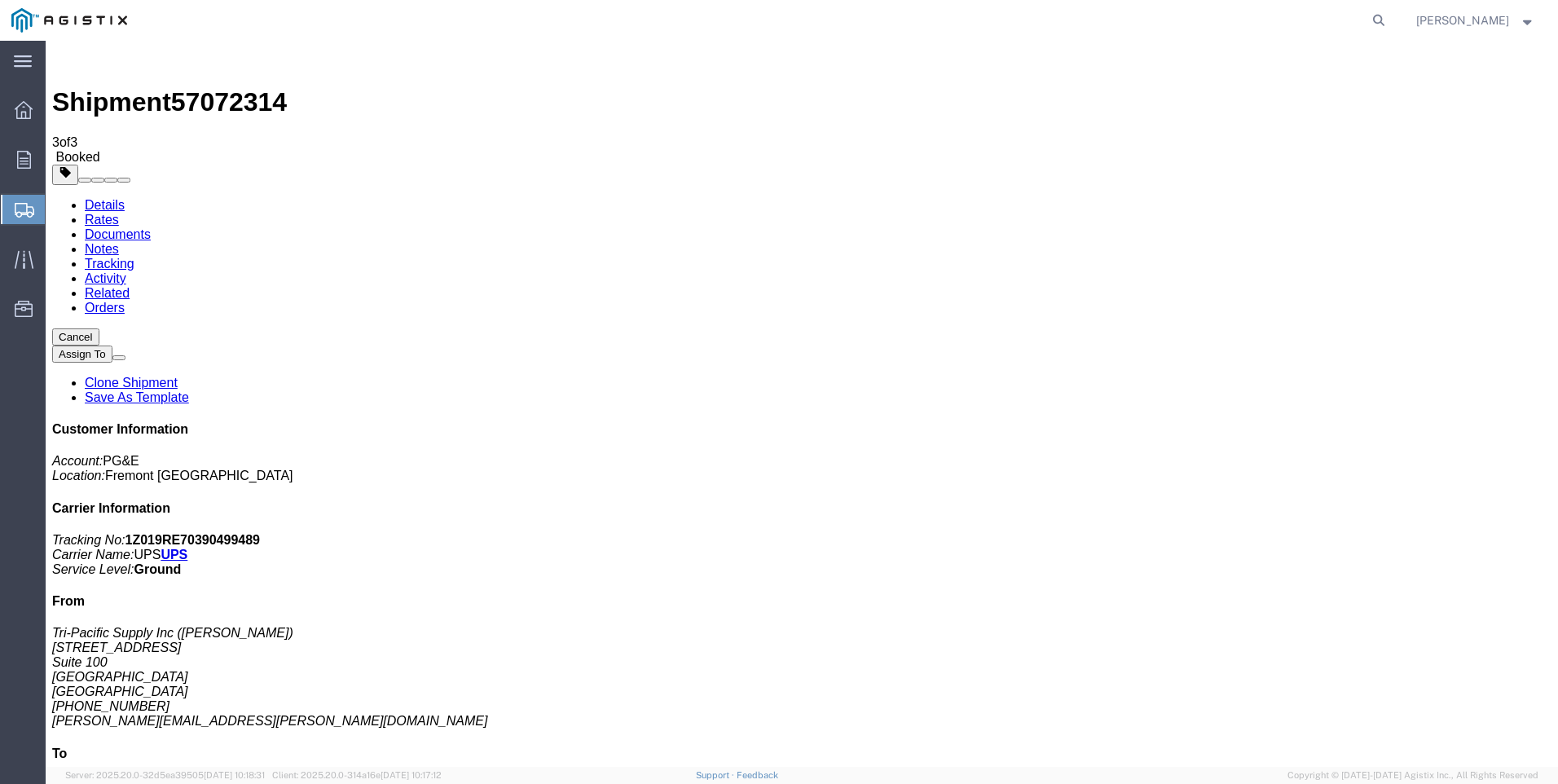
drag, startPoint x: 680, startPoint y: 286, endPoint x: 724, endPoint y: 293, distance: 44.6
